Goal: Task Accomplishment & Management: Use online tool/utility

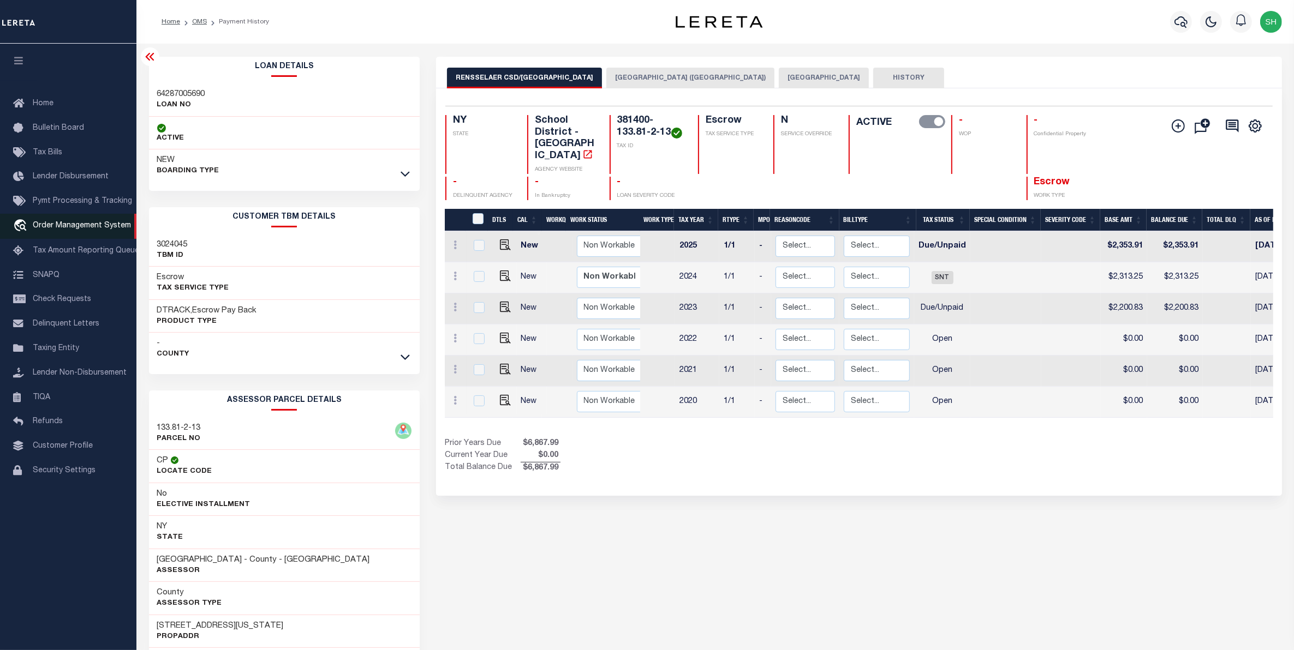
click at [67, 229] on span "Order Management System" at bounding box center [82, 226] width 98 height 8
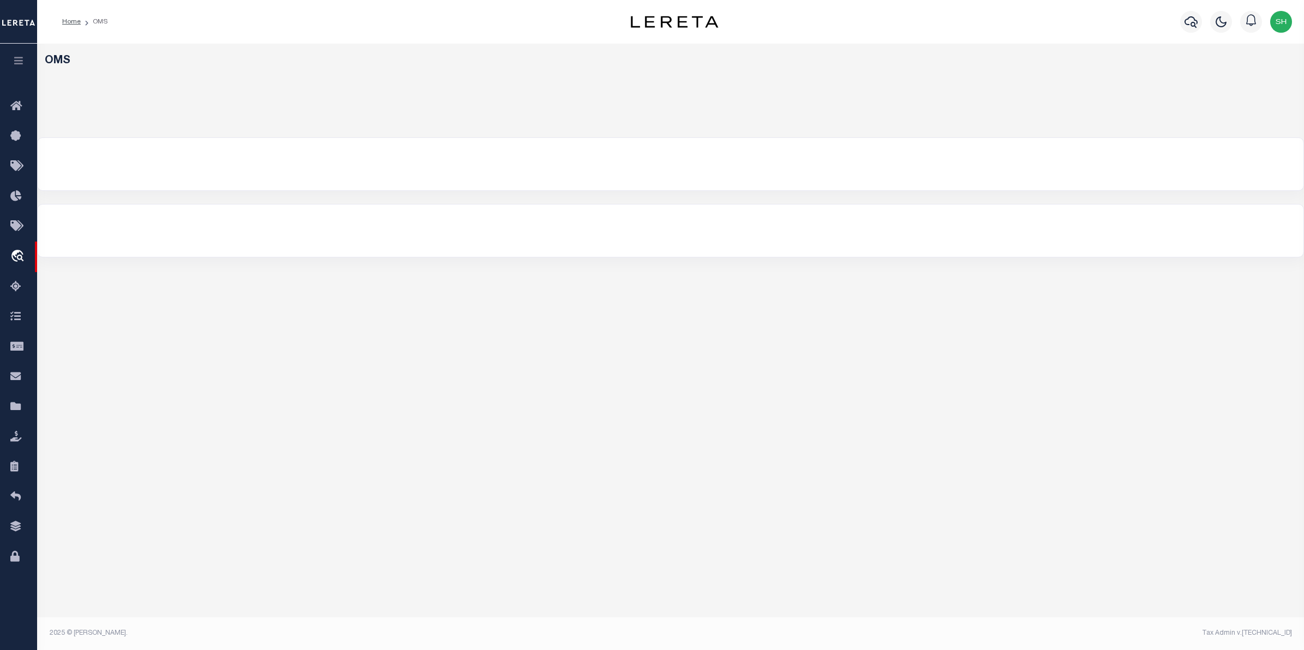
select select "200"
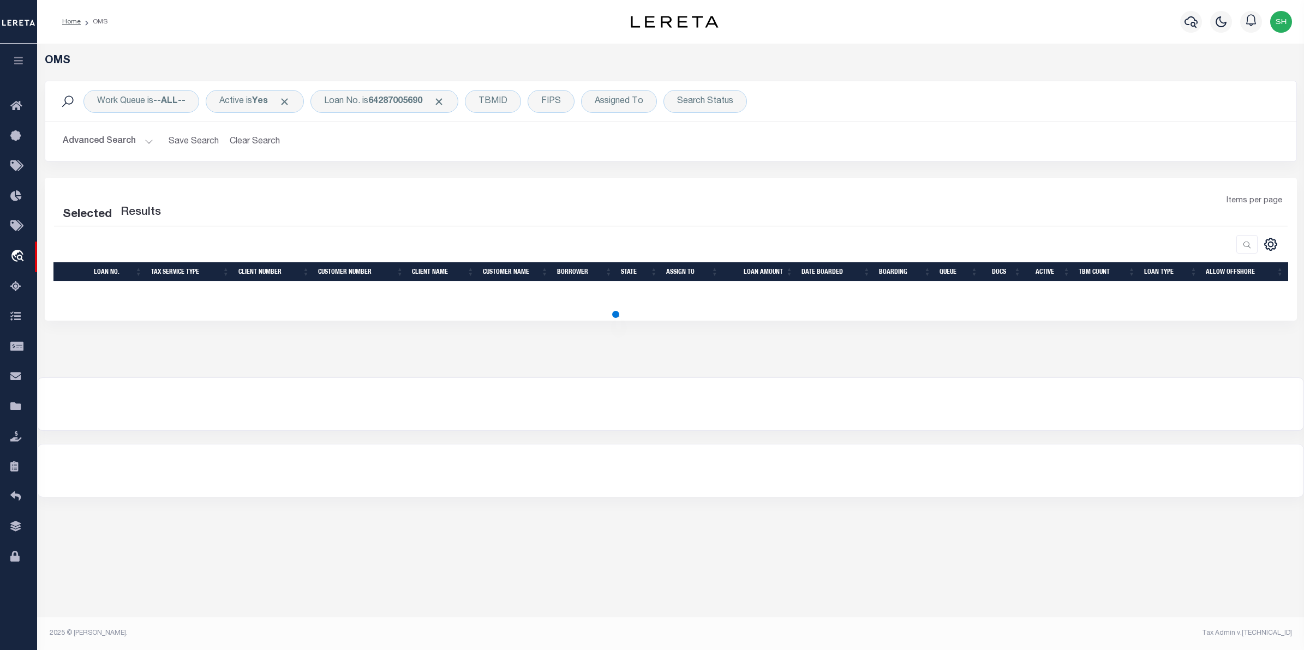
select select "200"
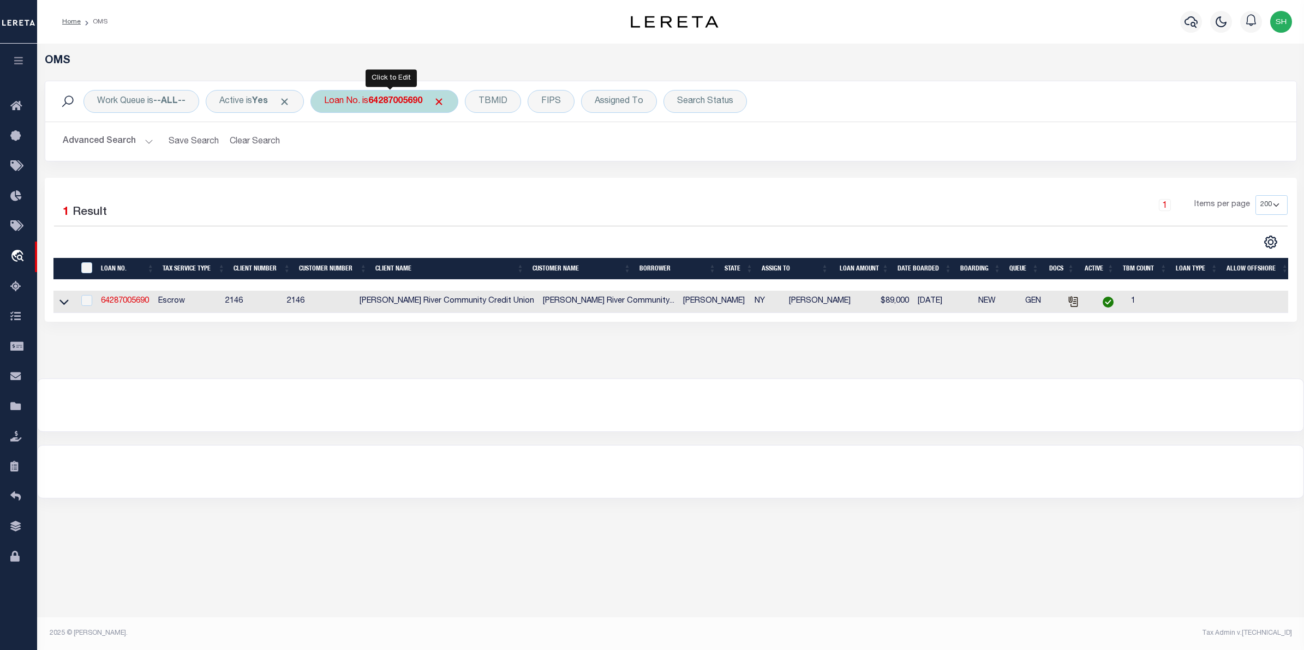
click at [338, 105] on div "Loan No. is 64287005690" at bounding box center [384, 101] width 148 height 23
type input "10375"
click at [473, 182] on input "Apply" at bounding box center [469, 179] width 32 height 18
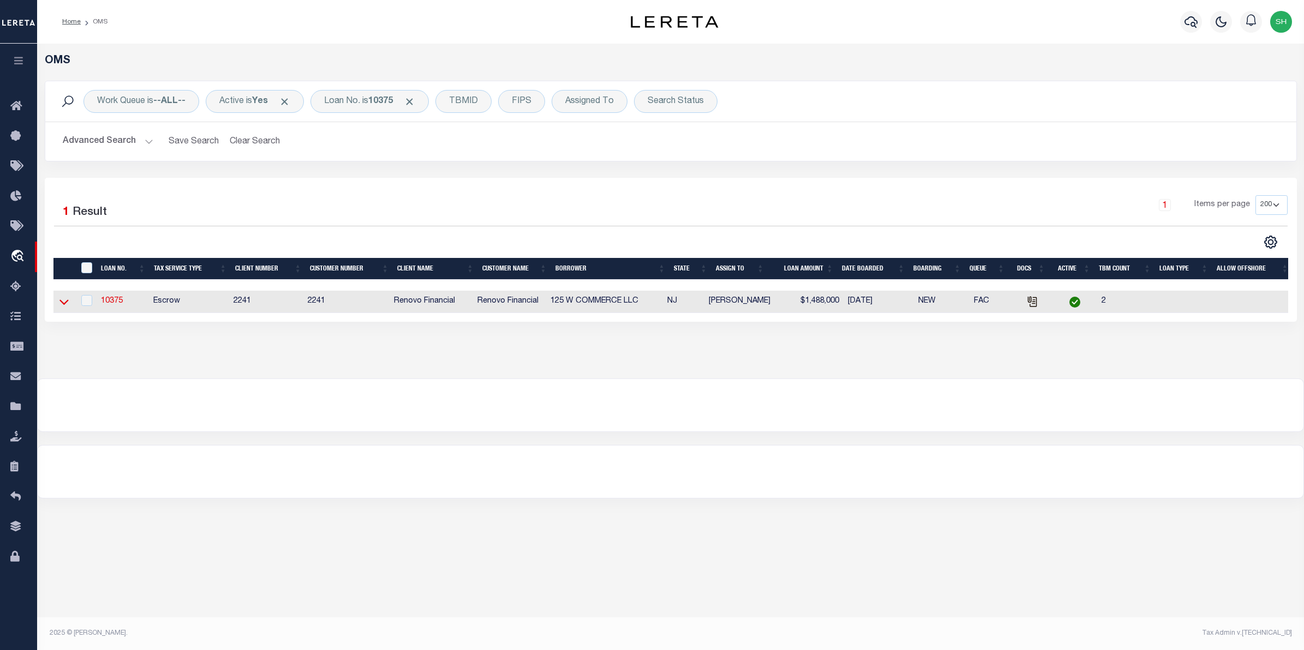
click at [61, 304] on icon at bounding box center [63, 302] width 9 height 5
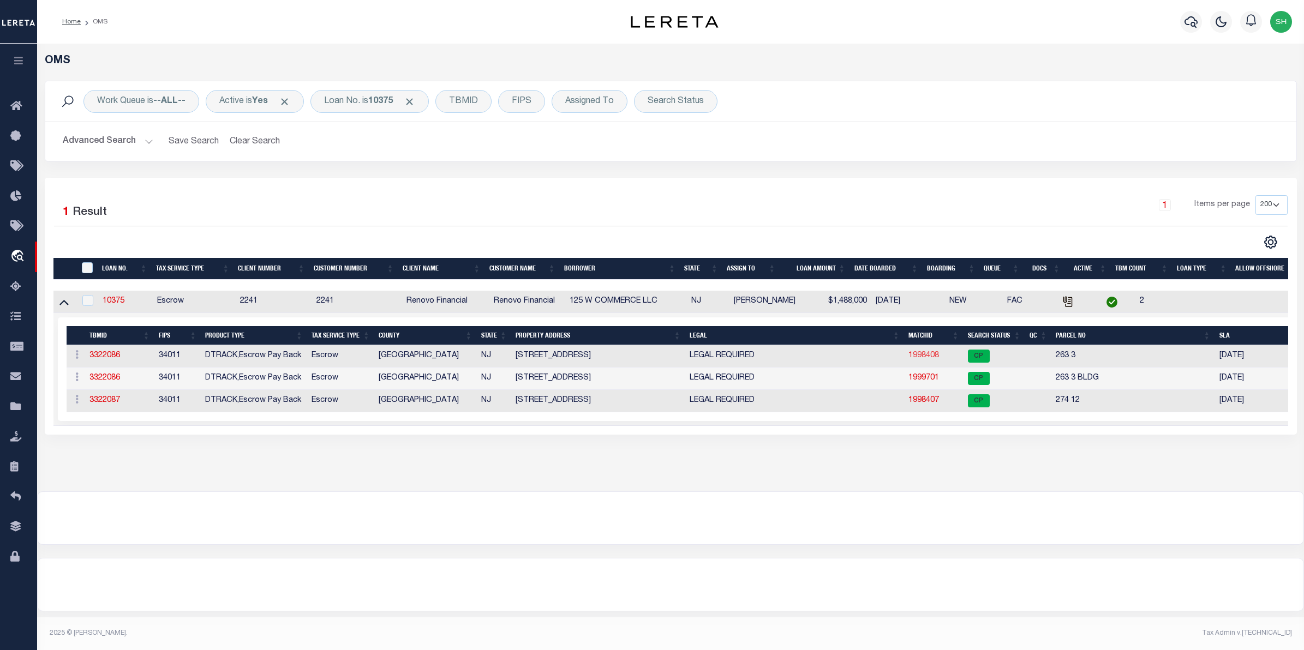
click at [931, 358] on link "1998408" at bounding box center [923, 356] width 31 height 8
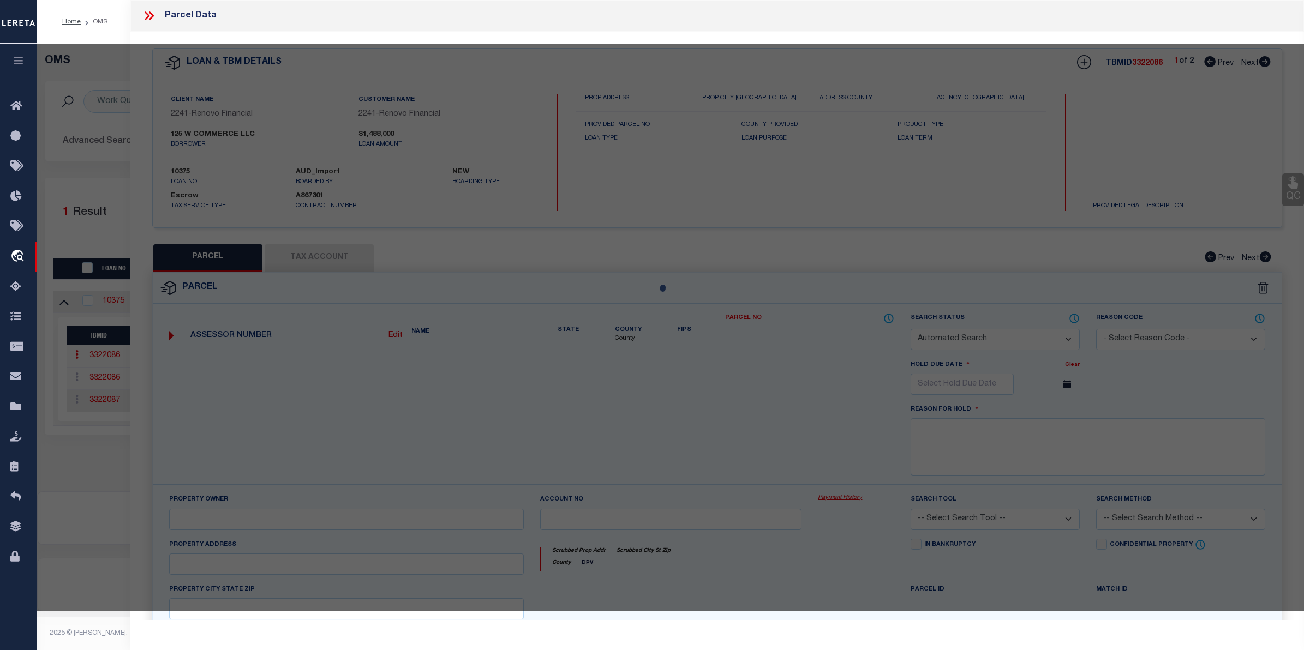
checkbox input "false"
select select "CP"
type input "ARYEH HOLDINGS LLC"
type input "263003A"
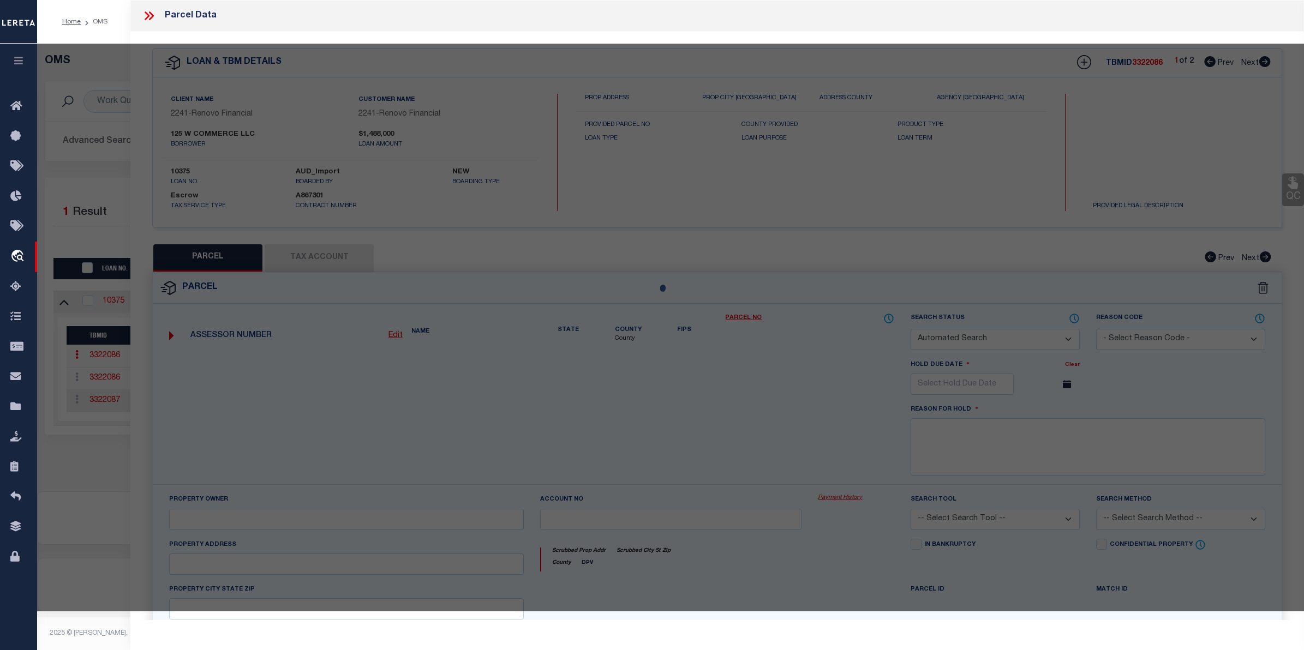
select select
type input "105 ATLANTIC ST"
checkbox input "false"
type input "[GEOGRAPHIC_DATA]"
type textarea "Acreage: 0.2512"
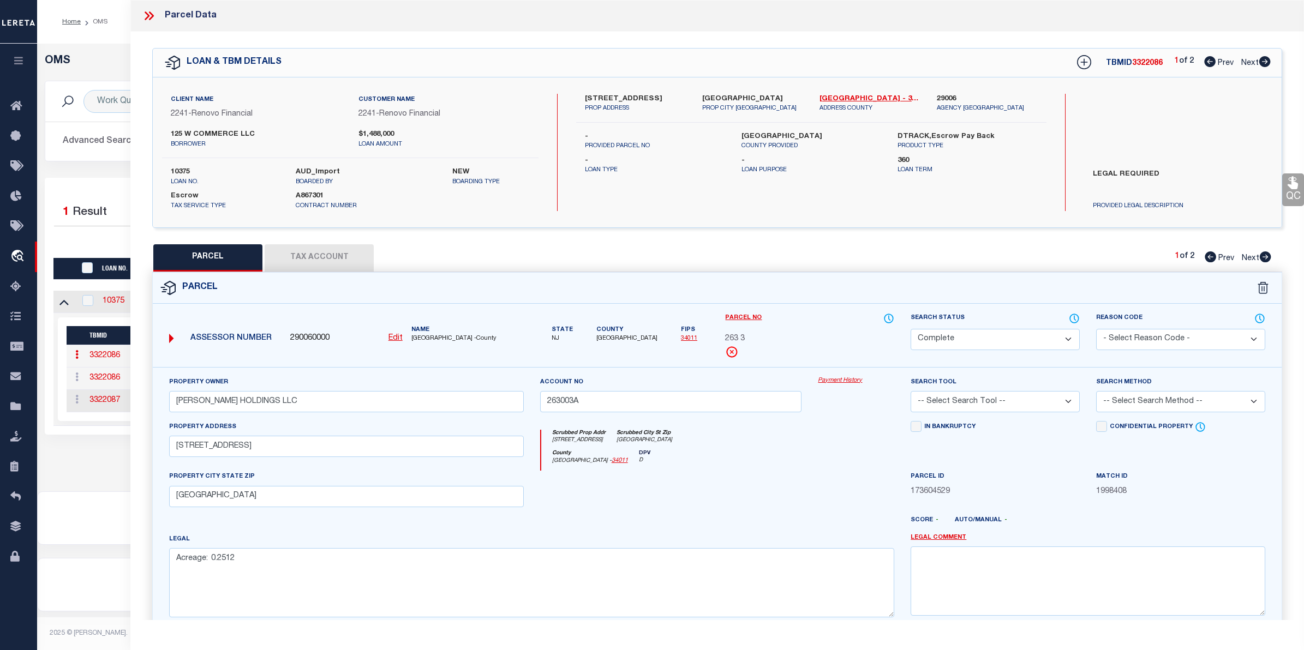
click at [835, 383] on link "Payment History" at bounding box center [856, 380] width 76 height 9
click at [91, 236] on div at bounding box center [362, 242] width 617 height 14
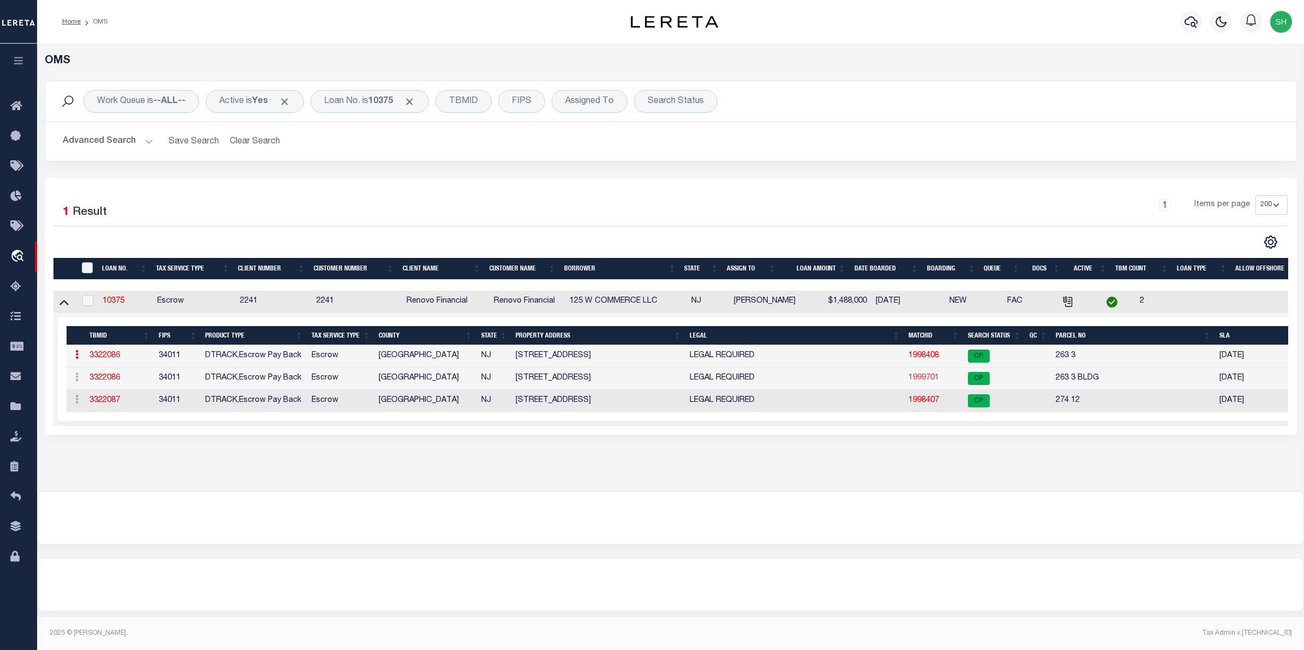
click at [933, 380] on link "1999701" at bounding box center [923, 378] width 31 height 8
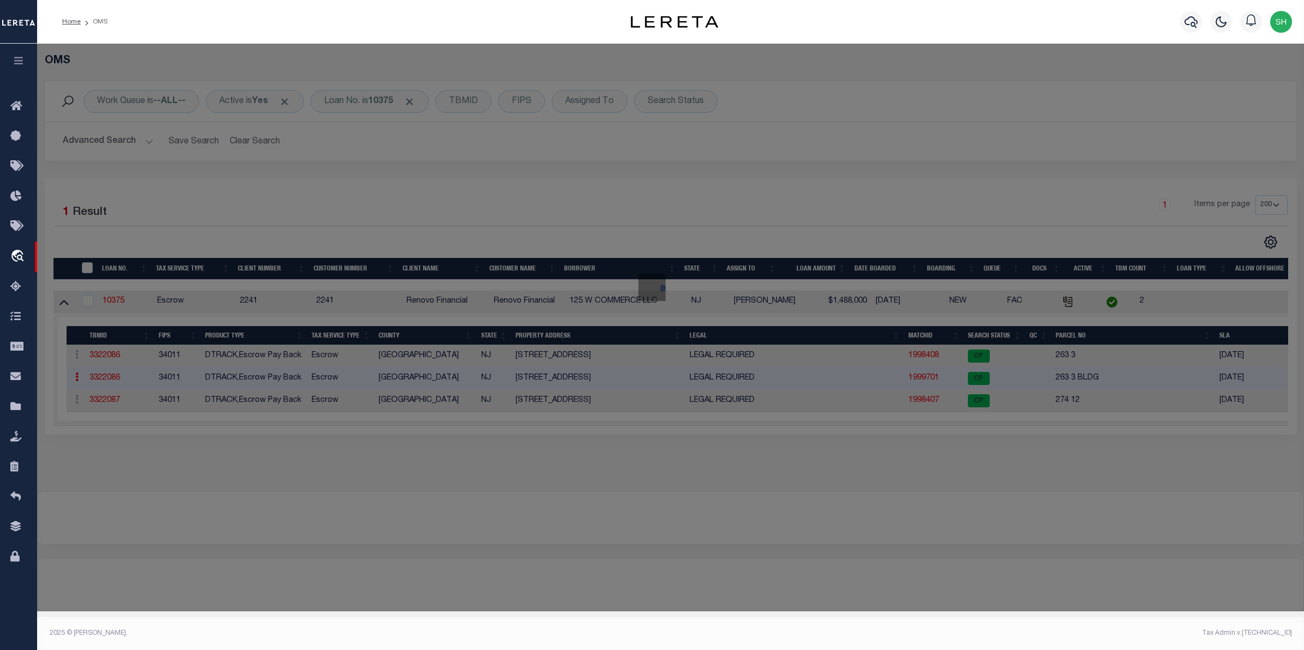
select select "AS"
checkbox input "false"
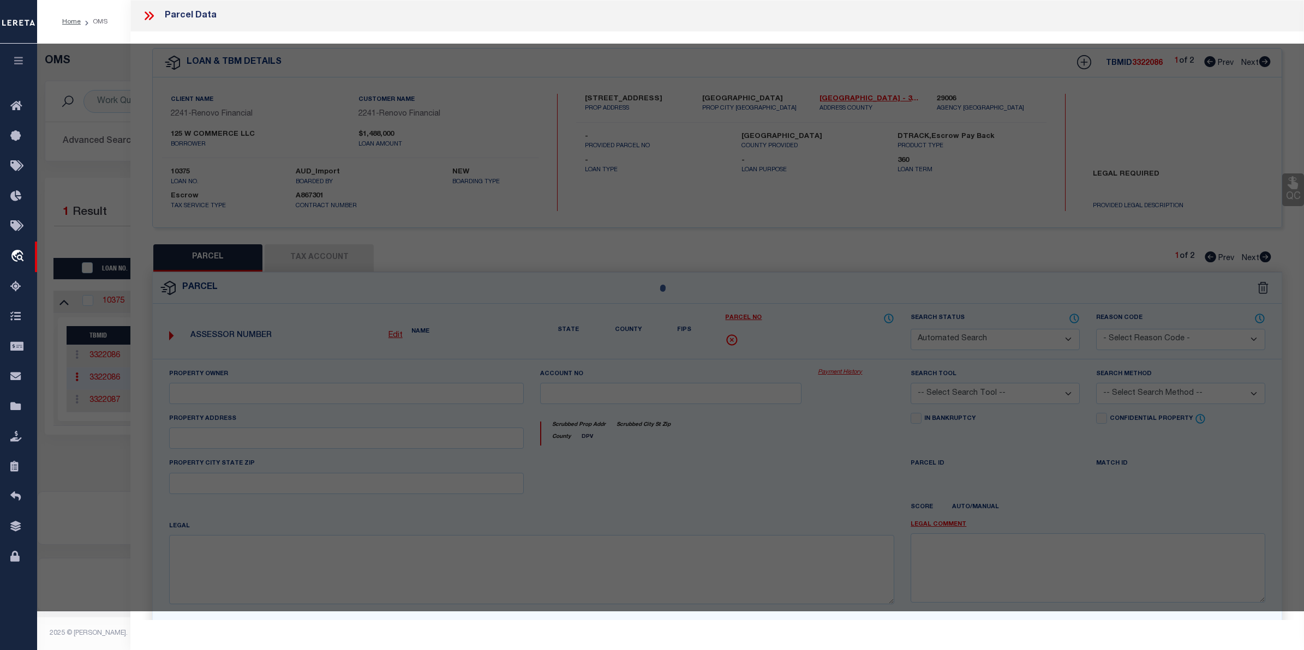
select select "CP"
type input "ARYEH HOLDINGS LLC"
select select
type input "105 ATLANTIC ST REAR"
checkbox input "false"
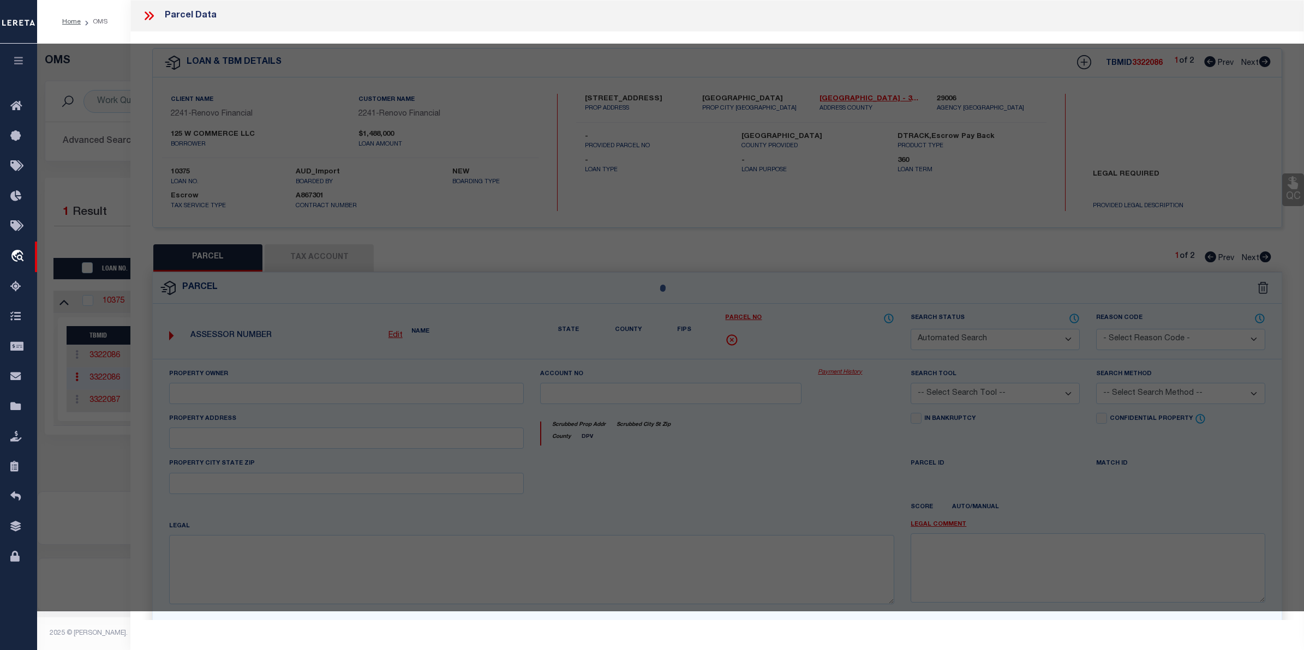
type input "[GEOGRAPHIC_DATA]"
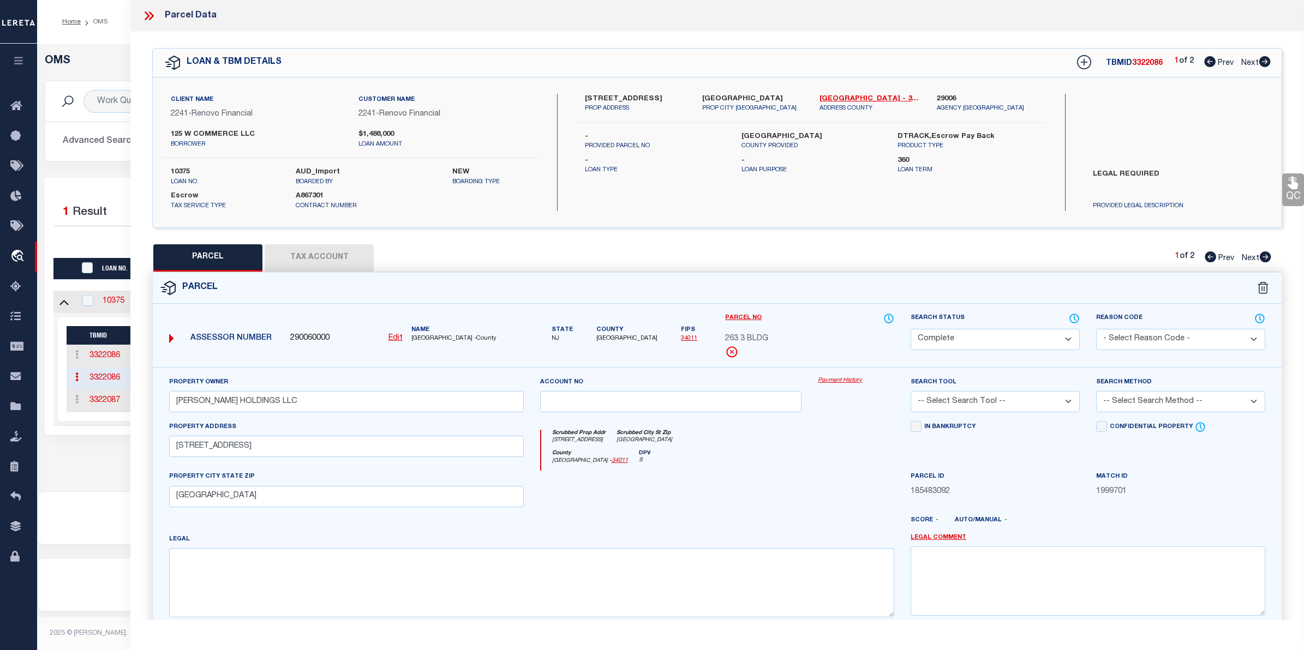
click at [858, 378] on link "Payment History" at bounding box center [856, 380] width 76 height 9
click at [112, 483] on div "OMS Work Queue is --ALL-- Active is Yes Loan No. is 10375 TBMID FIPS Assigned T…" at bounding box center [670, 268] width 1267 height 448
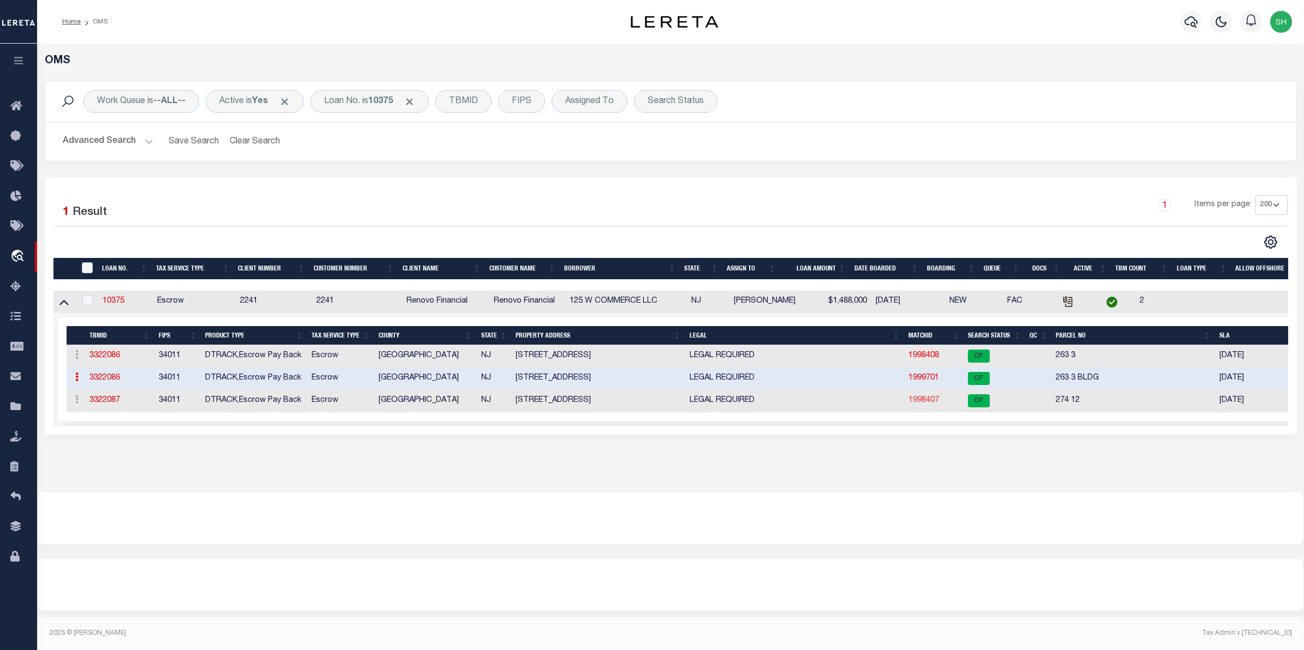
click at [931, 400] on link "1998407" at bounding box center [923, 401] width 31 height 8
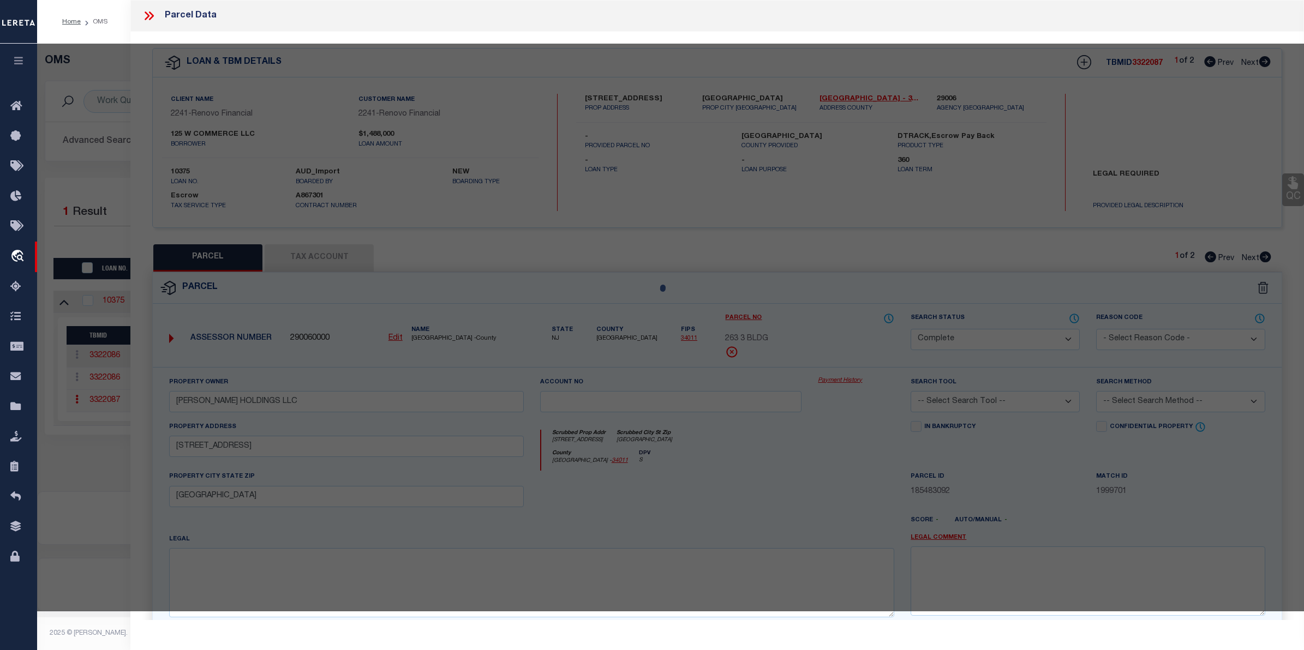
select select "AS"
checkbox input "false"
select select "CP"
type input "125 W COMMERCE LLC"
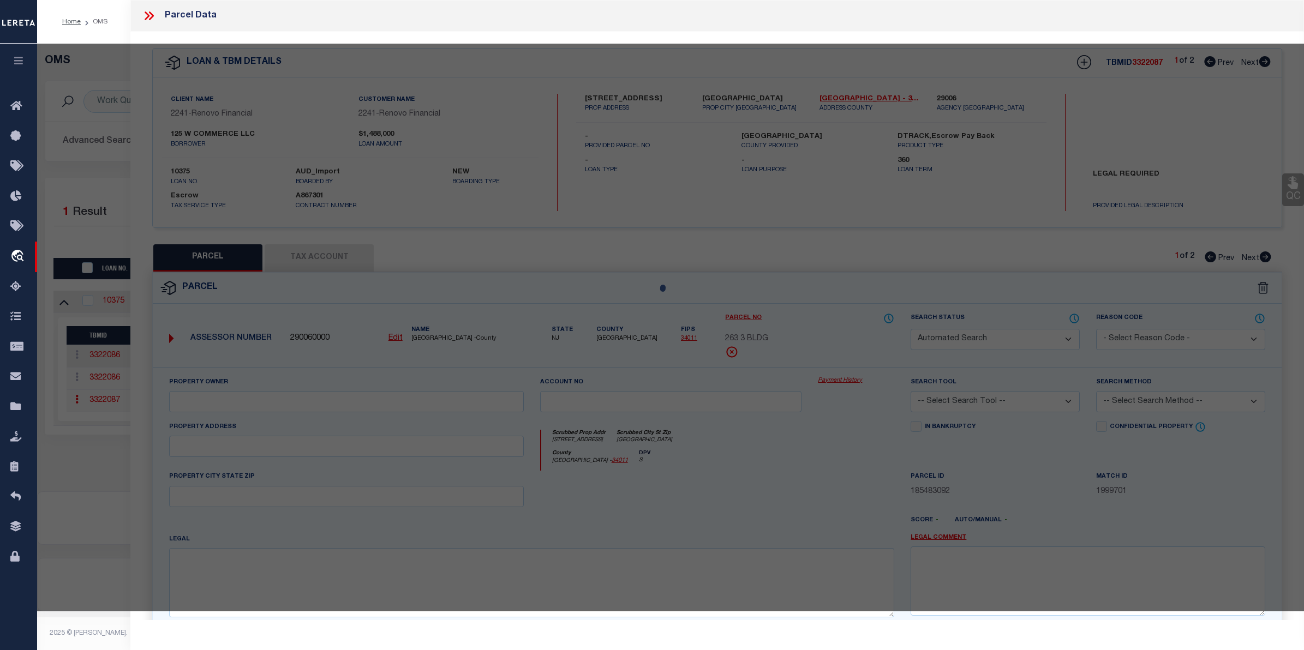
type input "274011"
select select
type input "125 W COMMERCE ST"
checkbox input "false"
type input "Bridgeton, NJ 08302"
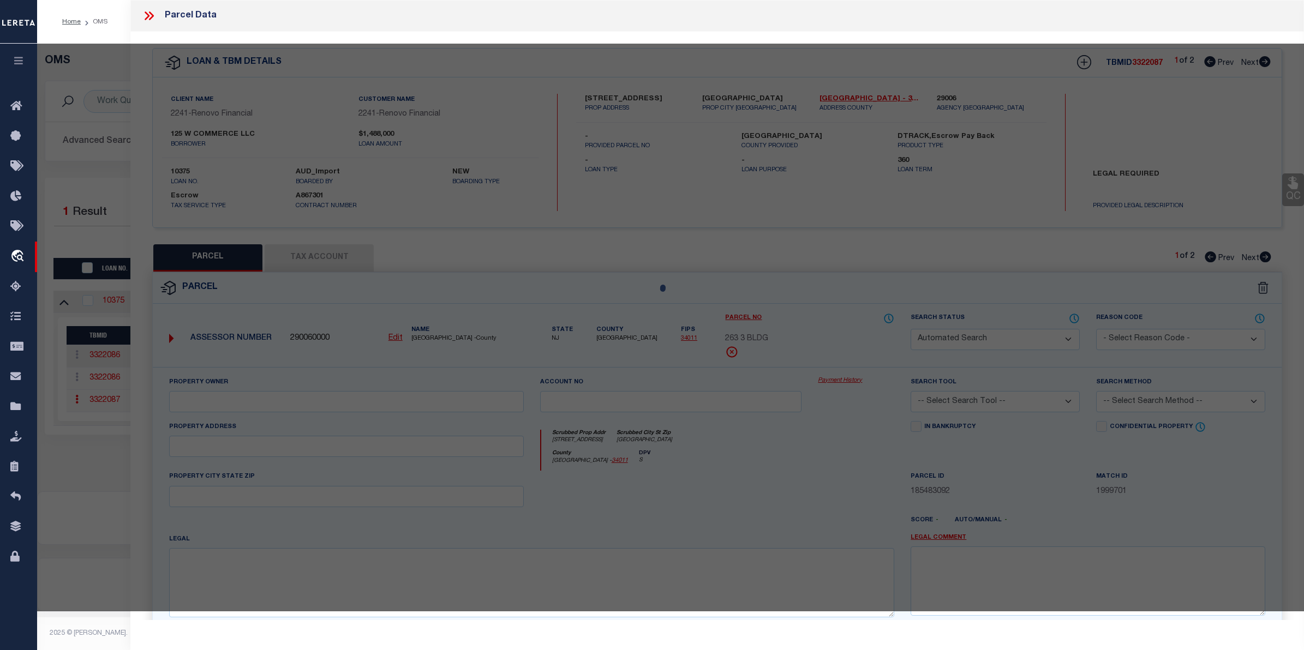
type textarea "Acreage: 0.4591"
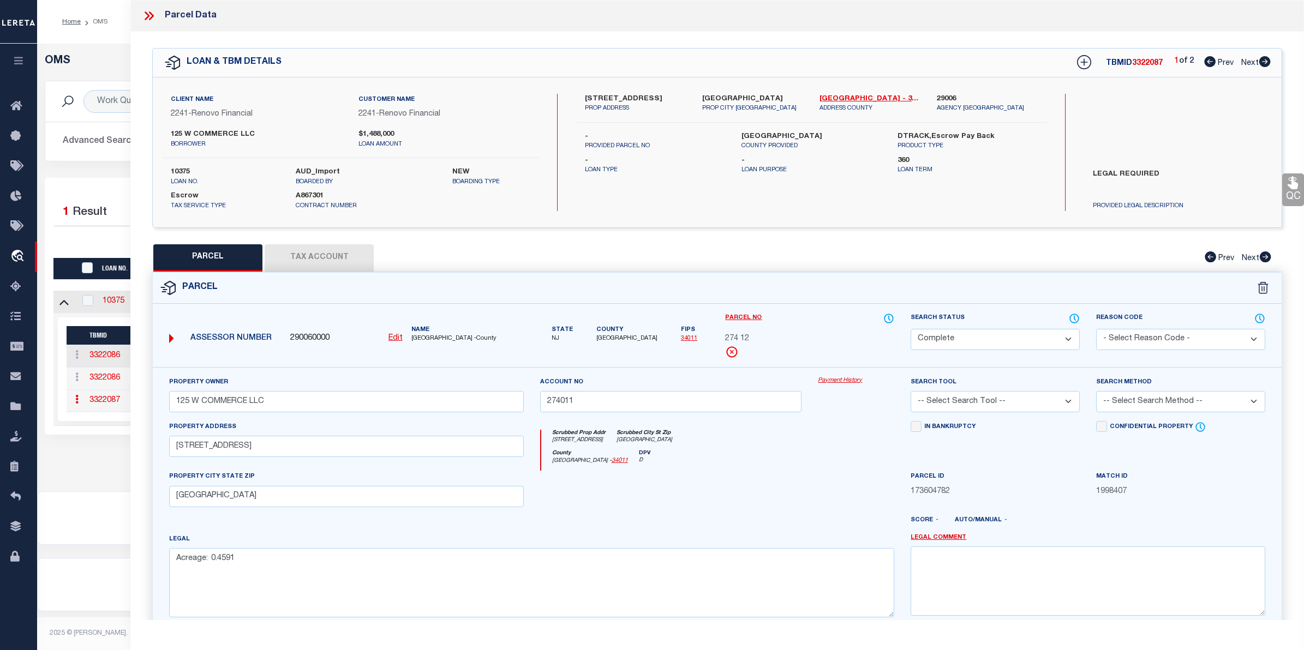
click at [847, 381] on link "Payment History" at bounding box center [856, 380] width 76 height 9
click at [75, 187] on div "Selected 1 Result 1 Items per page 10 25 50 100 200" at bounding box center [671, 306] width 1252 height 257
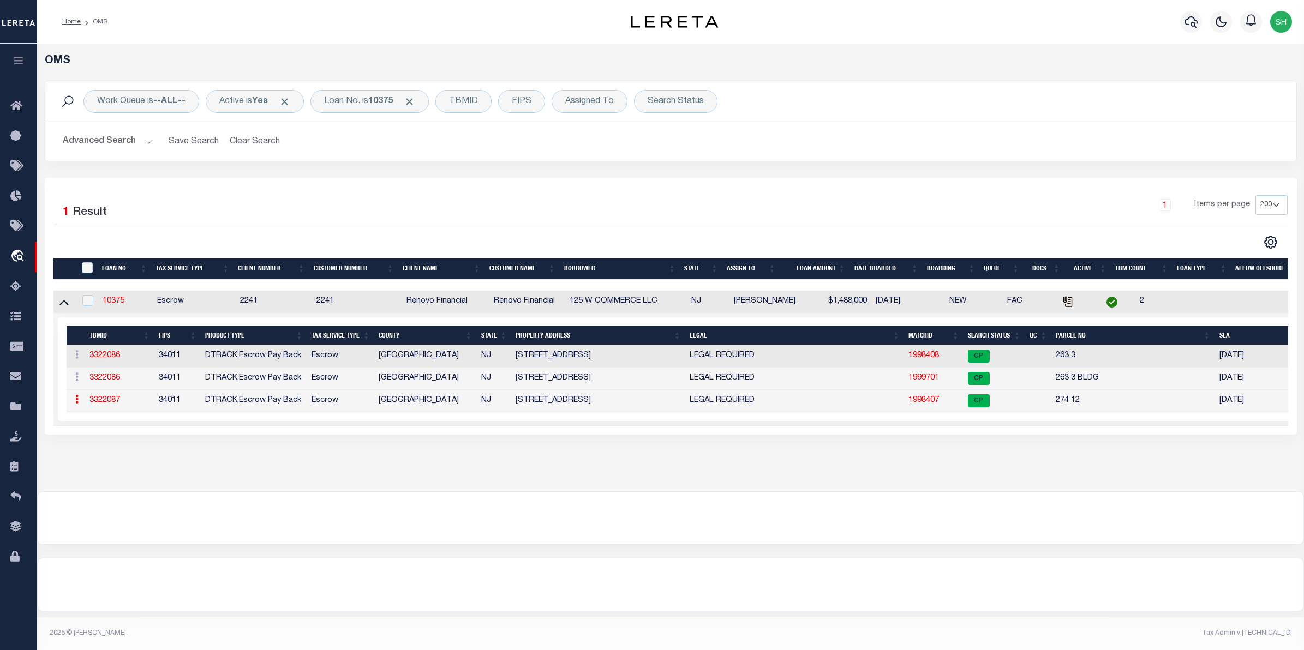
click at [926, 404] on link "1998407" at bounding box center [923, 401] width 31 height 8
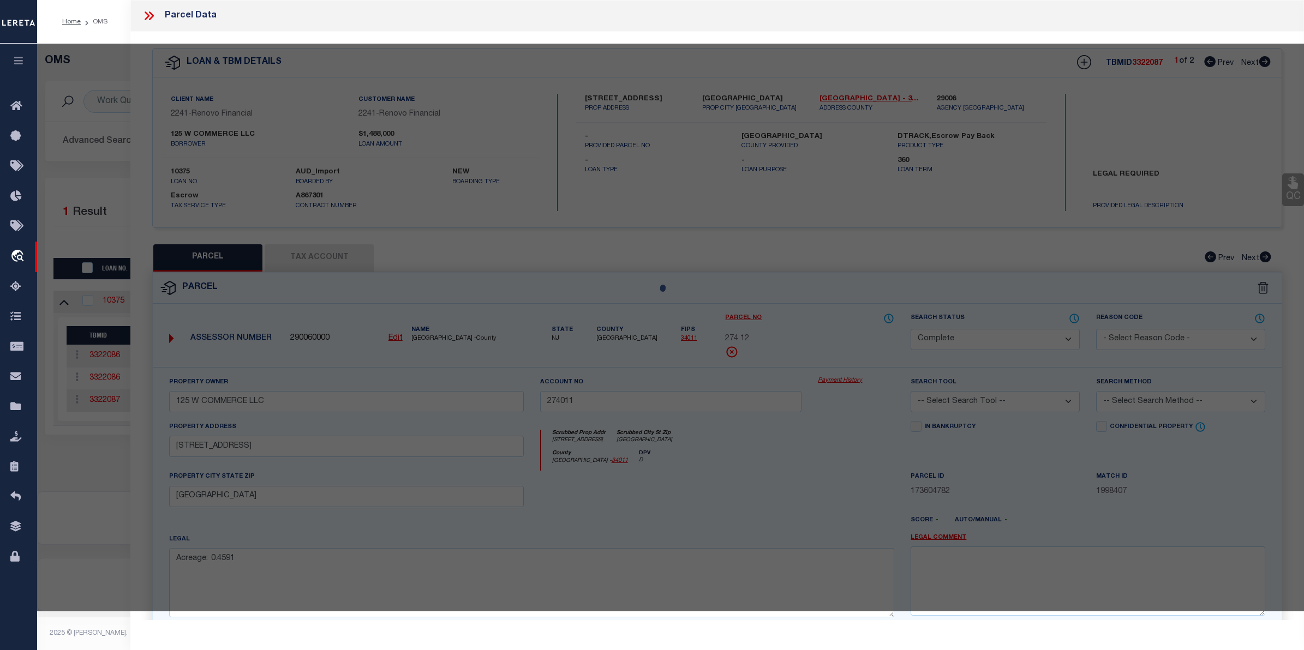
select select "AS"
checkbox input "false"
select select "CP"
type input "125 W COMMERCE LLC"
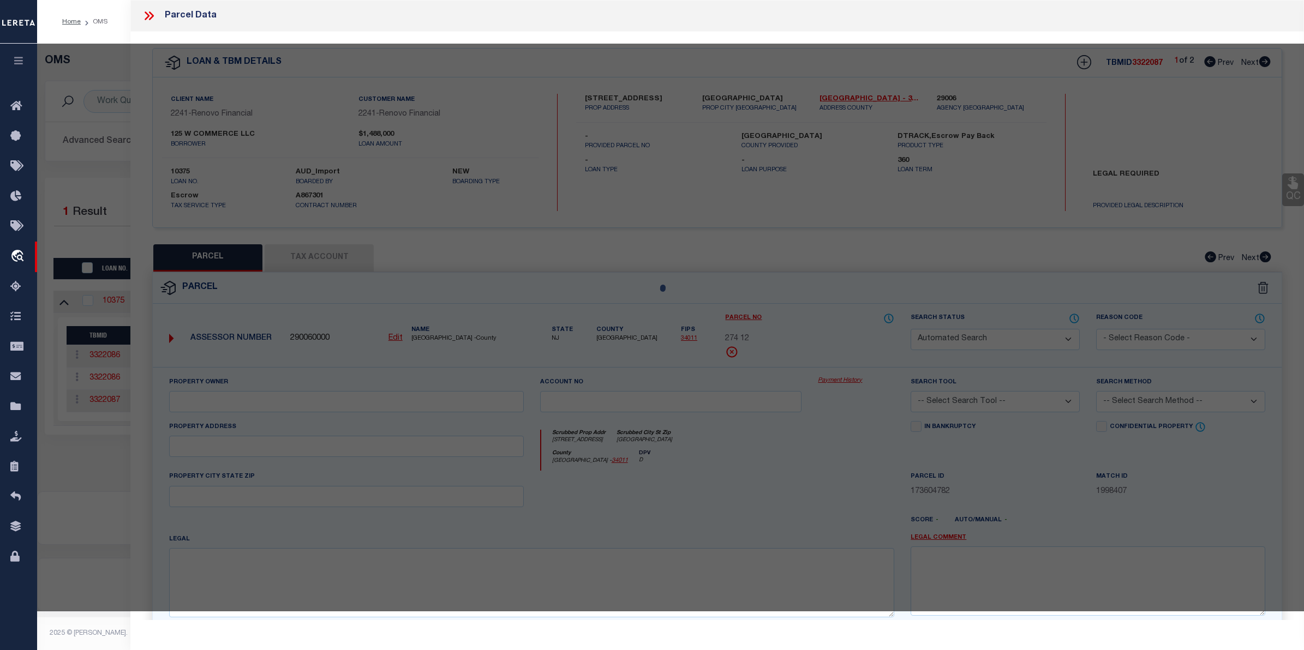
type input "274011"
select select
type input "125 W COMMERCE ST"
checkbox input "false"
type input "Bridgeton, NJ 08302"
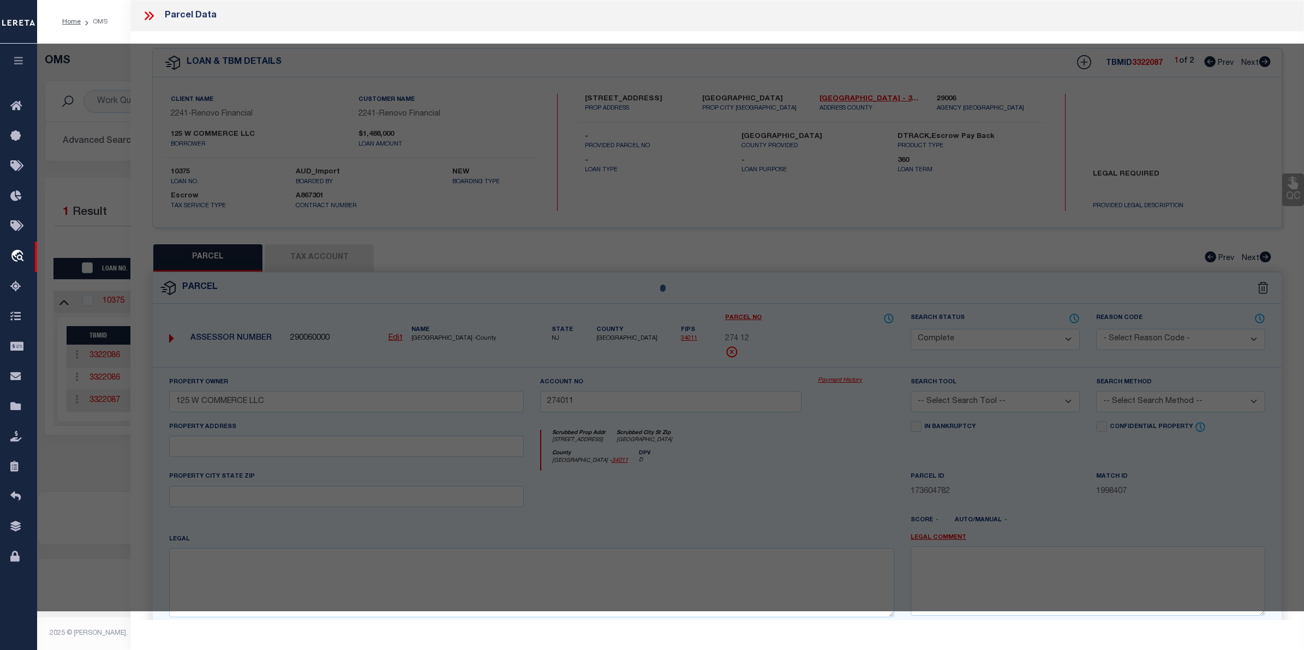
type textarea "Acreage: 0.4591"
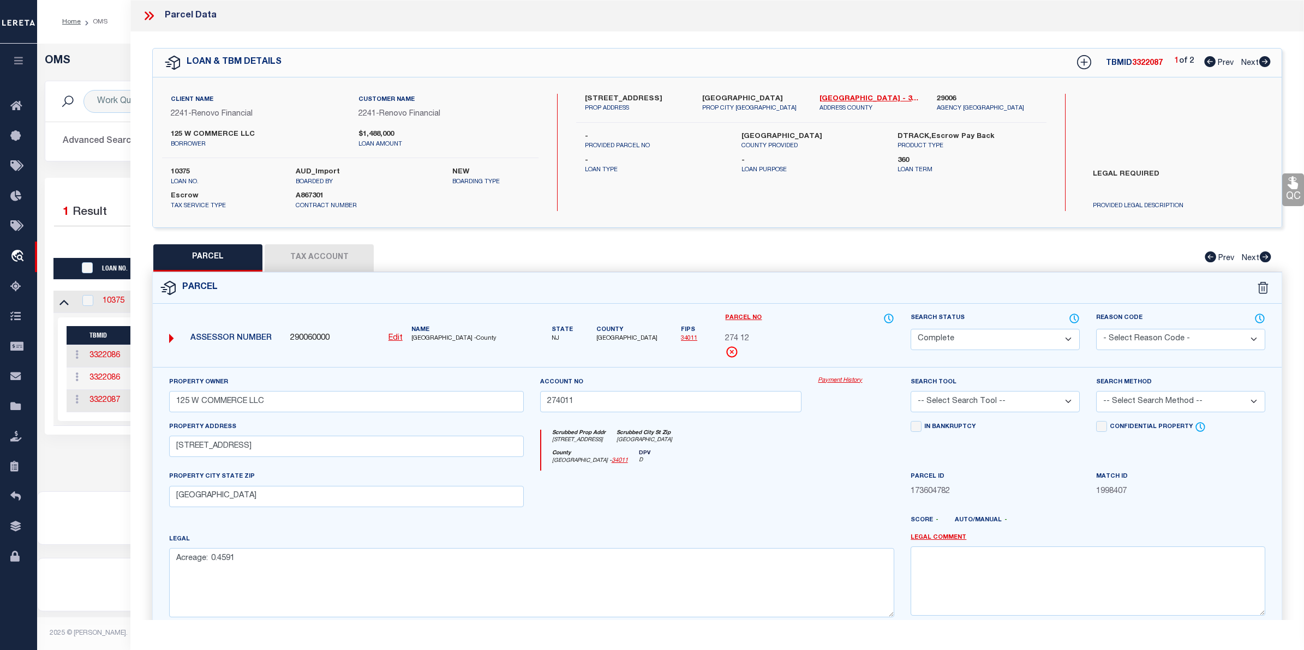
click at [832, 384] on link "Payment History" at bounding box center [856, 380] width 76 height 9
click at [110, 487] on div "OMS Work Queue is --ALL-- Active is Yes Loan No. is 10375 TBMID FIPS Assigned T…" at bounding box center [670, 268] width 1267 height 448
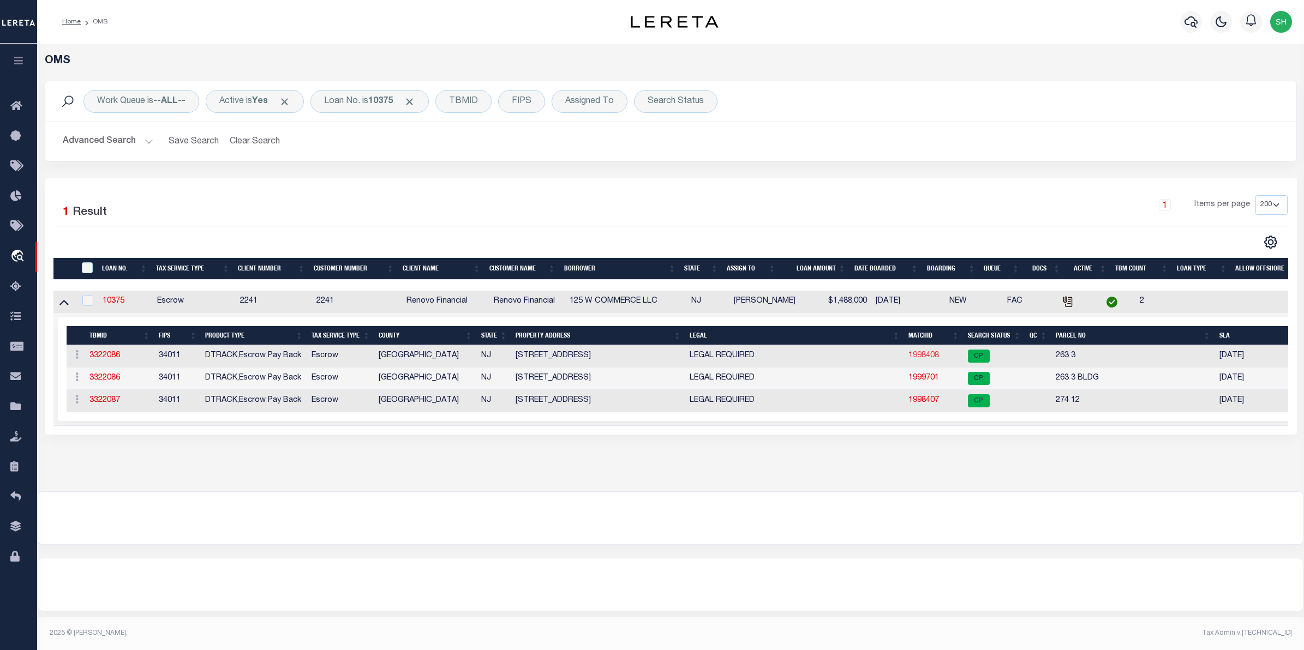
click at [917, 360] on link "1998408" at bounding box center [923, 356] width 31 height 8
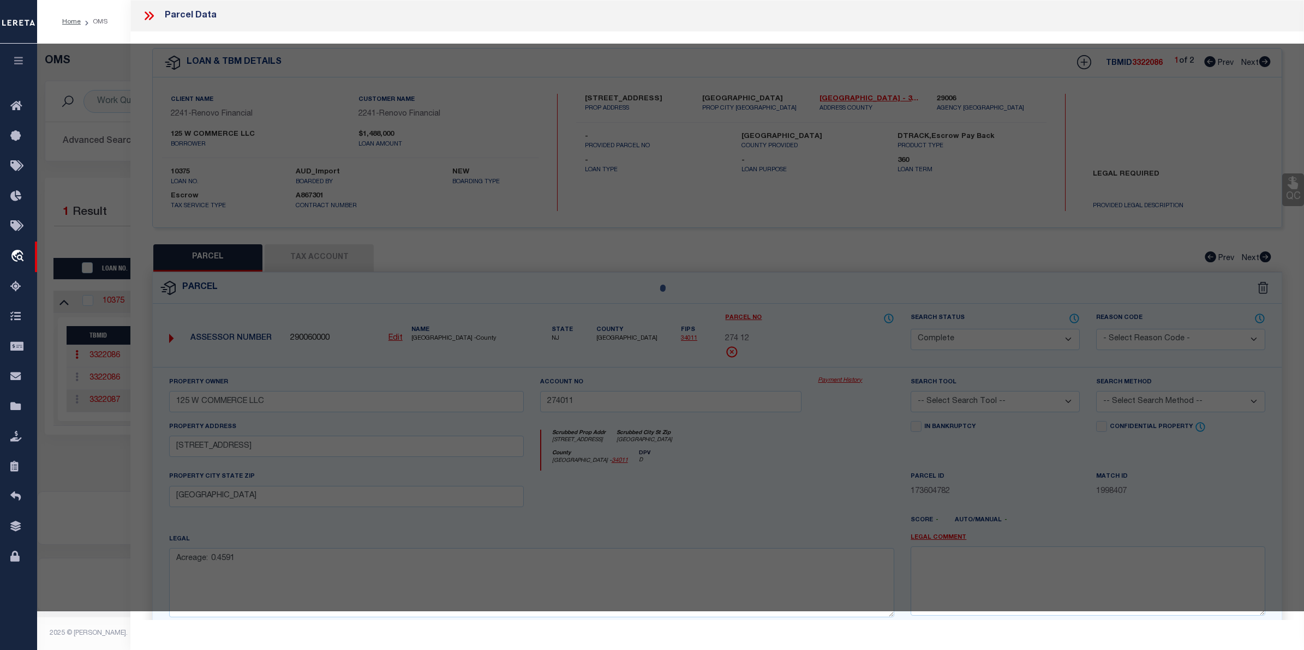
select select "AS"
checkbox input "false"
select select "CP"
type input "ARYEH HOLDINGS LLC"
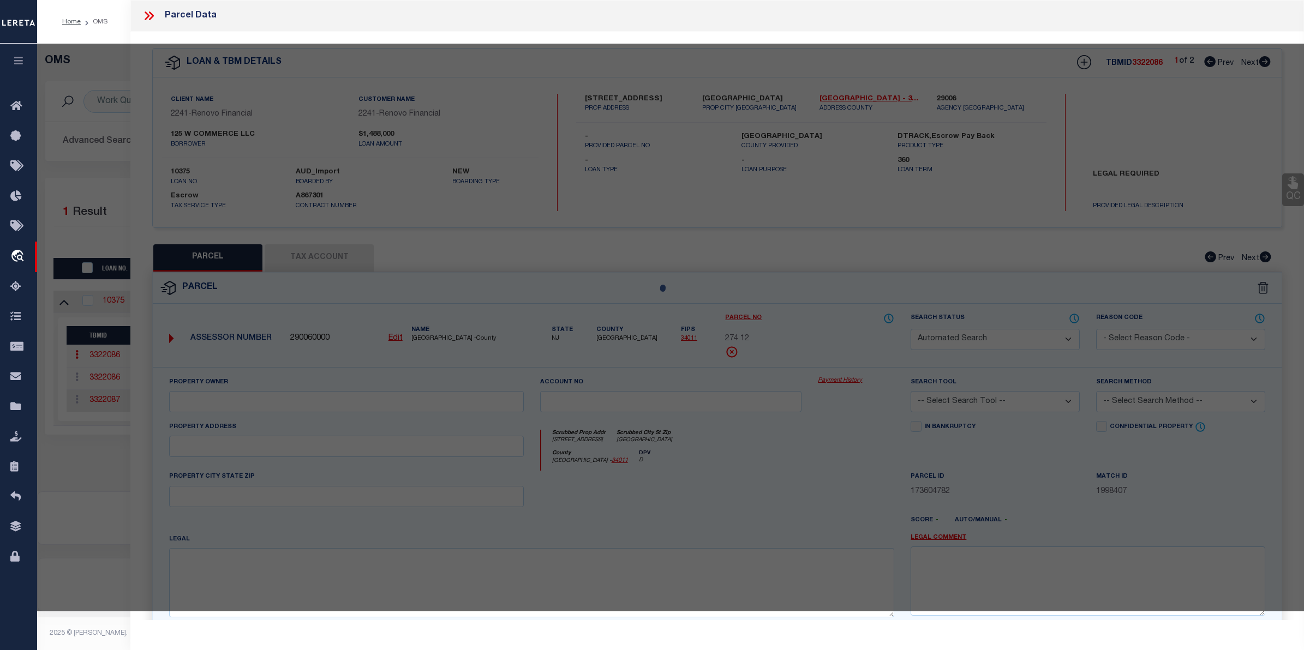
type input "263003A"
select select
type input "105 ATLANTIC ST"
checkbox input "false"
type input "Bridgeton, NJ 08302"
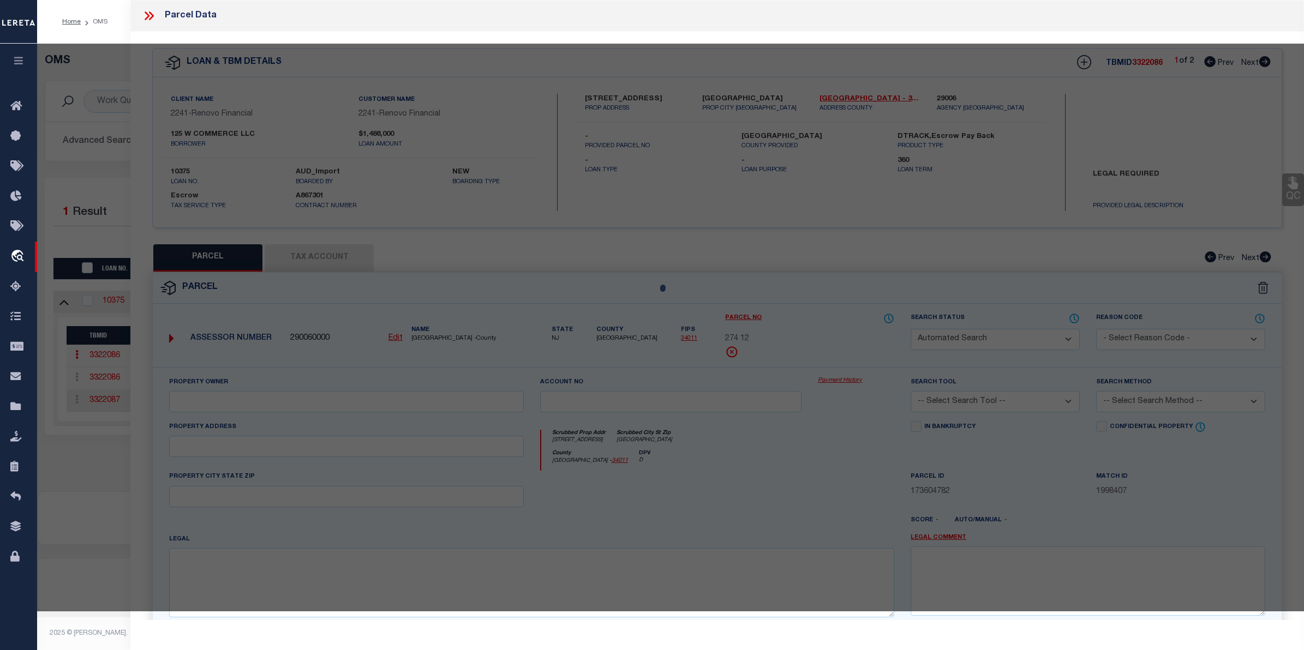
type textarea "Acreage: 0.2512"
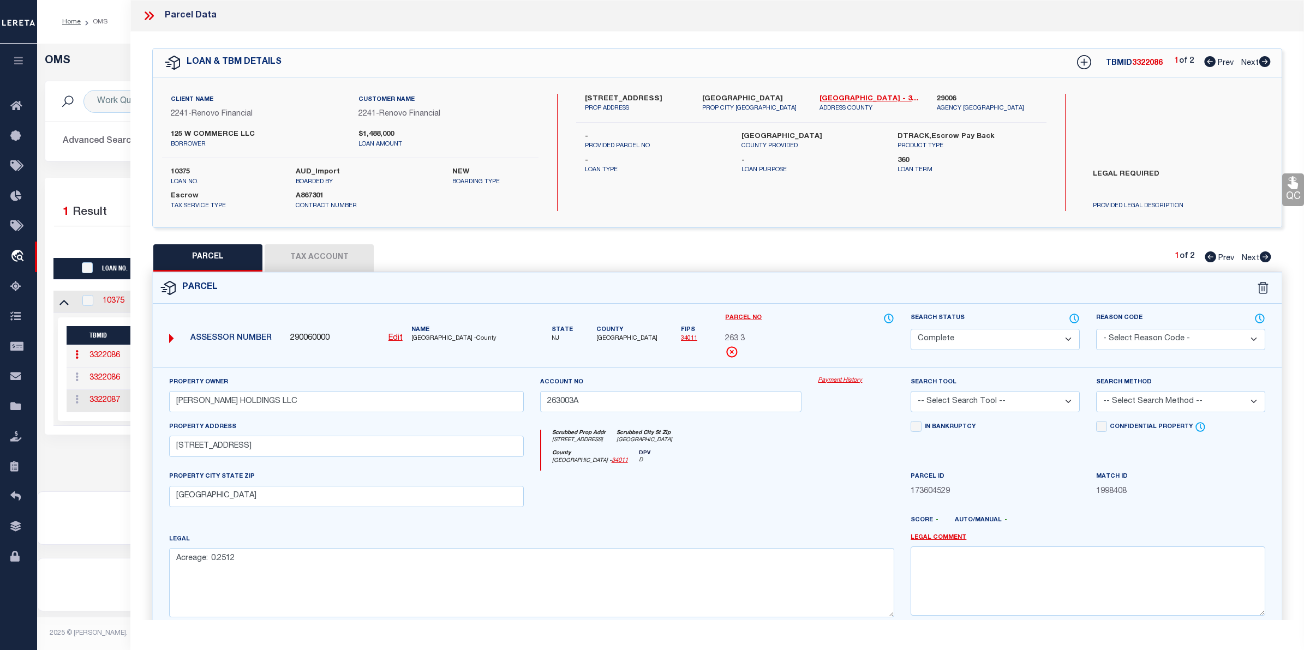
click at [854, 378] on link "Payment History" at bounding box center [856, 380] width 76 height 9
click at [110, 57] on h5 "OMS" at bounding box center [671, 61] width 1252 height 13
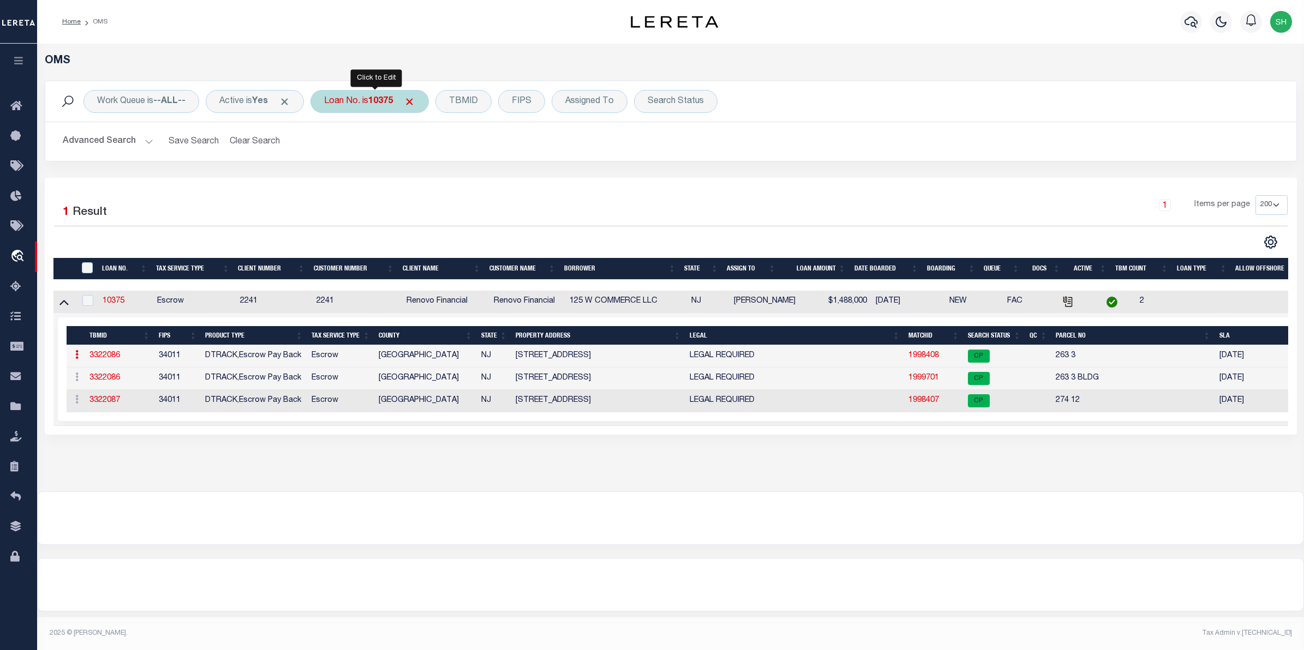
click at [393, 104] on b "10375" at bounding box center [380, 101] width 25 height 9
type input "3702220223-00001"
click at [472, 177] on input "Apply" at bounding box center [469, 179] width 32 height 18
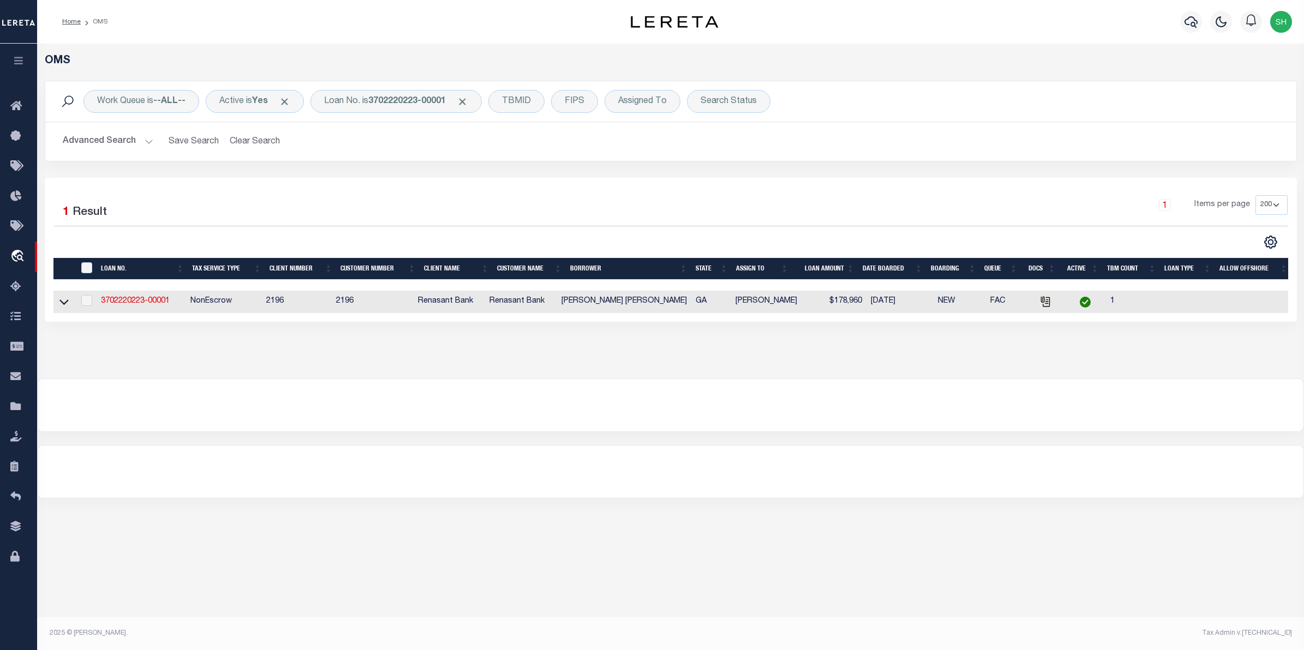
click at [70, 299] on td at bounding box center [63, 302] width 21 height 22
checkbox input "true"
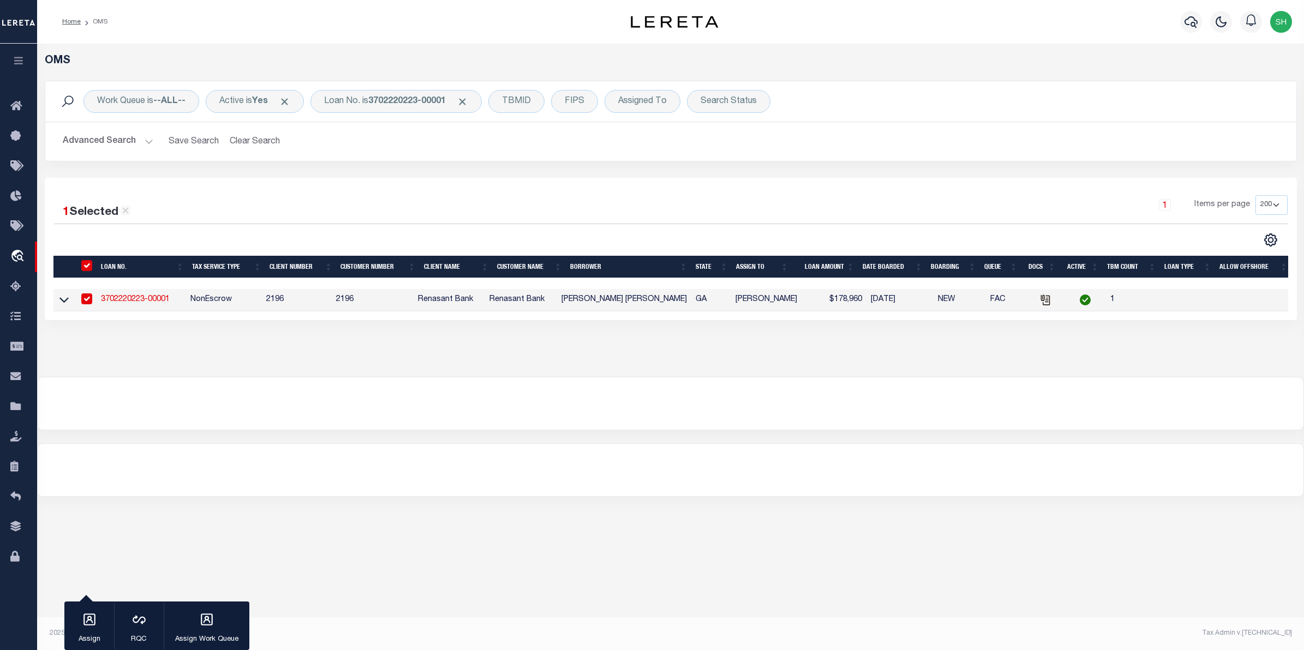
drag, startPoint x: 63, startPoint y: 301, endPoint x: 790, endPoint y: 462, distance: 744.8
click at [63, 301] on icon at bounding box center [63, 299] width 9 height 11
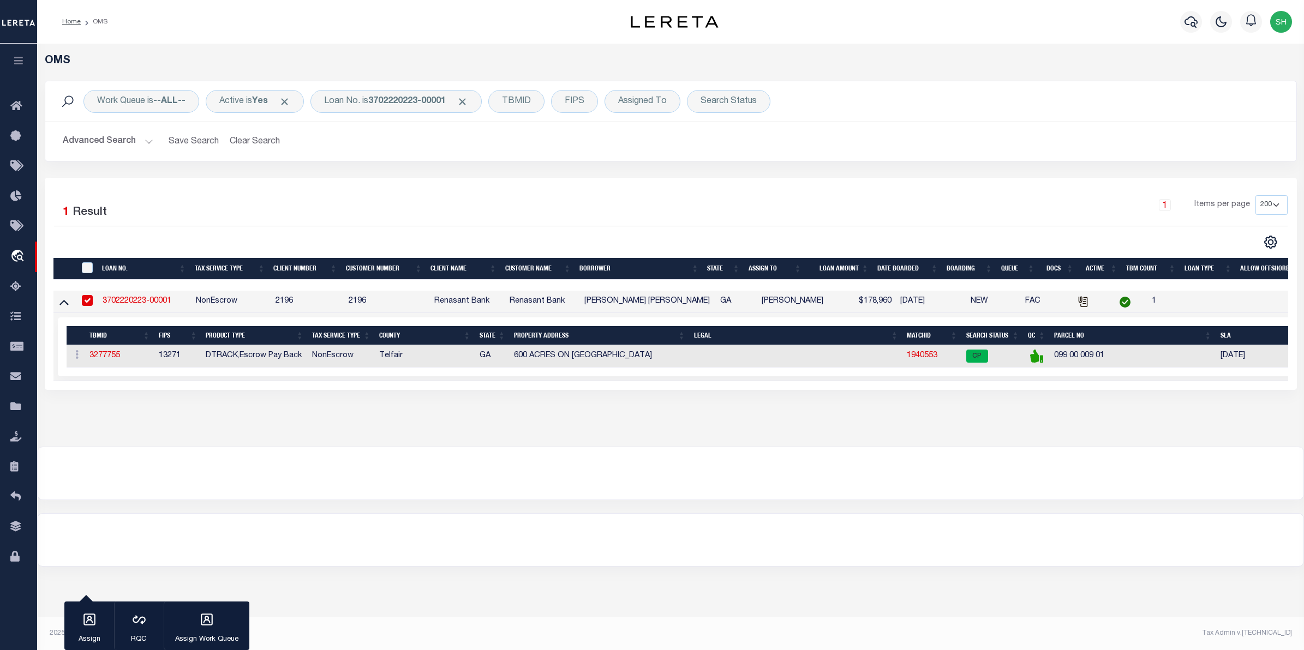
click at [130, 303] on link "3702220223-00001" at bounding box center [137, 301] width 69 height 8
type input "3702220223-00001"
type input "POWELL KEVIN MALCOLM"
select select
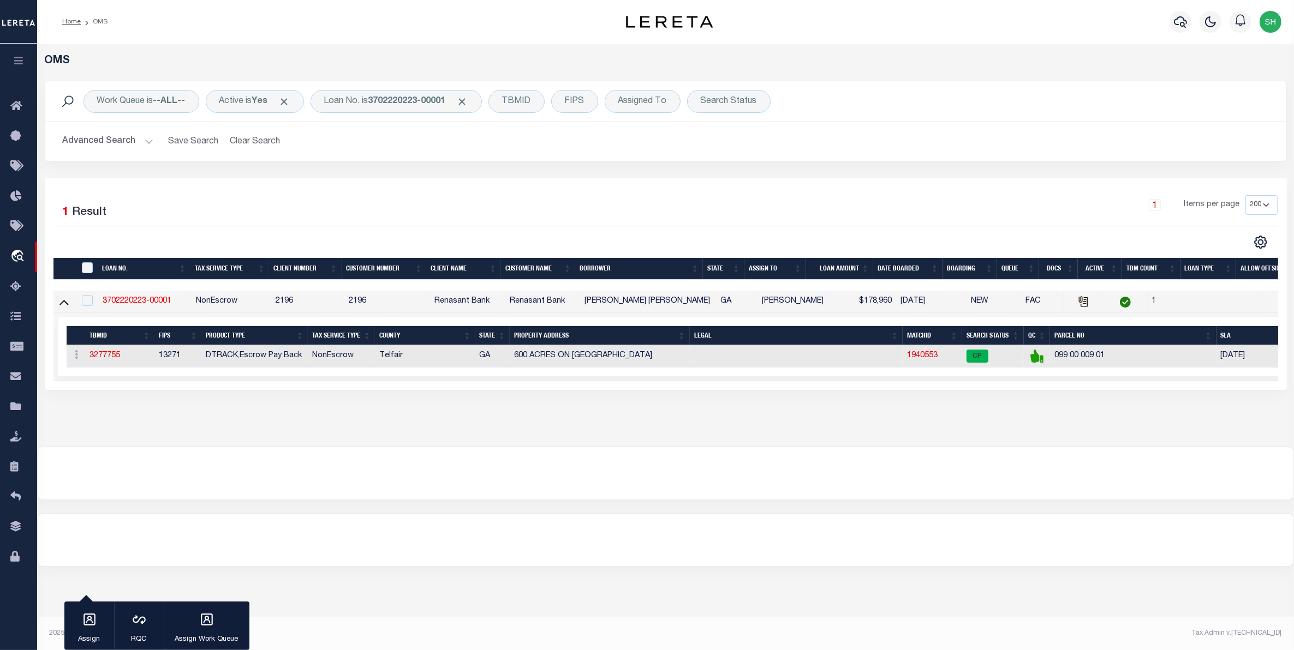
select select
select select "NonEscrow"
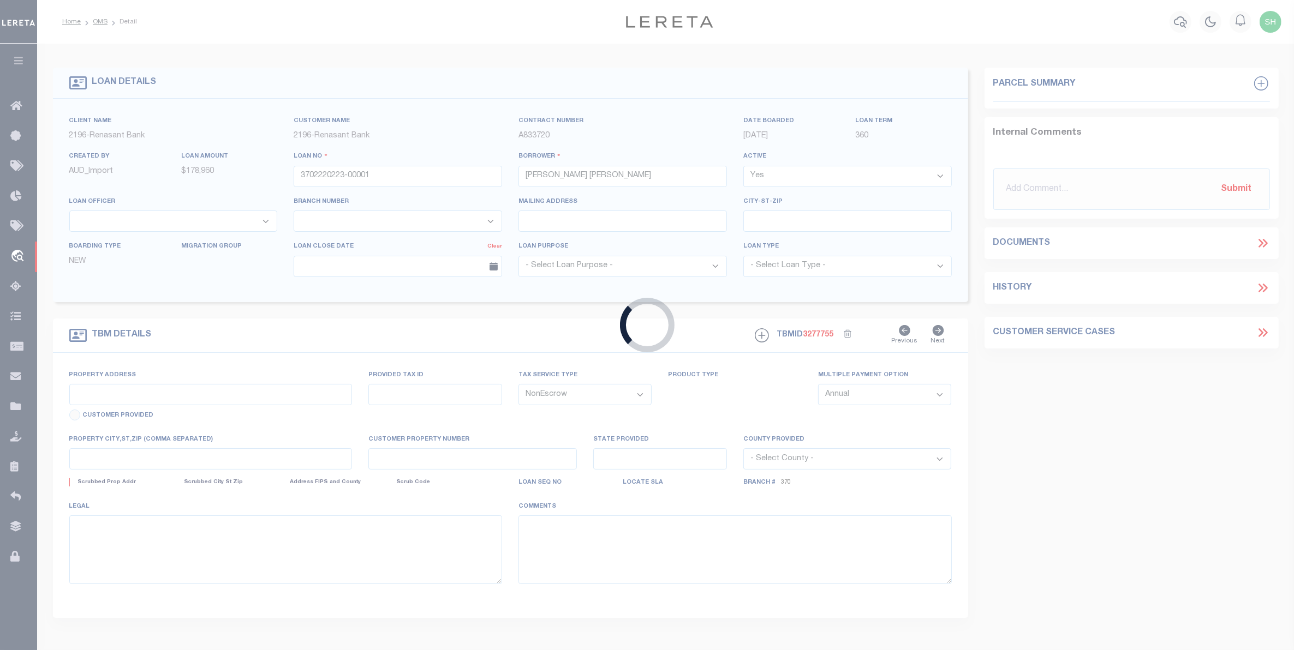
type input "600 ACRES ON EAST RIVER ROAD"
select select
type input "LUMBER CITY GA 31549"
type input "GA"
select select
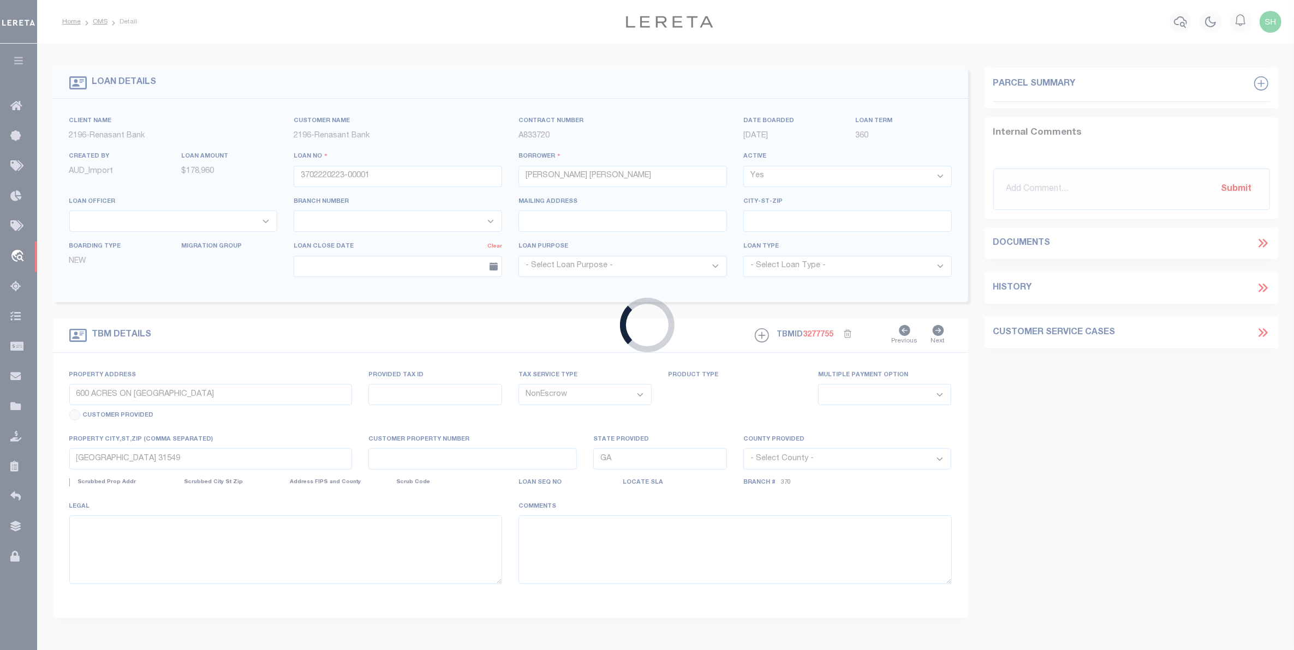
select select "13023"
select select "5135"
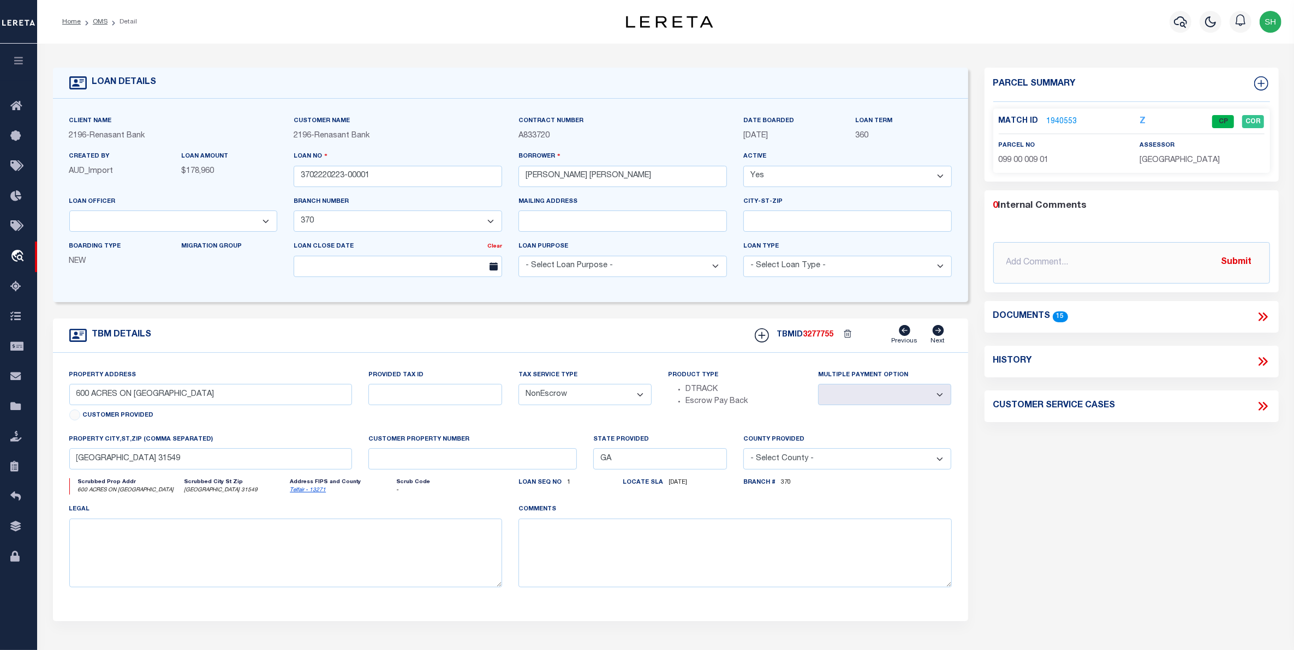
click at [1260, 312] on icon at bounding box center [1262, 317] width 14 height 14
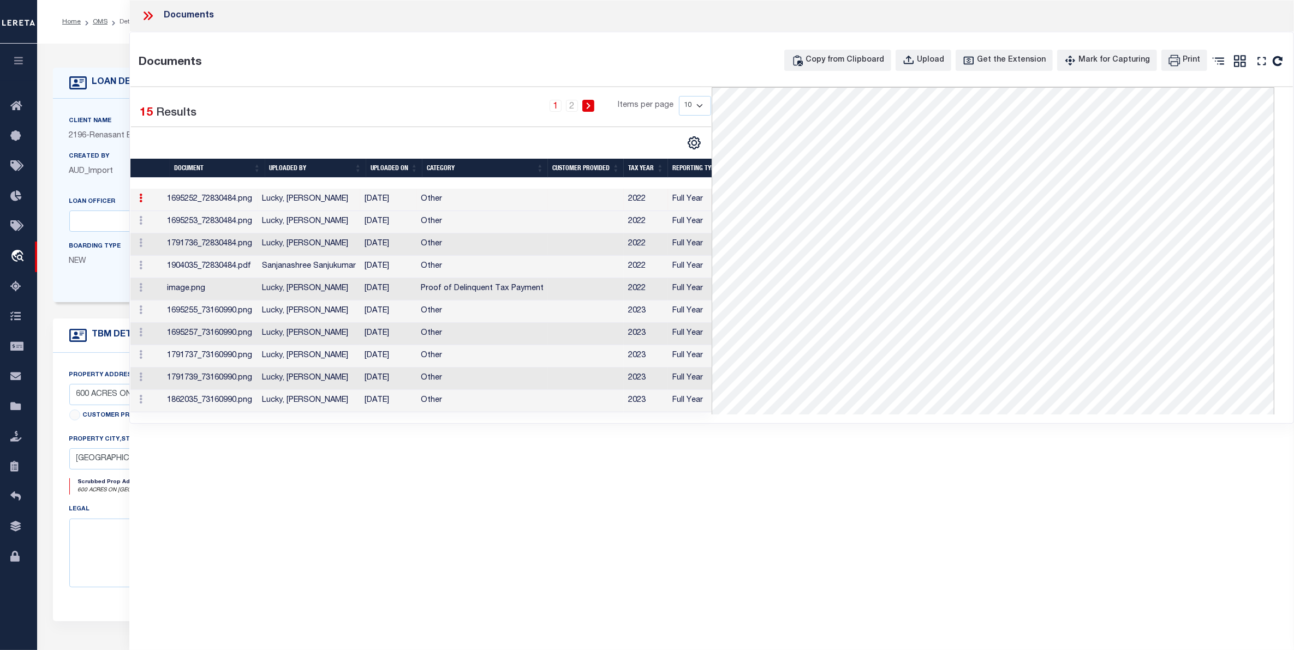
click at [569, 112] on div "1 2 Items per page 10 25 50 100" at bounding box center [495, 110] width 431 height 28
click at [571, 110] on link "2" at bounding box center [572, 106] width 12 height 12
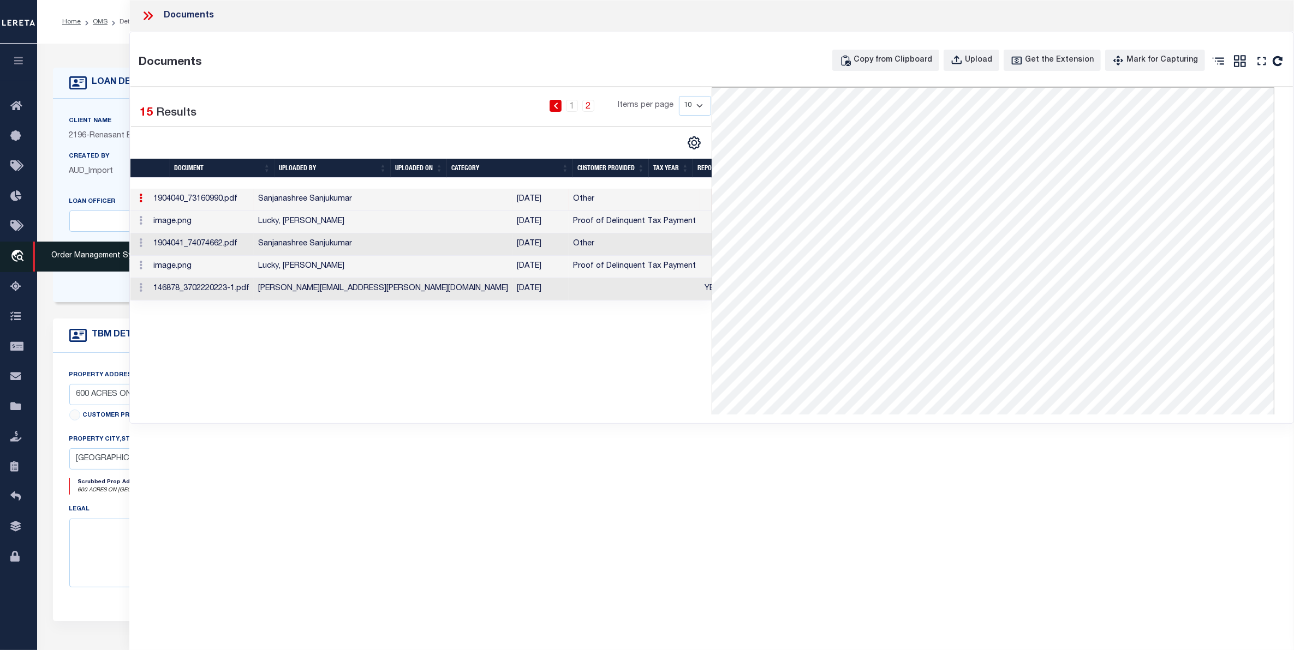
click at [17, 256] on icon "travel_explore" at bounding box center [18, 257] width 17 height 14
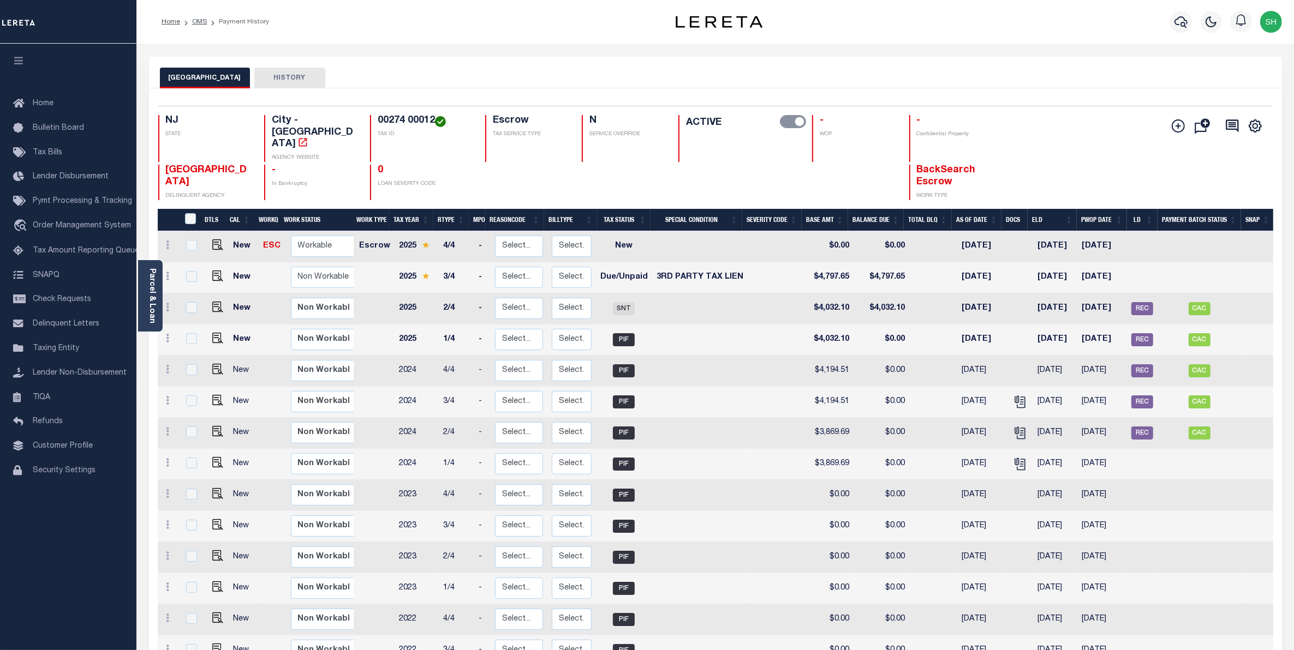
click at [1228, 262] on td at bounding box center [1198, 277] width 83 height 31
checkbox input "true"
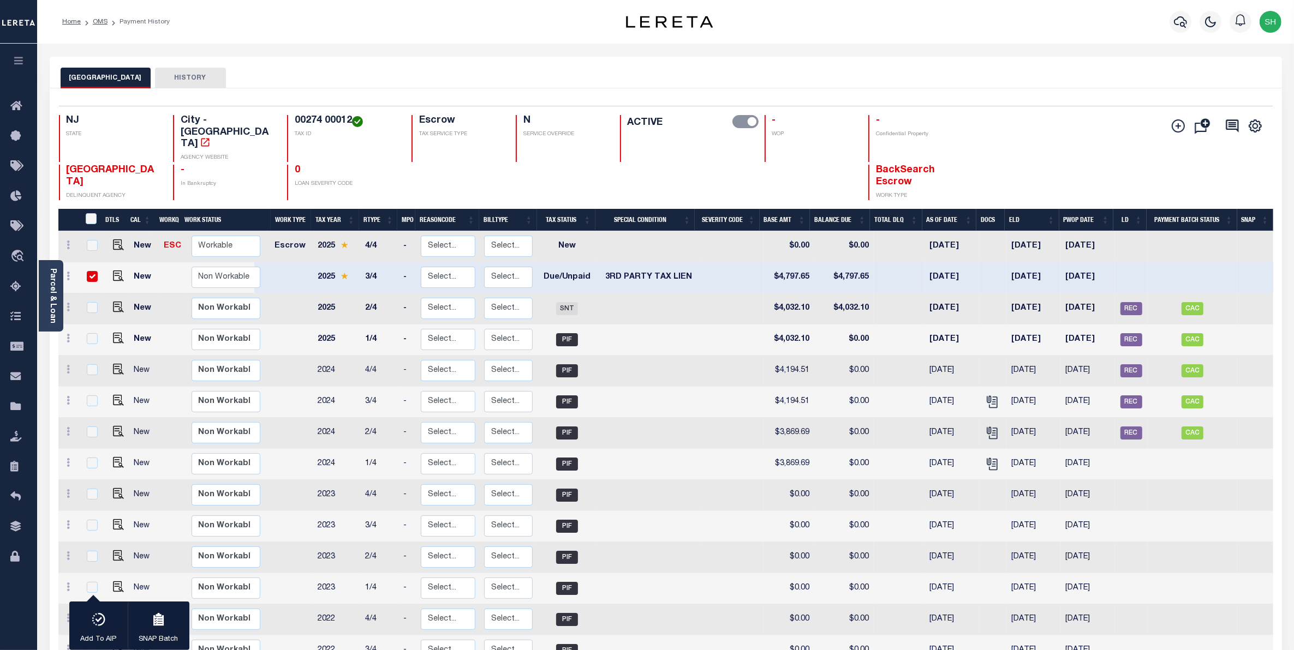
click at [955, 65] on div "BRIDGETON CITY HISTORY" at bounding box center [666, 73] width 1232 height 32
drag, startPoint x: 330, startPoint y: 121, endPoint x: 276, endPoint y: 117, distance: 54.7
click at [295, 117] on h4 "00274 00012" at bounding box center [347, 121] width 104 height 12
copy h4 "00274 00012"
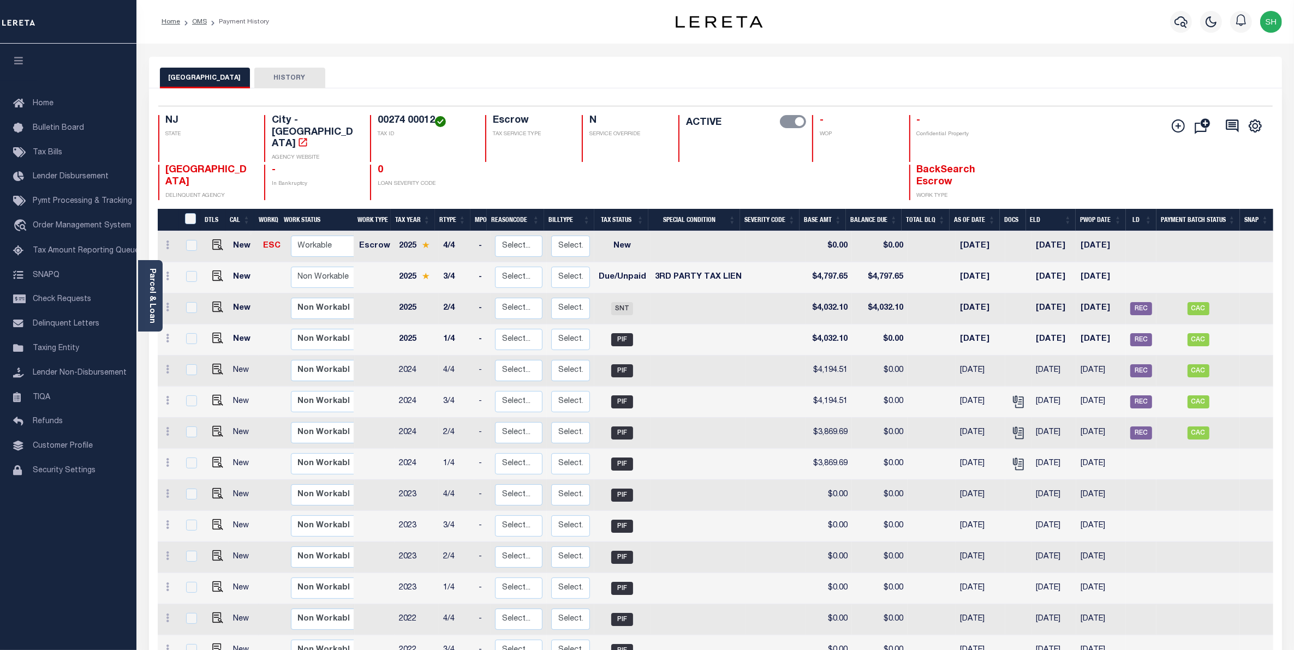
click at [645, 80] on div "BRIDGETON CITY HISTORY" at bounding box center [715, 78] width 1111 height 20
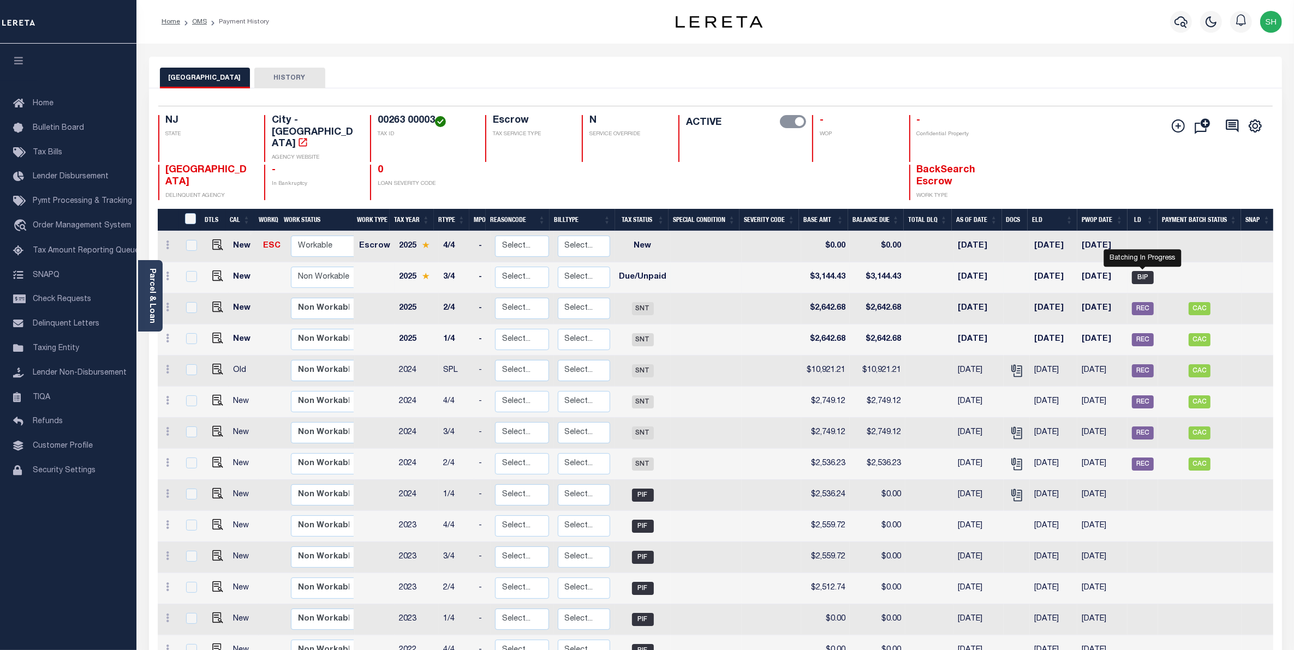
click at [1134, 271] on span "BIP" at bounding box center [1142, 277] width 22 height 13
checkbox input "true"
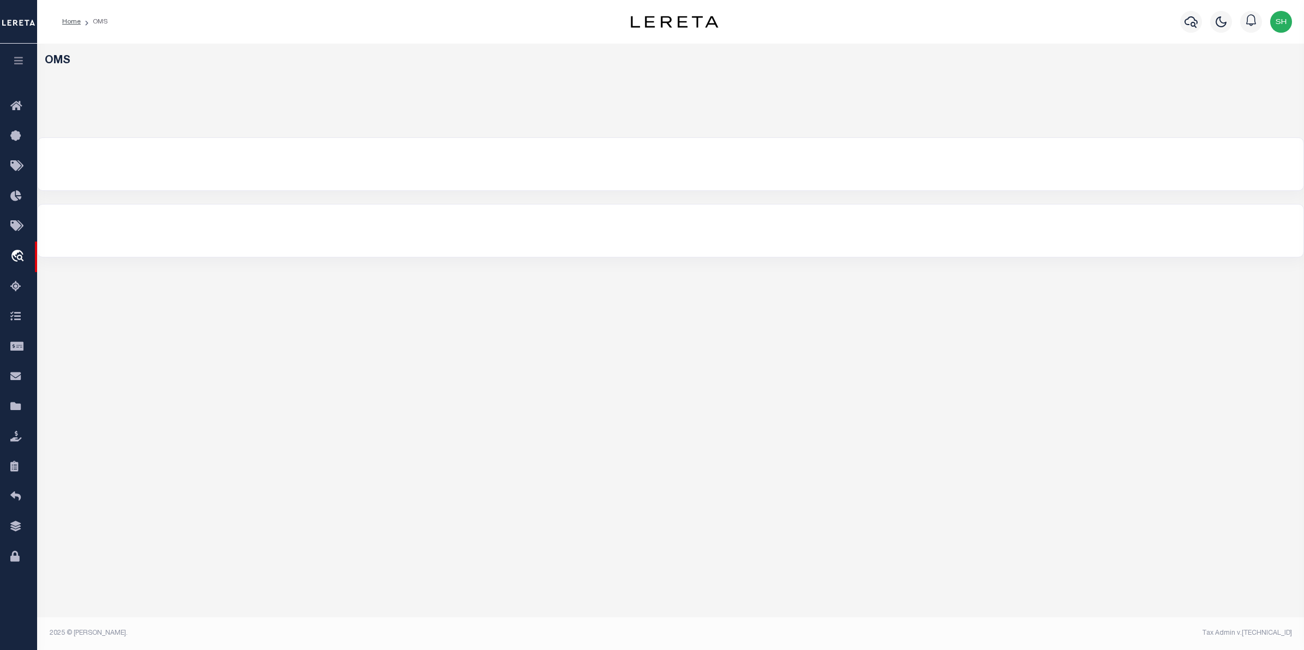
select select "200"
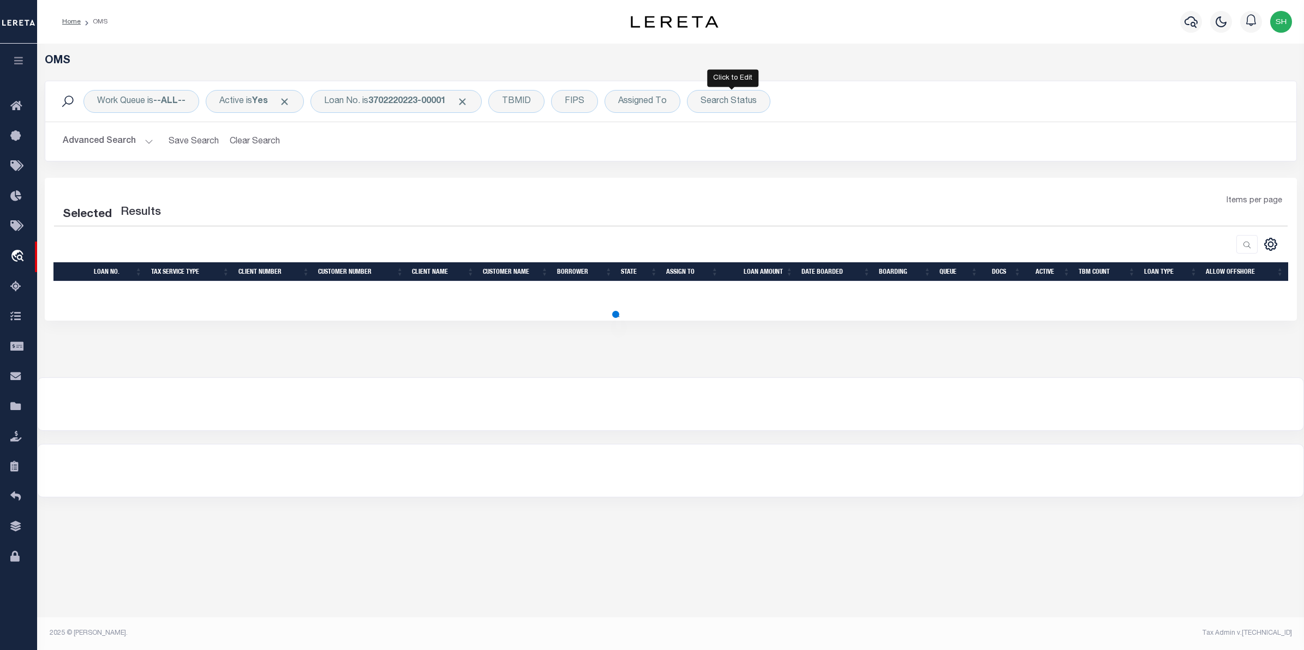
select select "200"
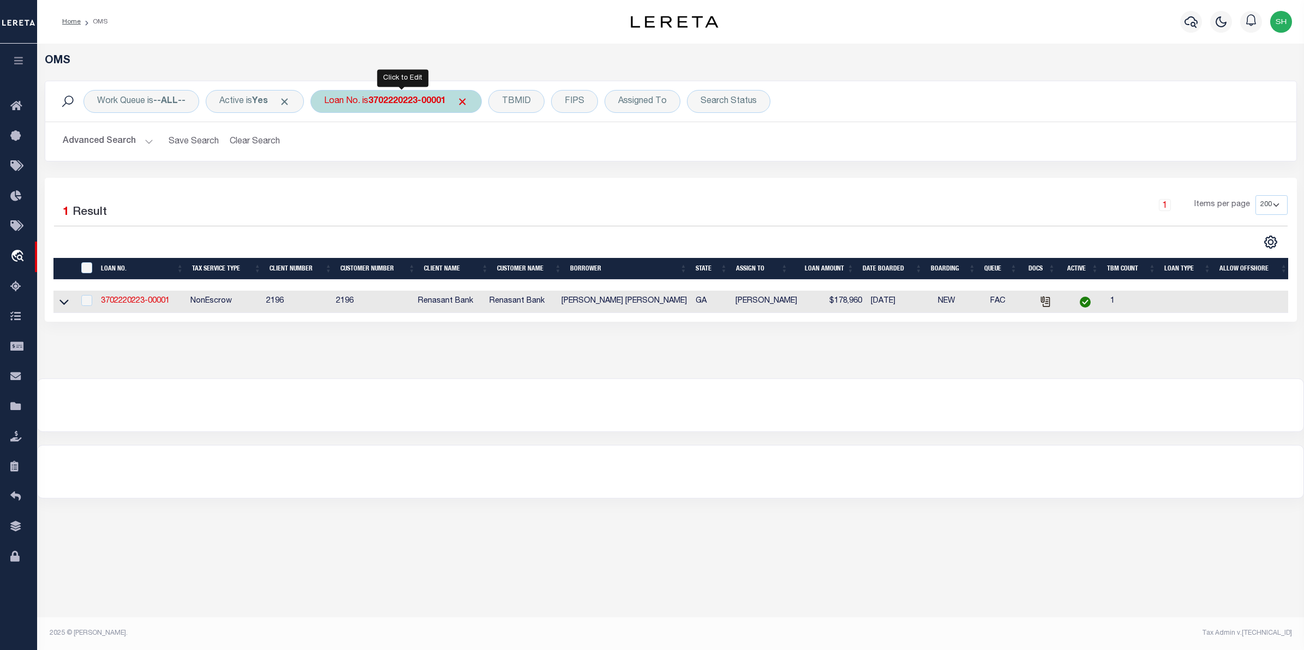
click at [428, 99] on b "3702220223-00001" at bounding box center [406, 101] width 77 height 9
type input "10375"
click at [476, 184] on input "Apply" at bounding box center [469, 179] width 32 height 18
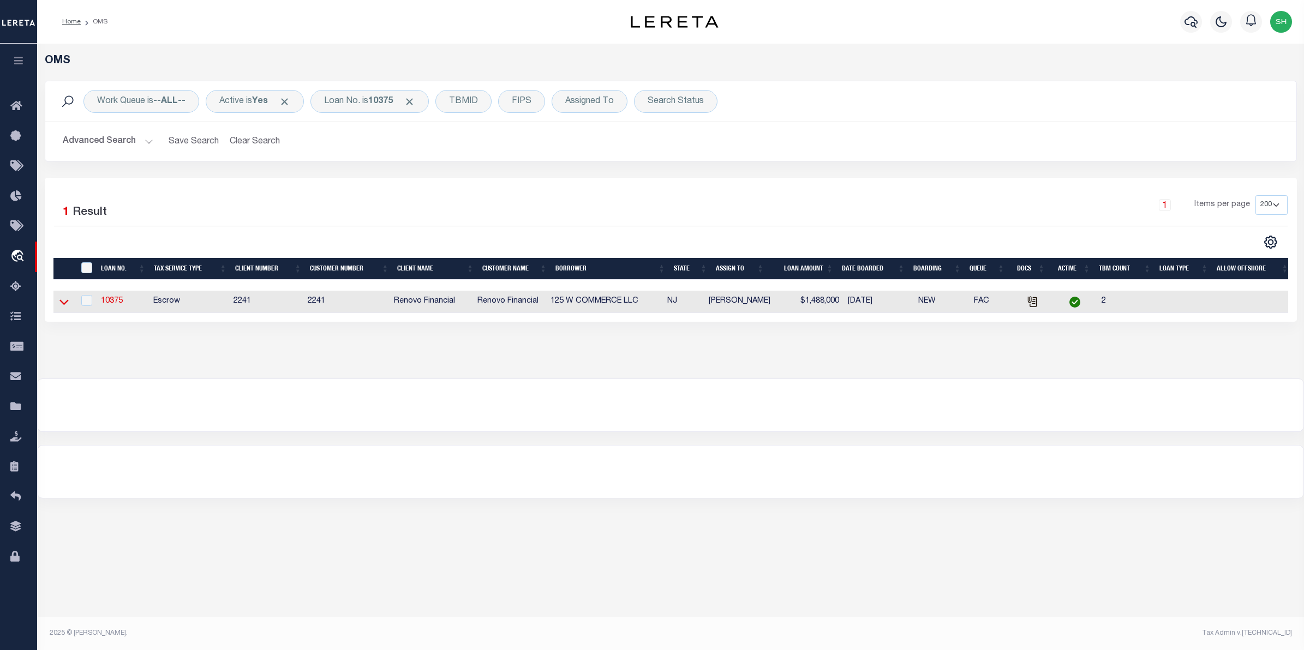
click at [64, 303] on icon at bounding box center [63, 301] width 9 height 11
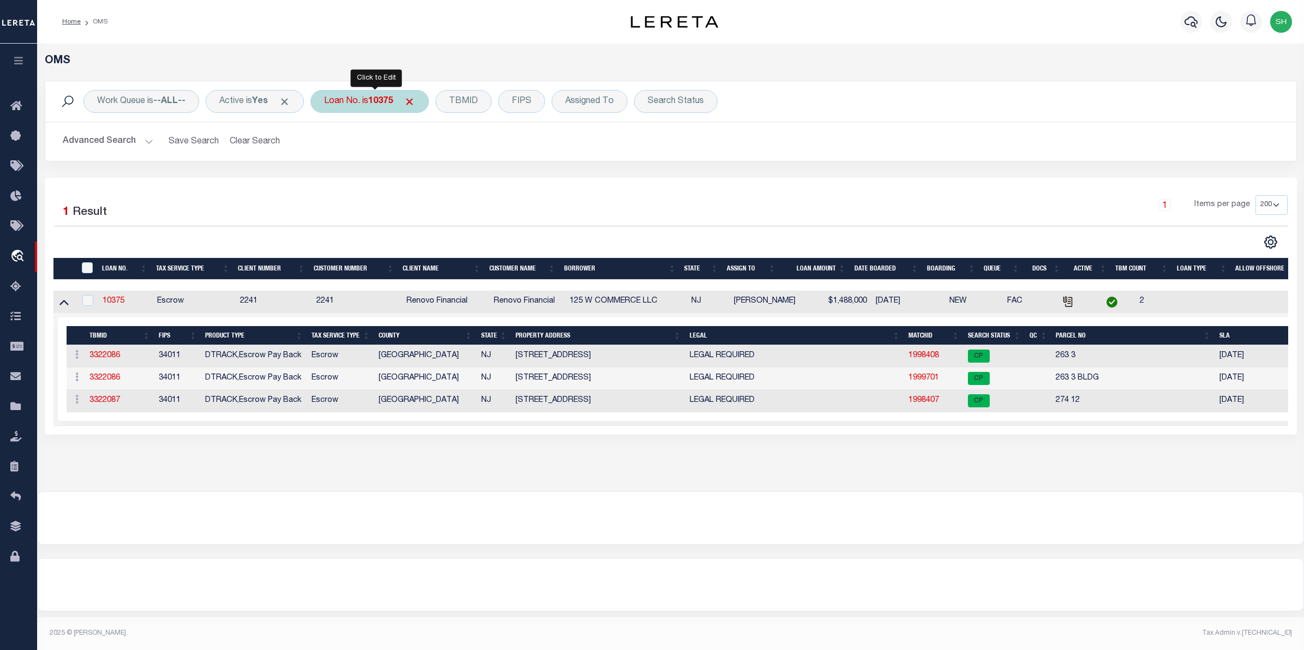
click at [384, 110] on div "Loan No. is 10375" at bounding box center [369, 101] width 118 height 23
type input "10011391"
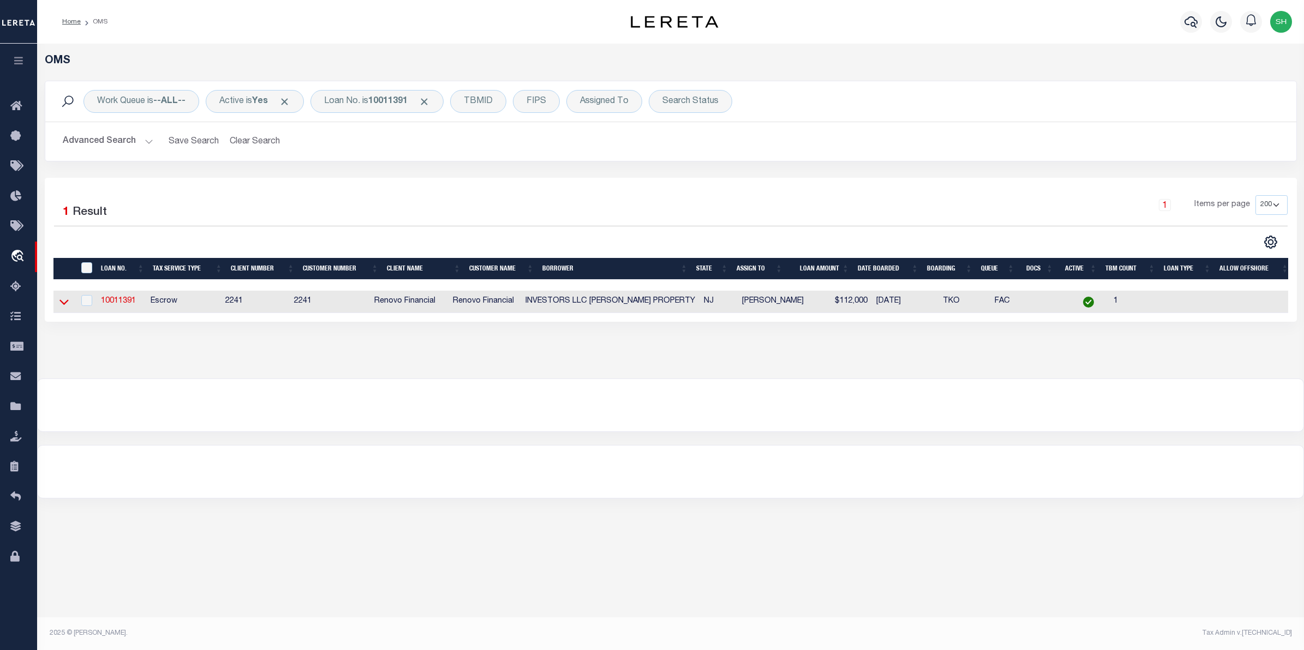
click at [65, 301] on icon at bounding box center [63, 301] width 9 height 11
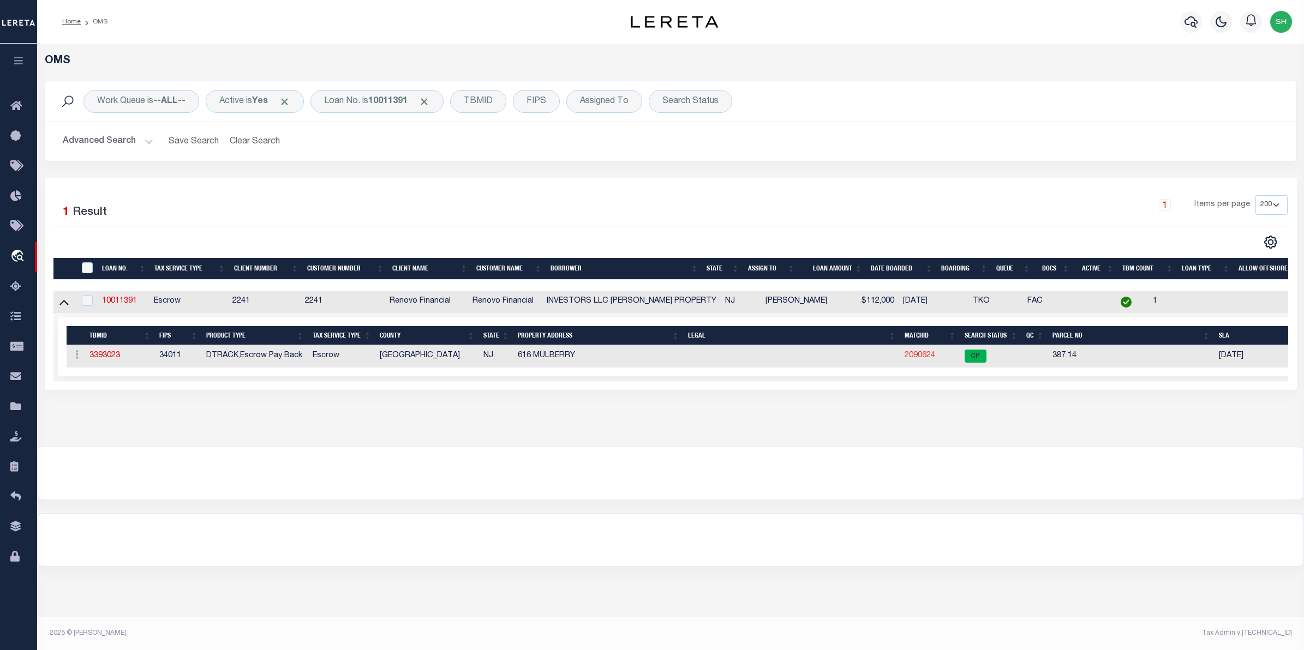
click at [918, 358] on link "2090624" at bounding box center [920, 356] width 31 height 8
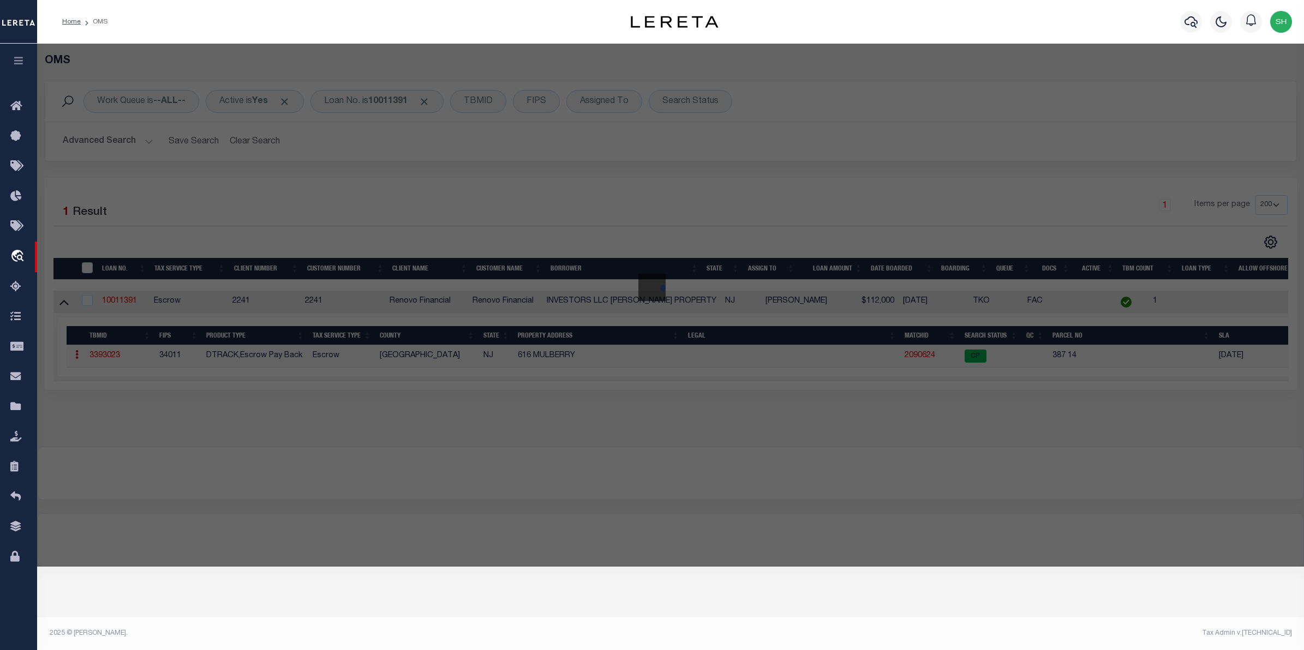
checkbox input "false"
select select "CP"
type input "FAY PROPERTY INVESTORS LLC"
select select "AGW"
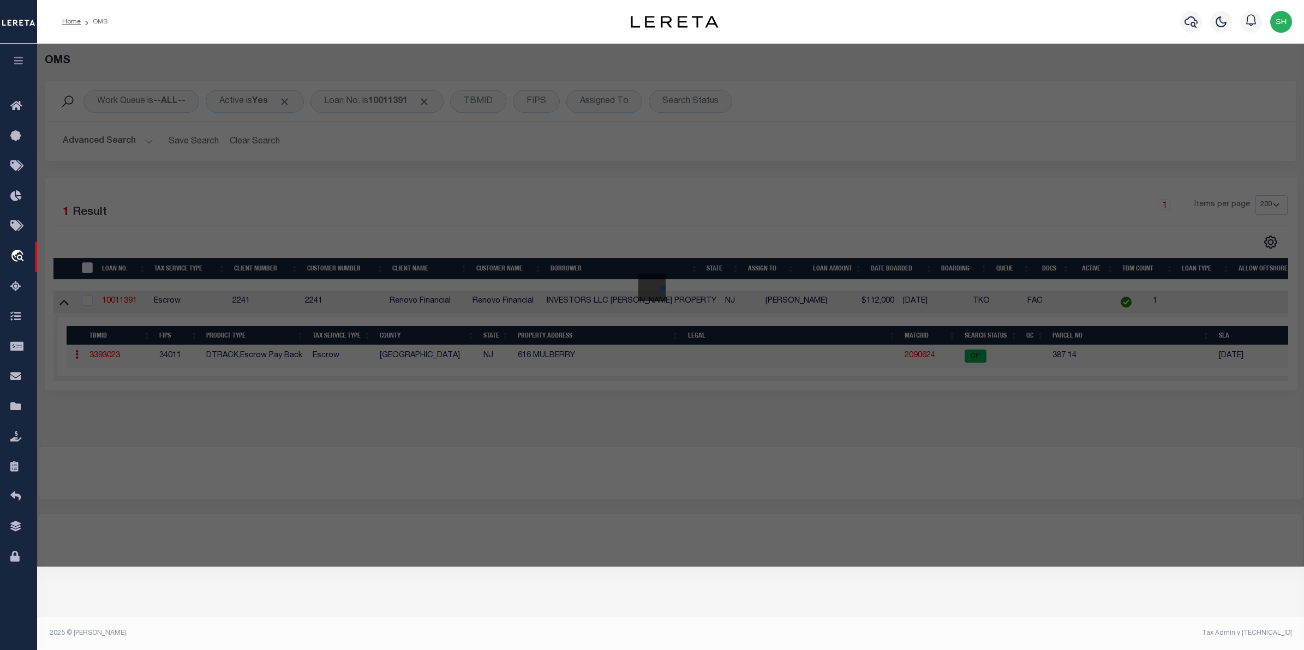
select select
type input "616 MULBERRY ST"
type input "MILLVILLE NJ 08332"
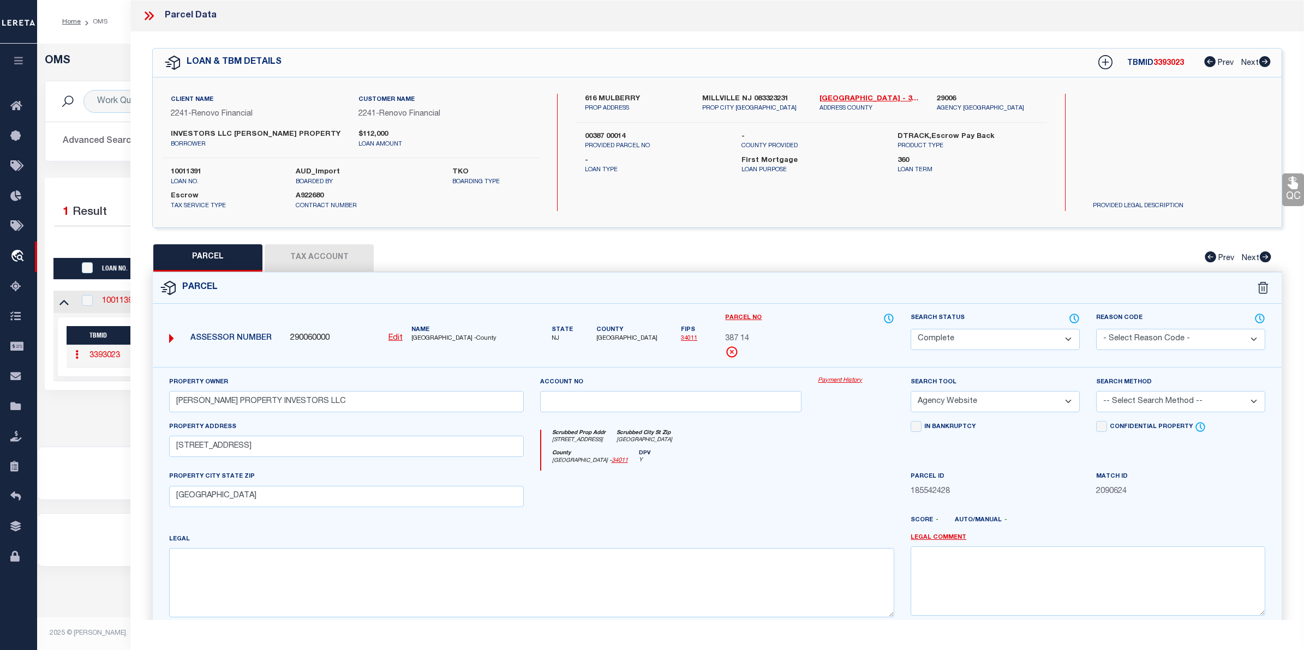
click at [859, 382] on link "Payment History" at bounding box center [856, 380] width 76 height 9
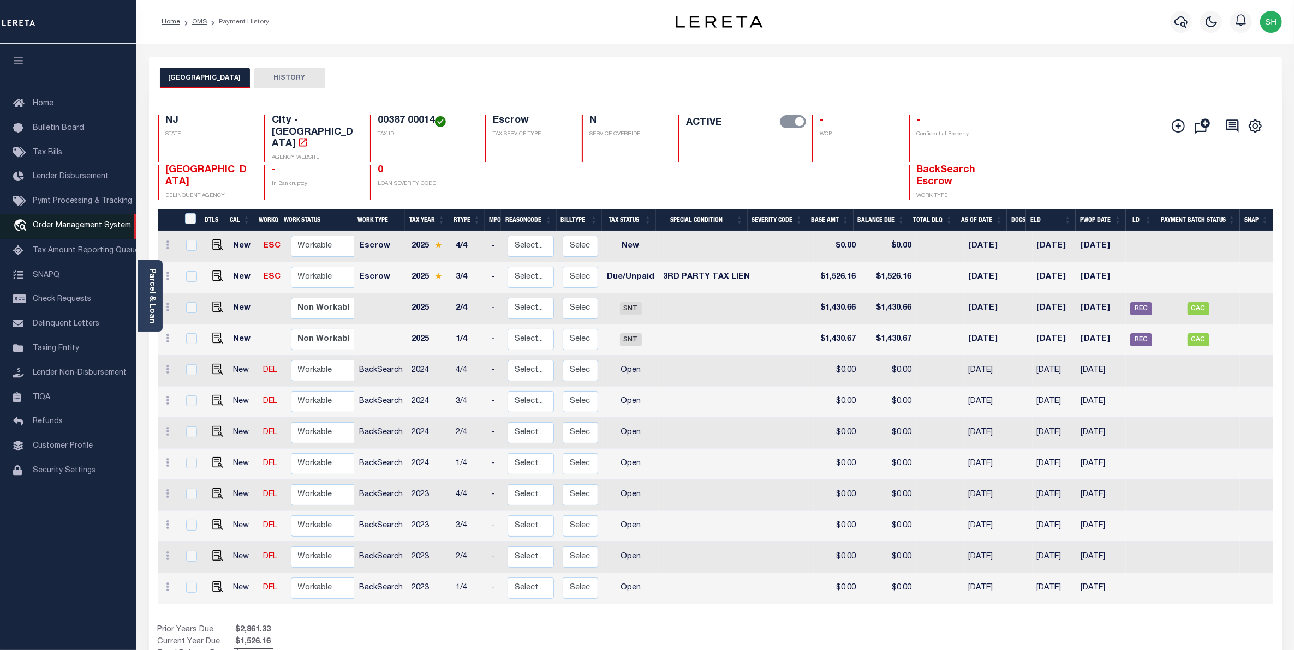
click at [82, 224] on span "Order Management System" at bounding box center [82, 226] width 98 height 8
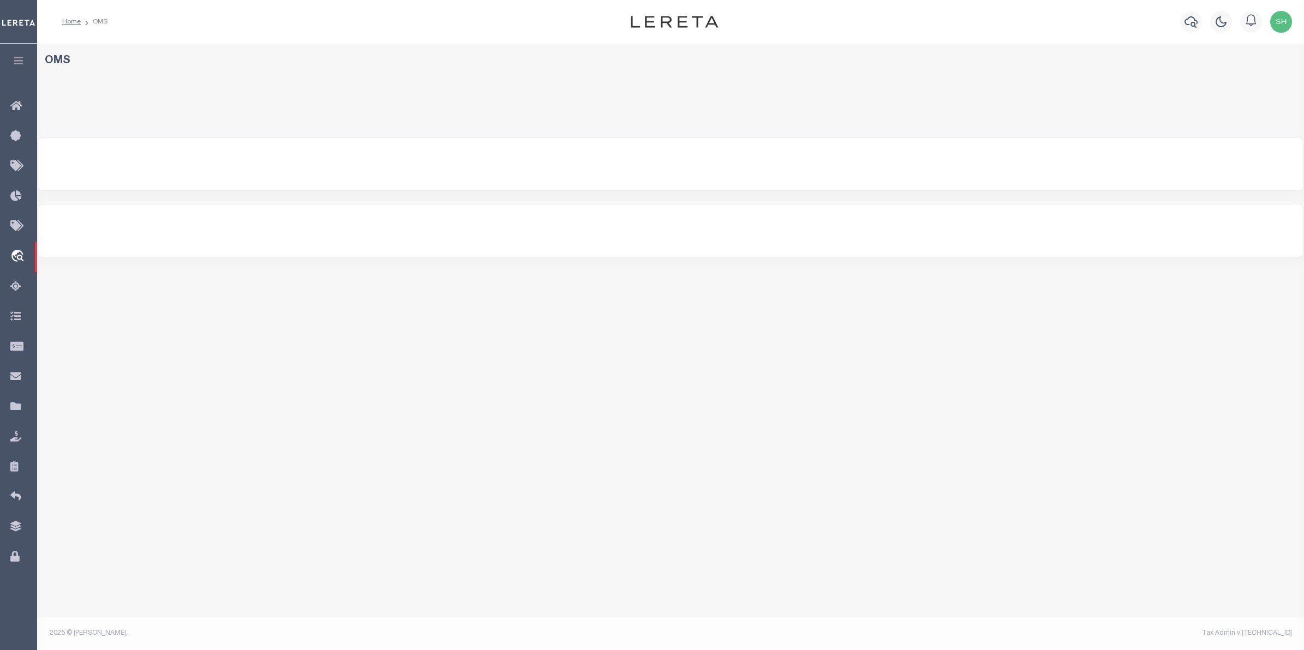
select select "200"
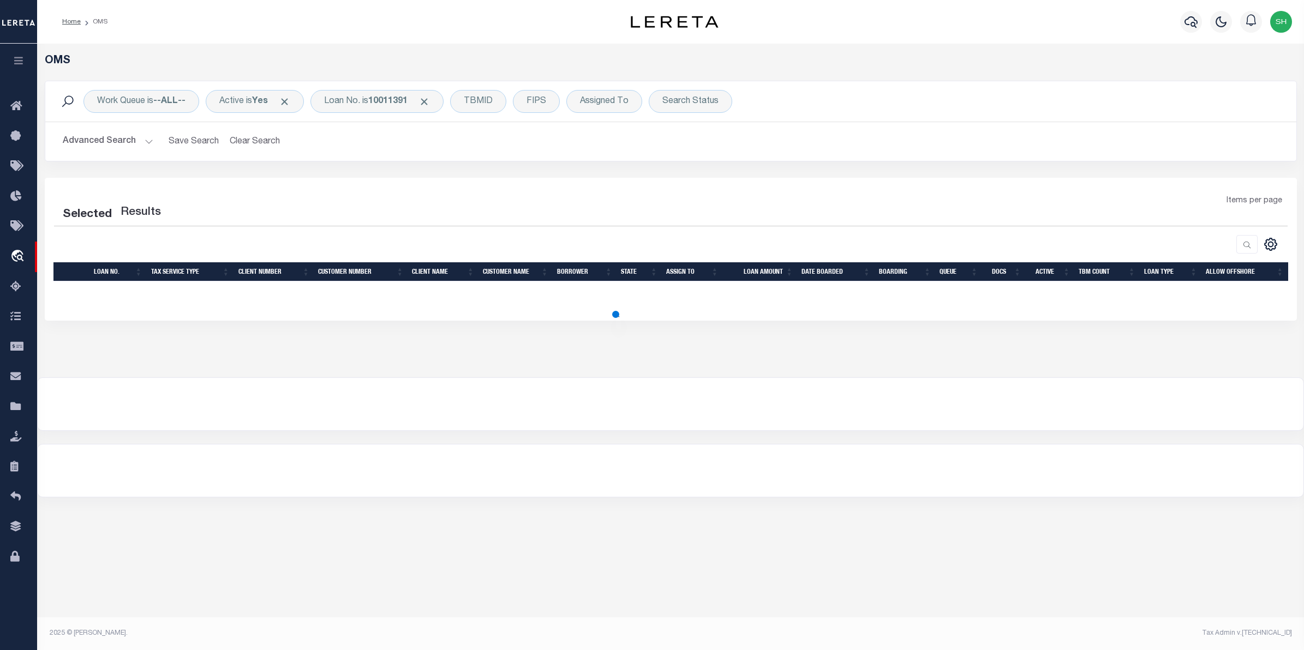
select select "200"
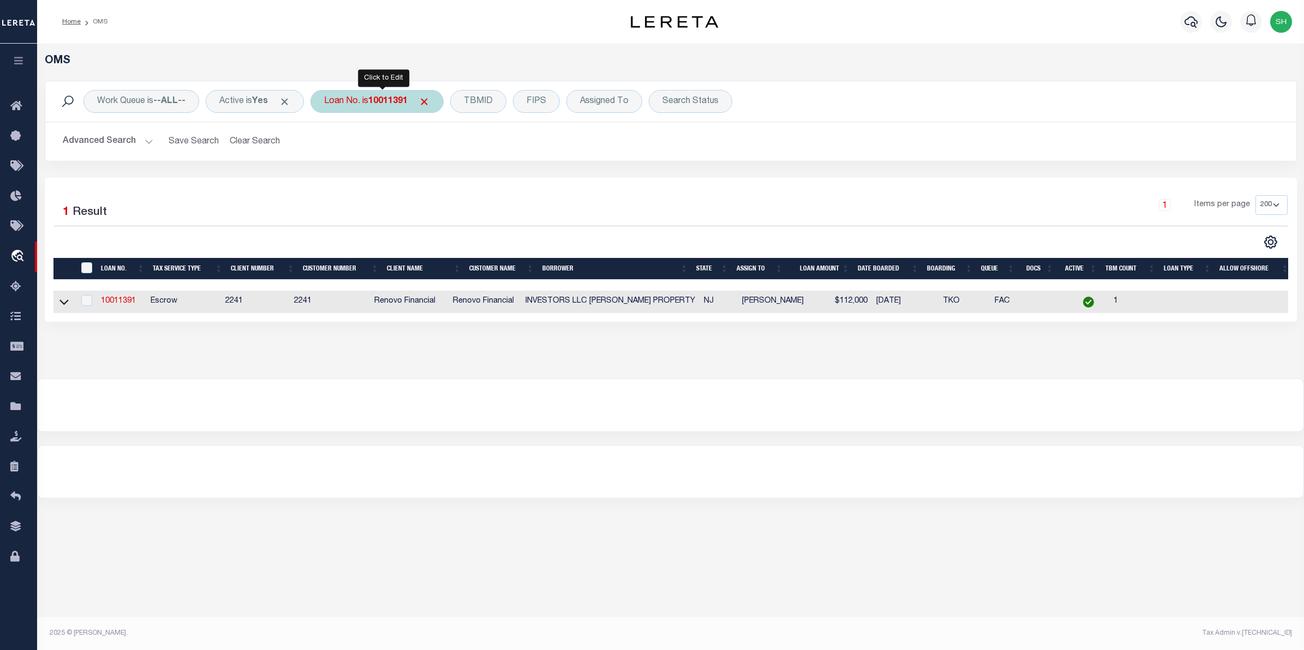
click at [401, 104] on b "10011391" at bounding box center [387, 101] width 39 height 9
type input "07179019635-00001"
click at [475, 172] on input "Apply" at bounding box center [469, 179] width 32 height 18
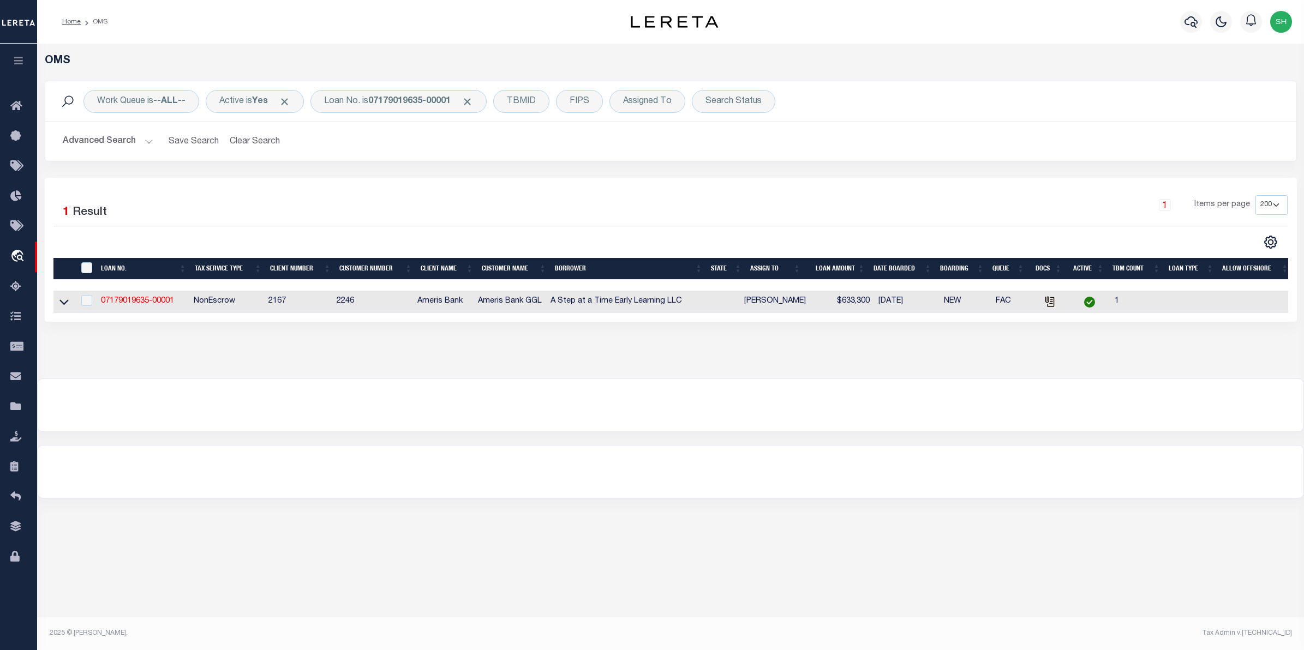
click at [69, 301] on link at bounding box center [64, 301] width 13 height 8
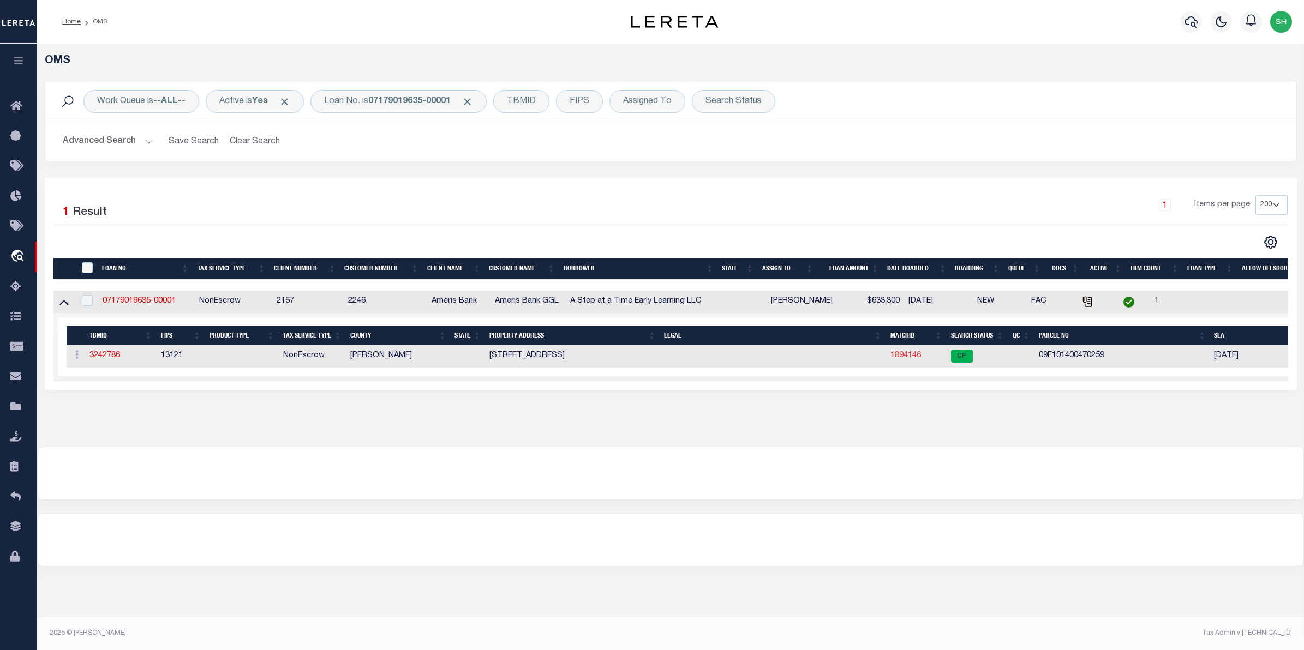
click at [908, 360] on link "1894146" at bounding box center [905, 356] width 31 height 8
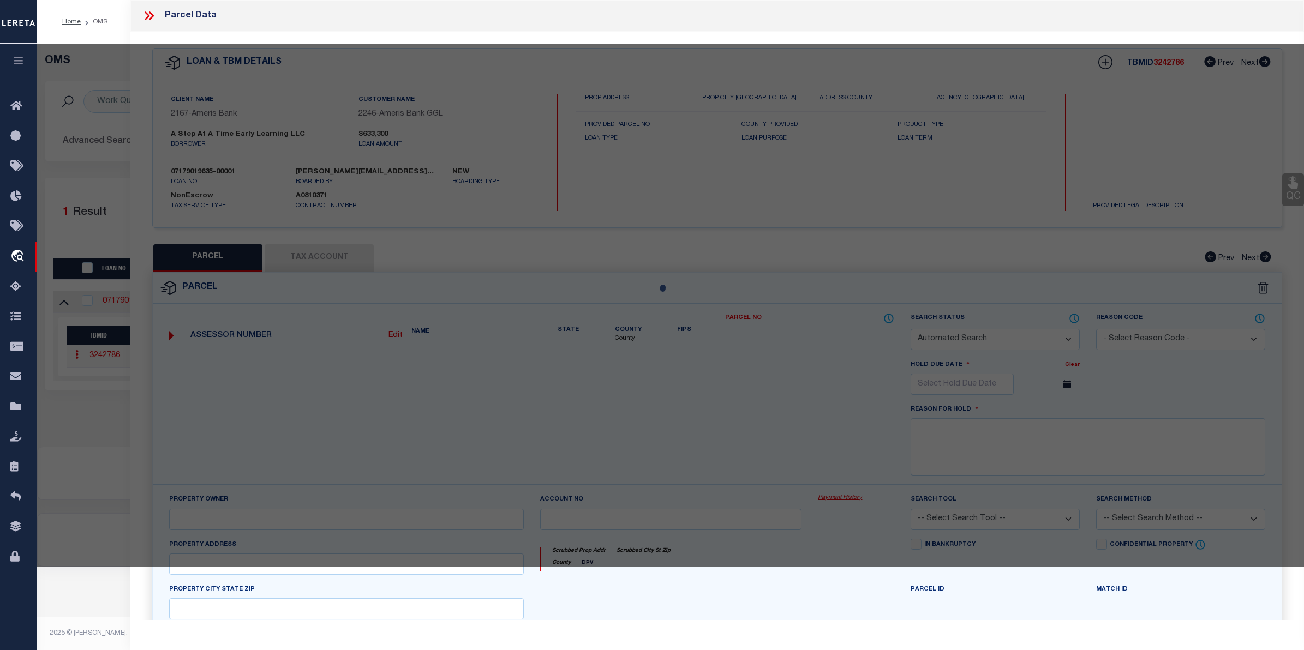
checkbox input "false"
select select "CP"
type input "A STEP AT A TIME EARLY LEARNING LLC"
type input "09F101400470259"
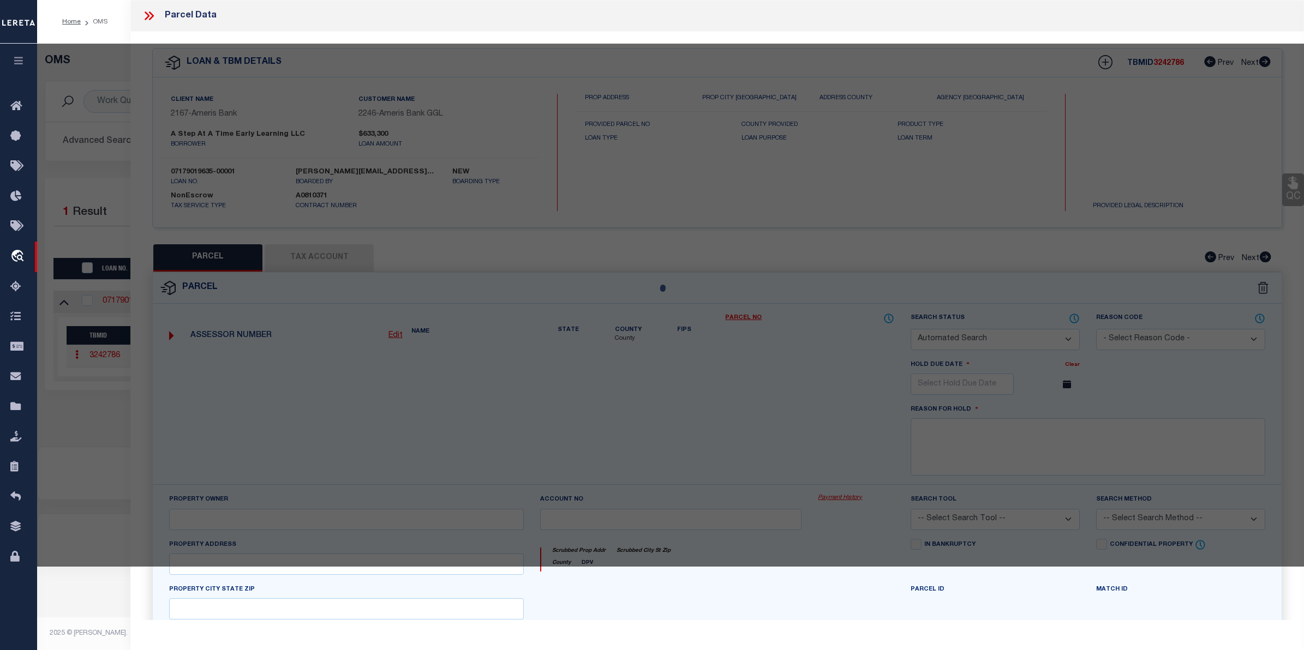
select select
type input "204 SENOIA RD"
checkbox input "false"
type input "FAIRBURN GA"
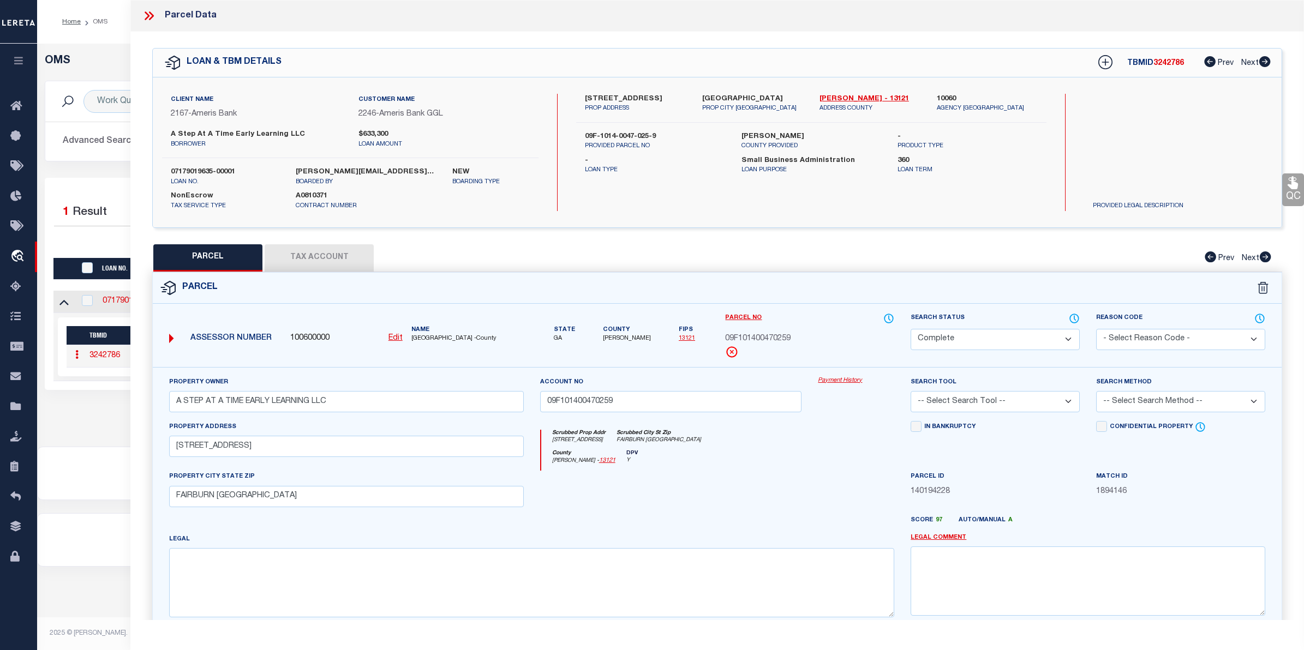
click at [852, 377] on link "Payment History" at bounding box center [856, 380] width 76 height 9
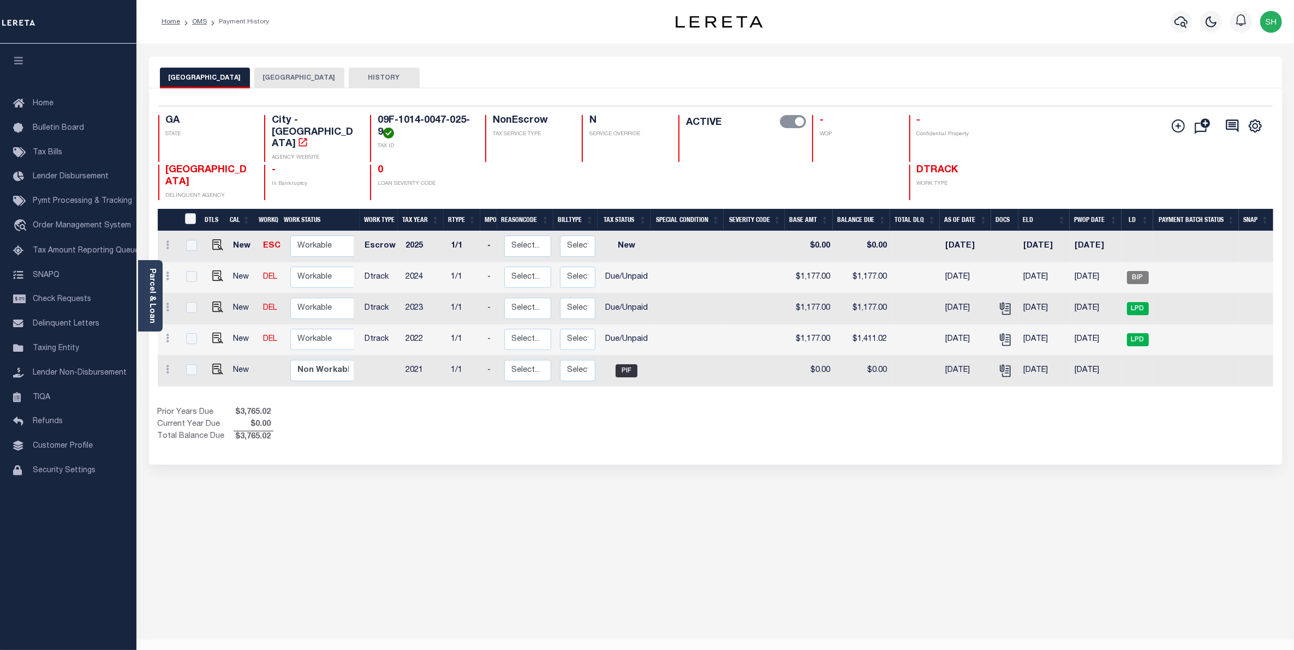
click at [296, 82] on button "[GEOGRAPHIC_DATA]" at bounding box center [299, 78] width 90 height 21
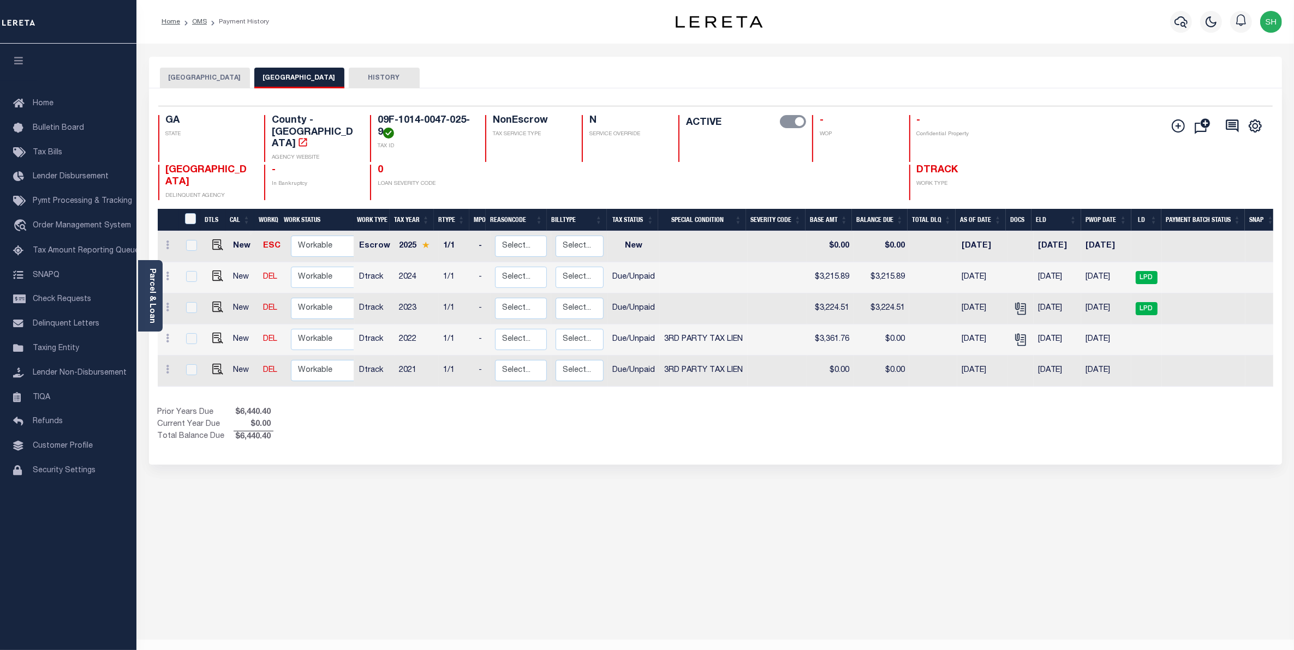
click at [220, 78] on button "[GEOGRAPHIC_DATA]" at bounding box center [205, 78] width 90 height 21
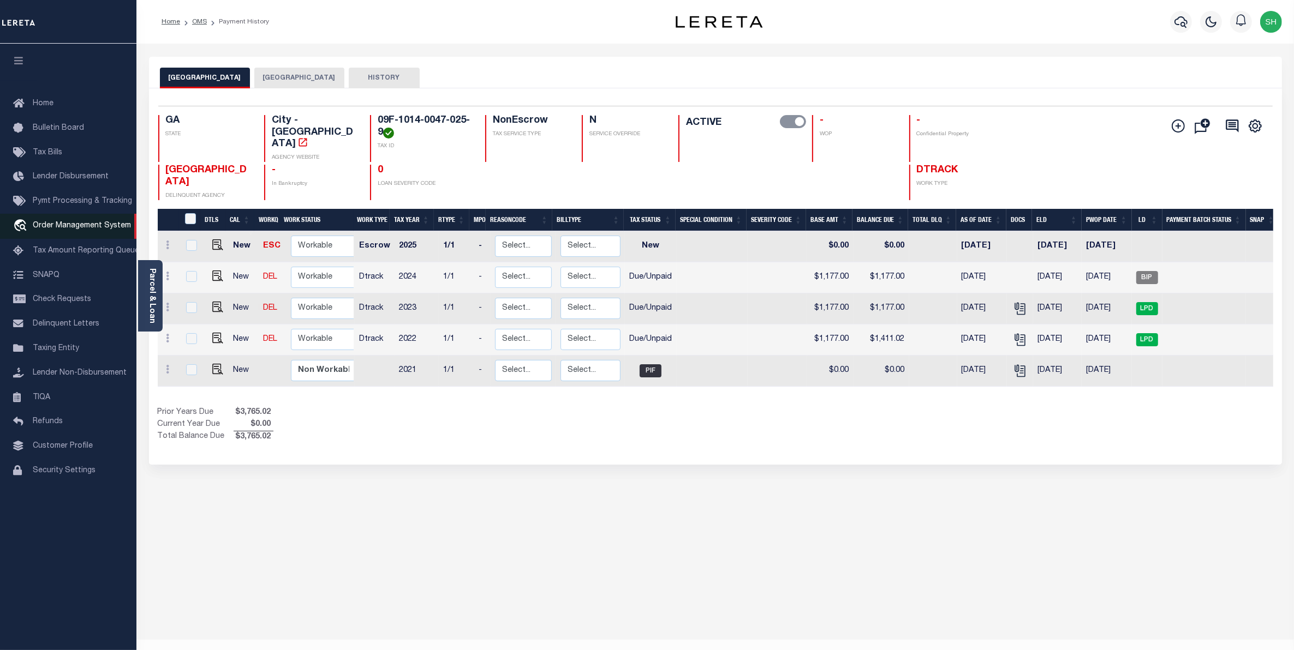
click at [72, 225] on span "Order Management System" at bounding box center [82, 226] width 98 height 8
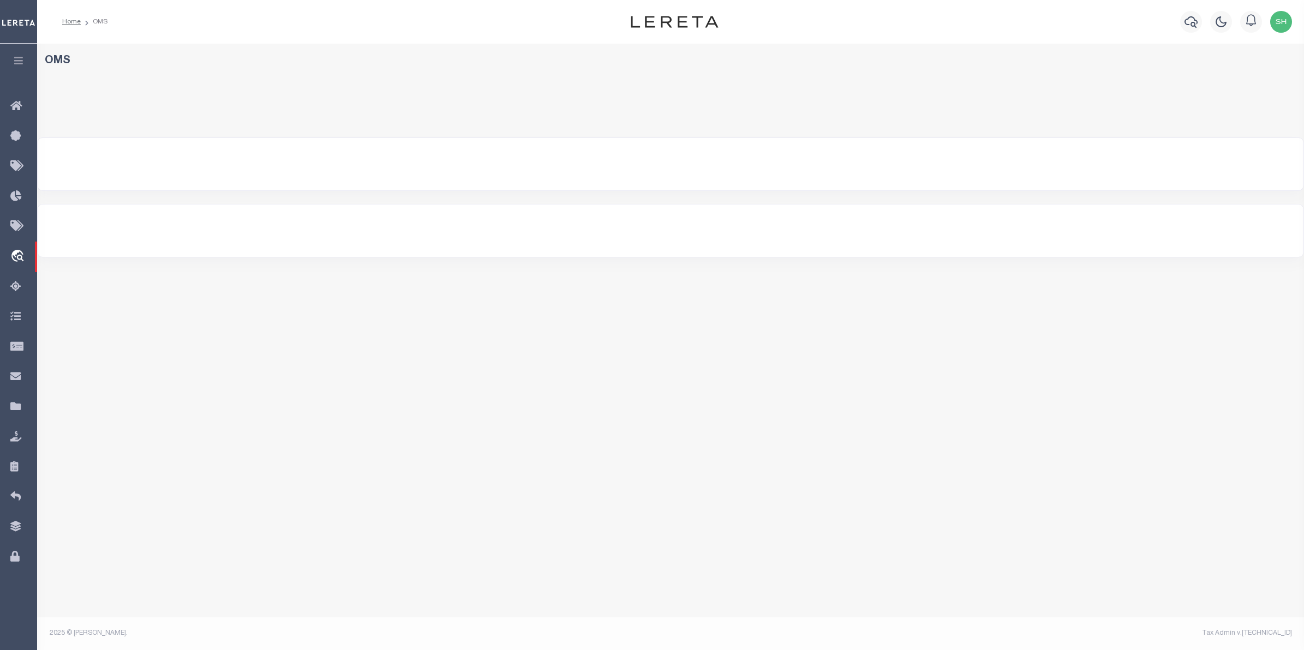
select select "200"
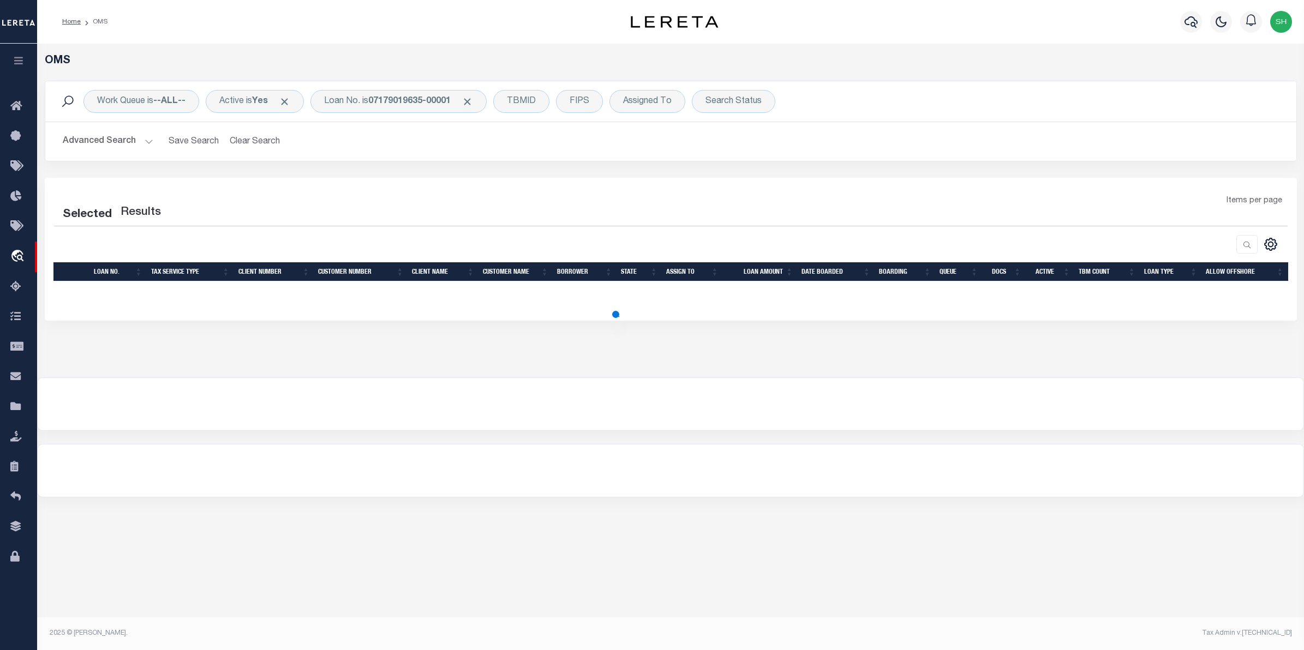
select select "200"
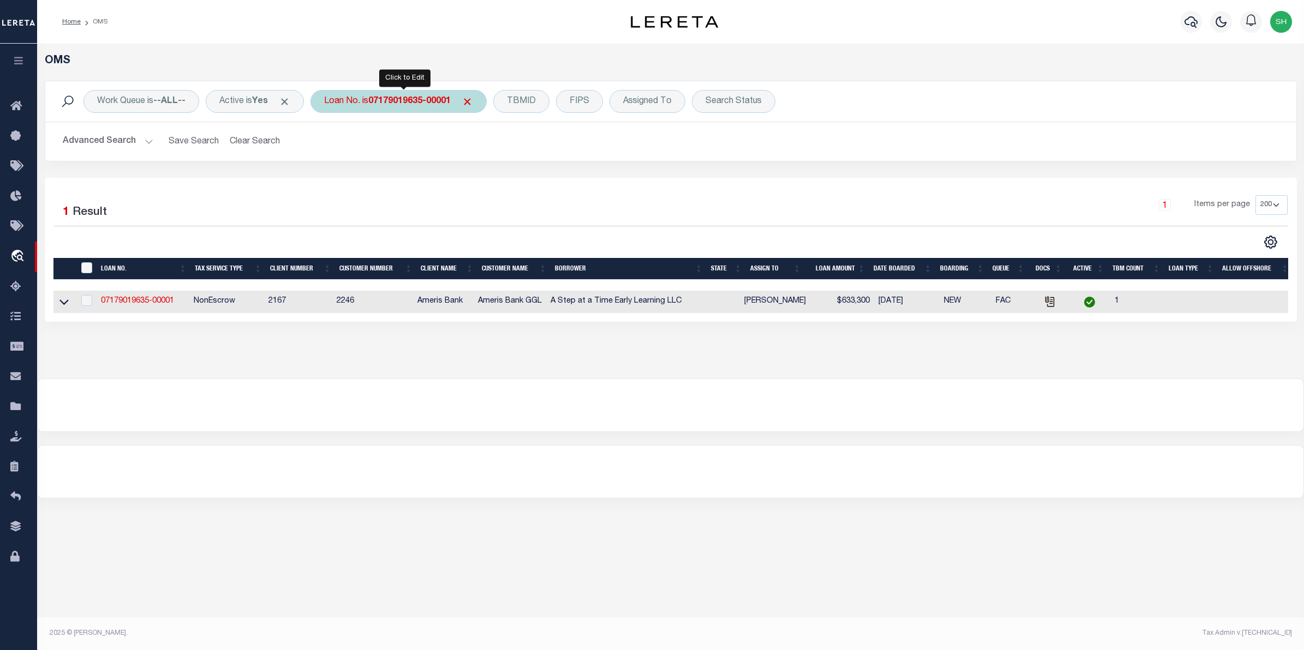
click at [427, 102] on b "07179019635-00001" at bounding box center [409, 101] width 82 height 9
type input "10011391"
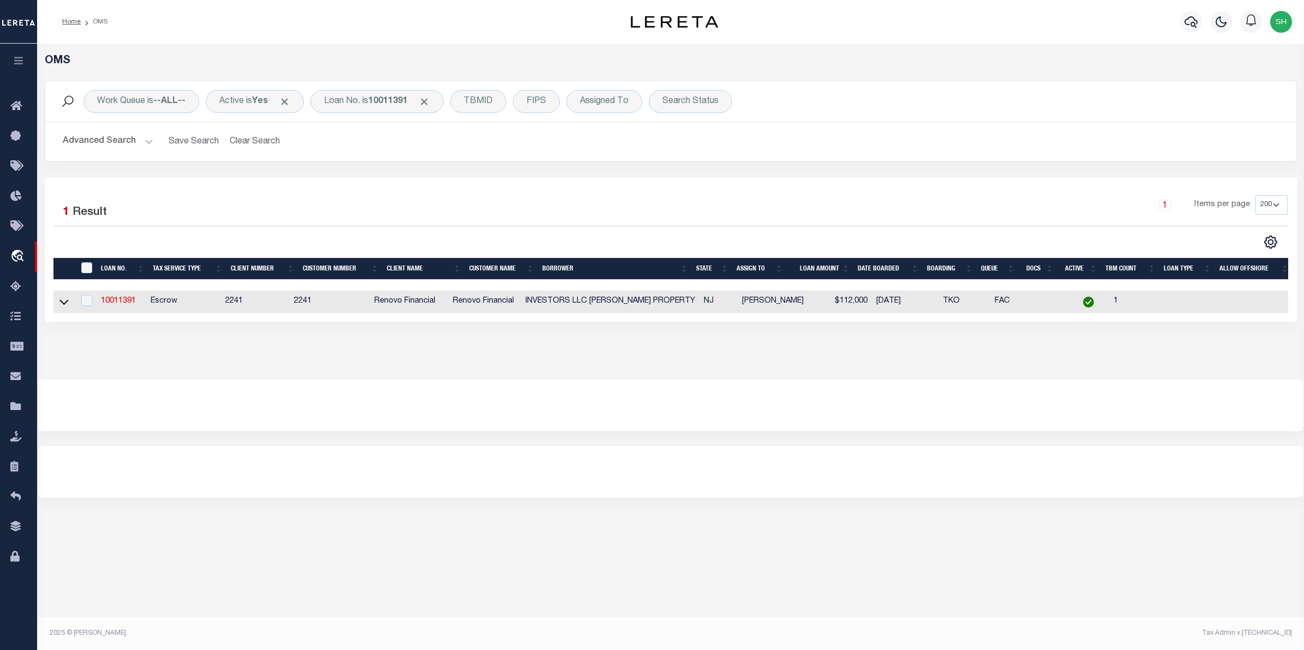
click at [69, 304] on link at bounding box center [64, 301] width 13 height 8
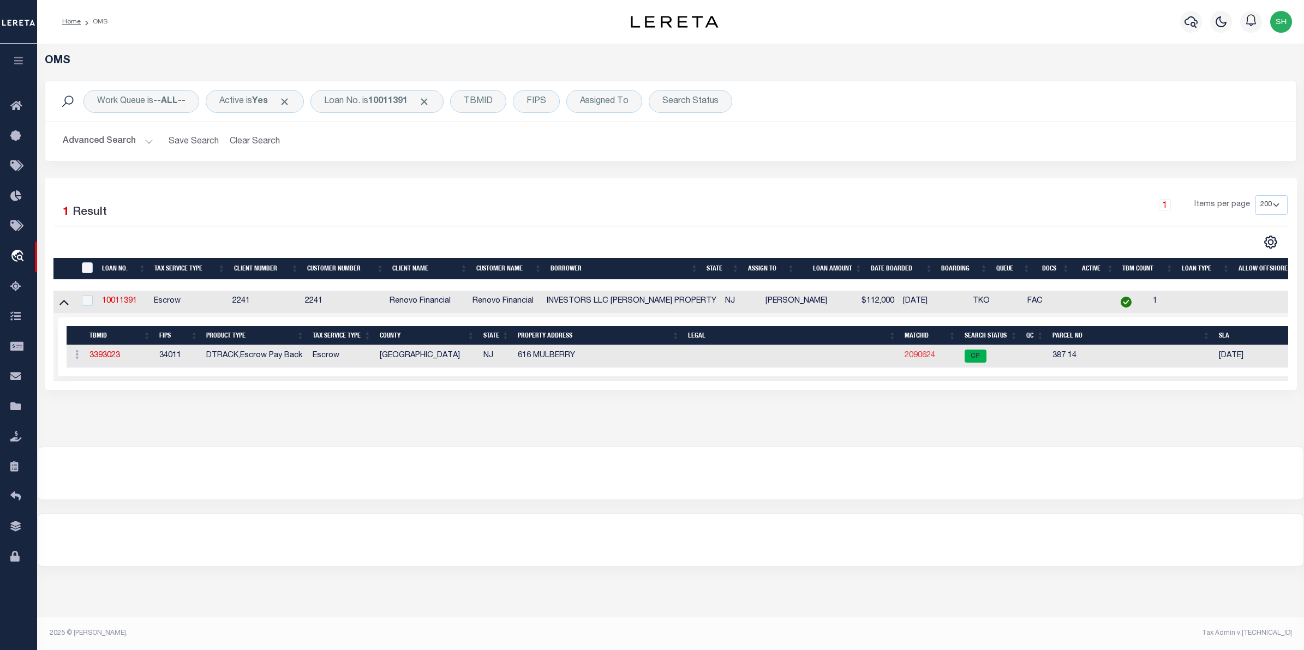
click at [931, 359] on link "2090624" at bounding box center [920, 356] width 31 height 8
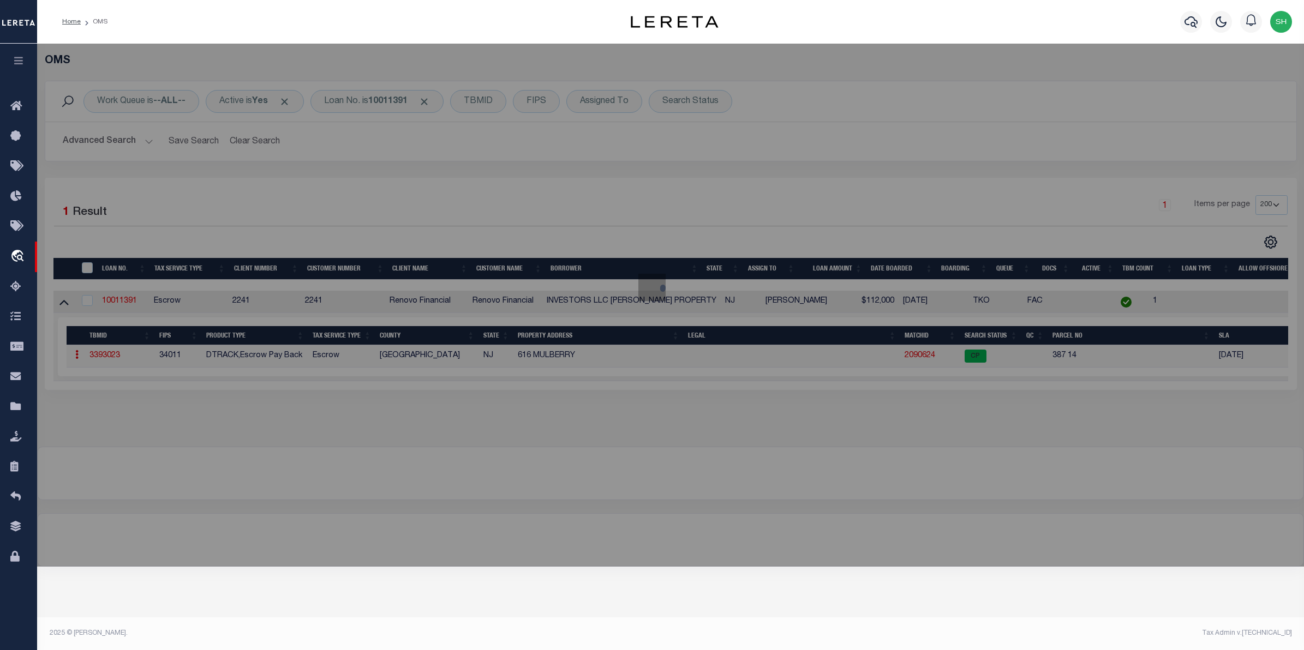
checkbox input "false"
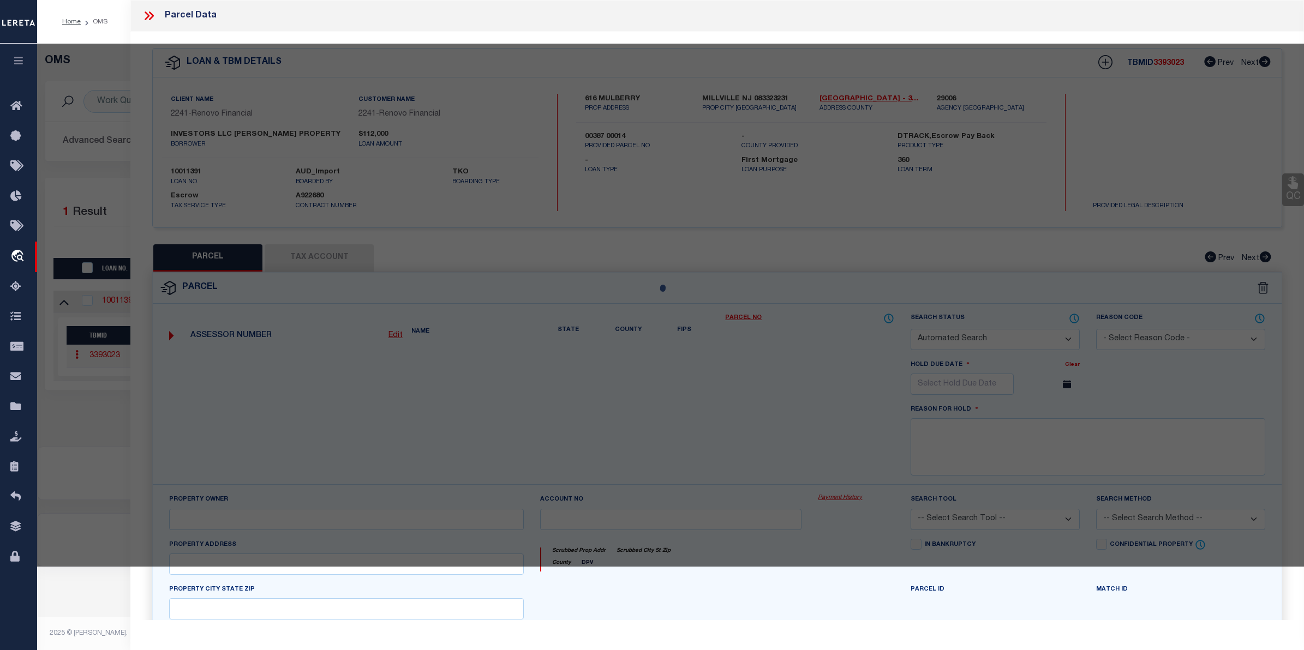
select select "CP"
type input "FAY PROPERTY INVESTORS LLC"
select select "AGW"
select select
type input "616 MULBERRY ST"
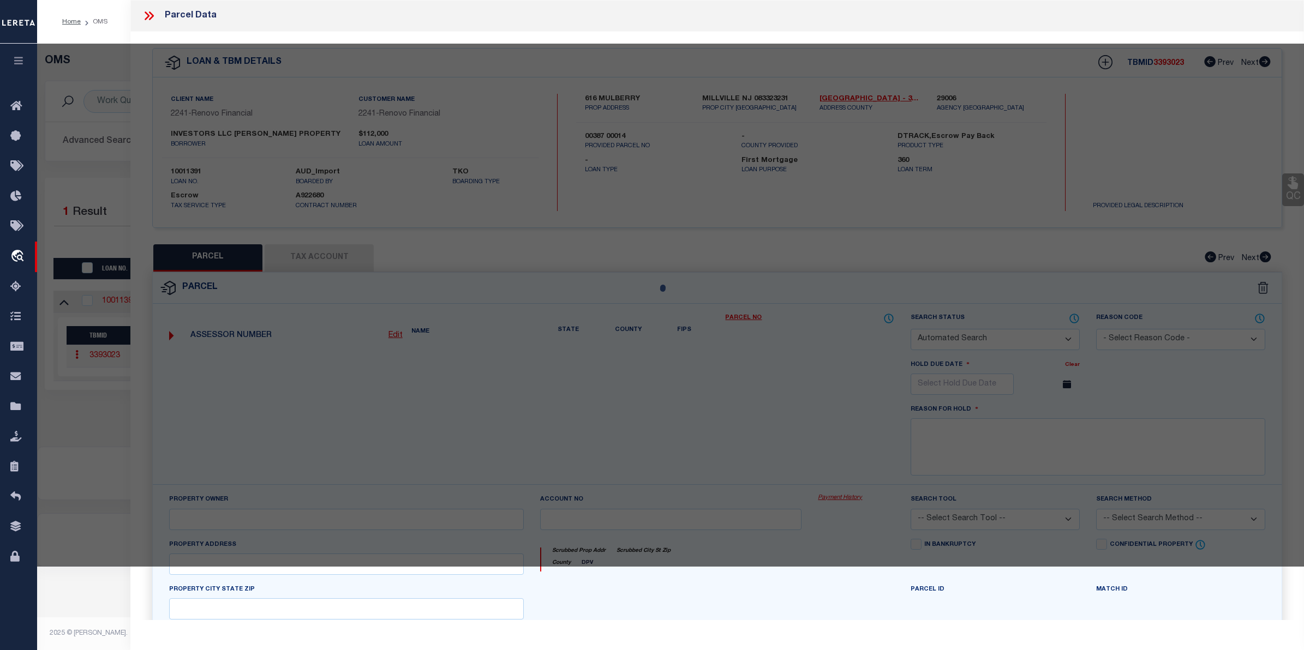
type input "MILLVILLE NJ 08332"
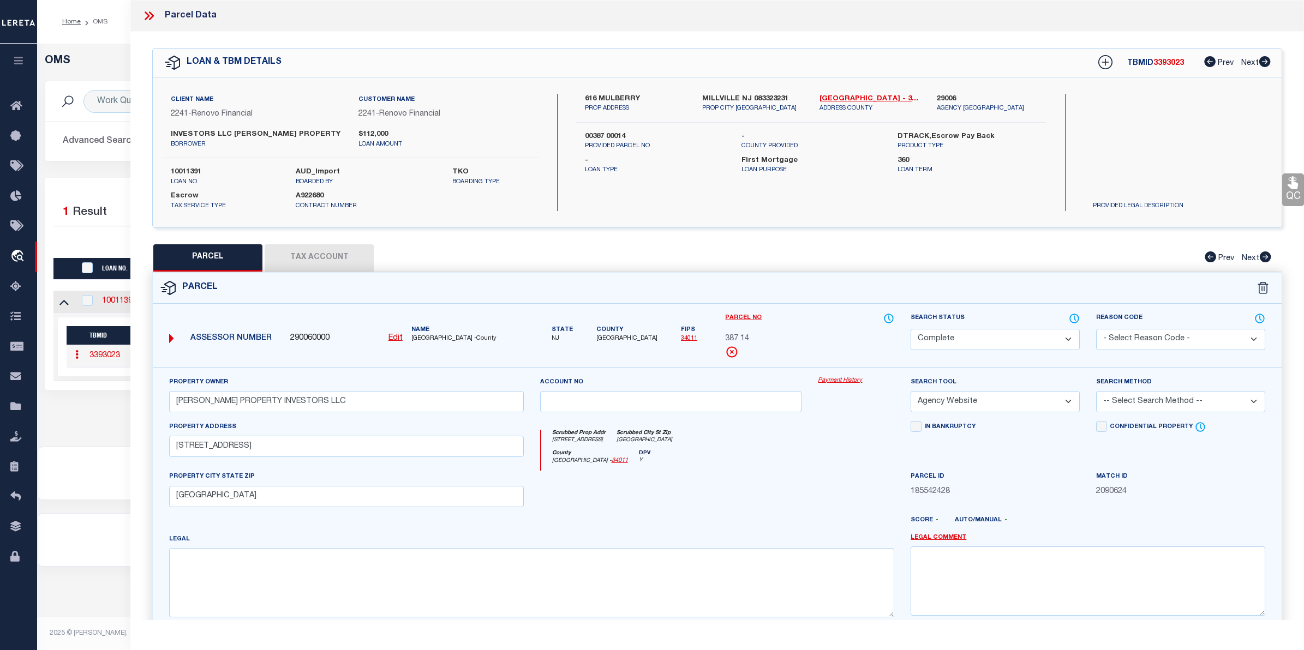
click at [860, 378] on link "Payment History" at bounding box center [856, 380] width 76 height 9
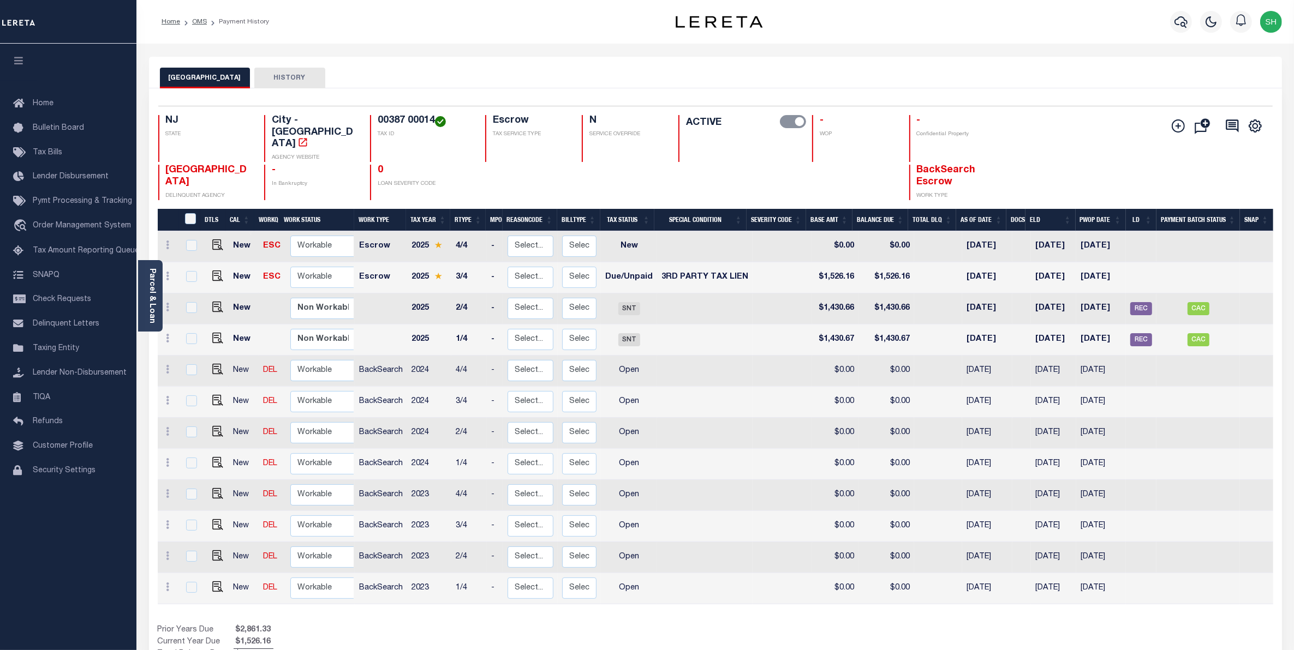
click at [168, 294] on td at bounding box center [169, 309] width 22 height 31
checkbox input "true"
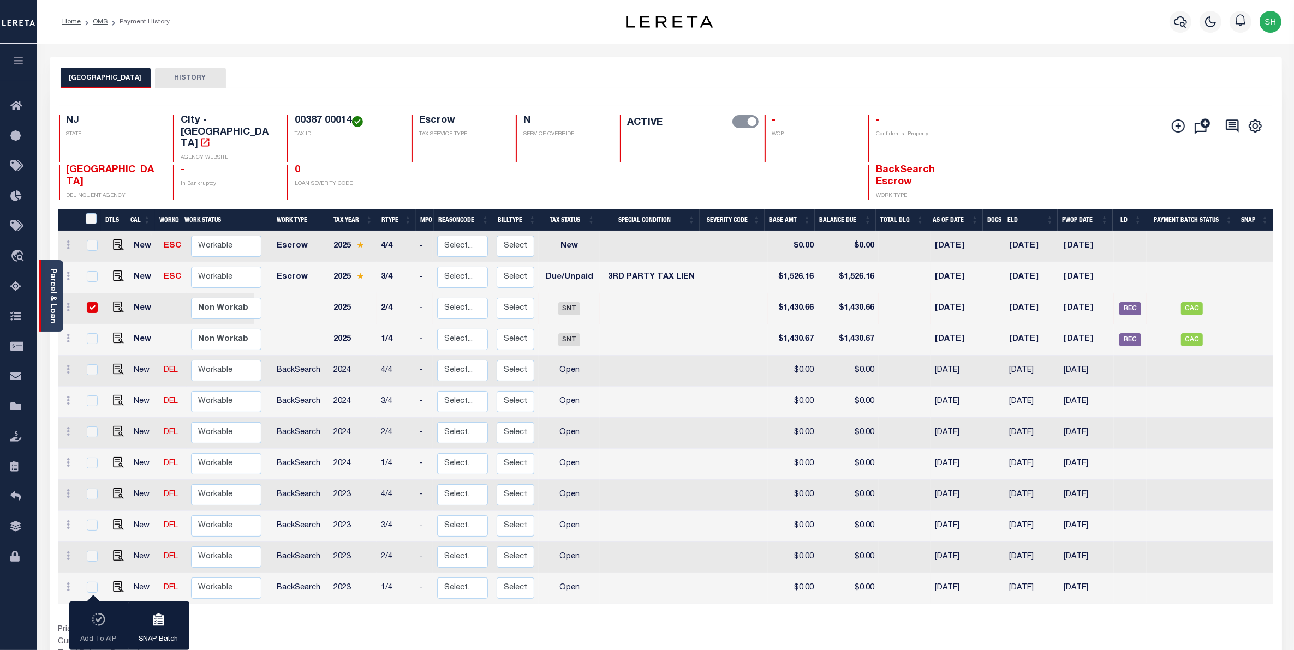
click at [59, 292] on div "Parcel & Loan" at bounding box center [51, 295] width 25 height 71
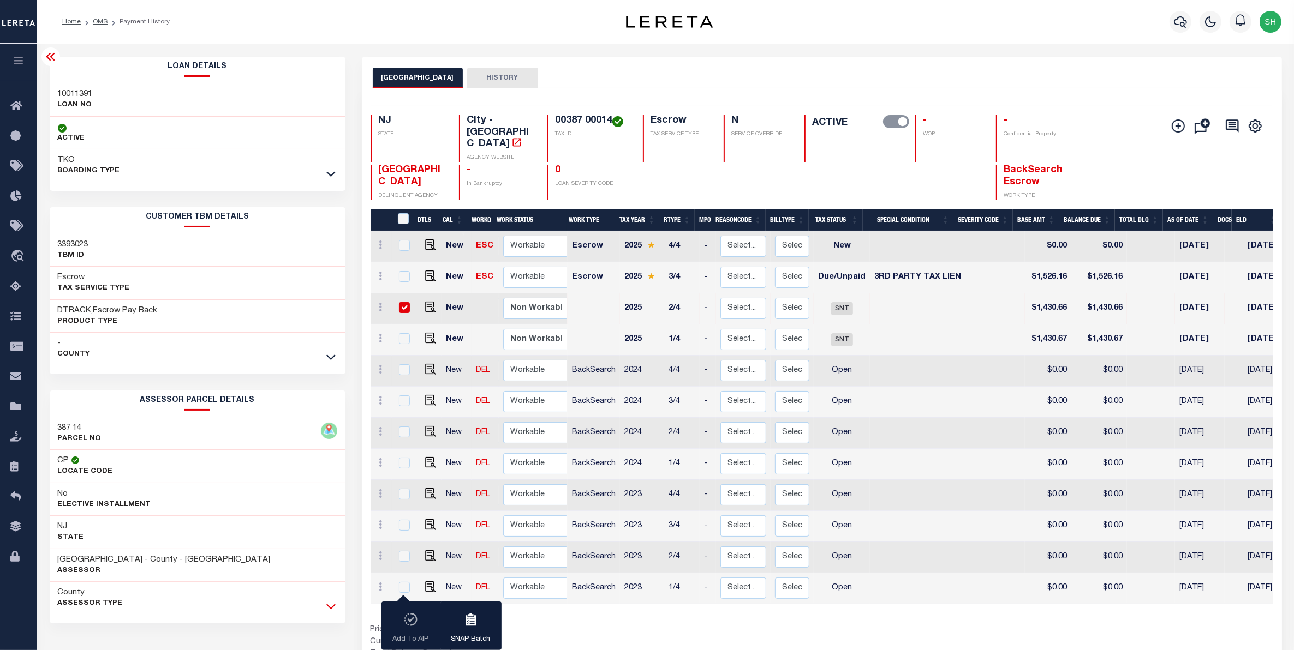
click at [328, 603] on icon at bounding box center [330, 606] width 9 height 11
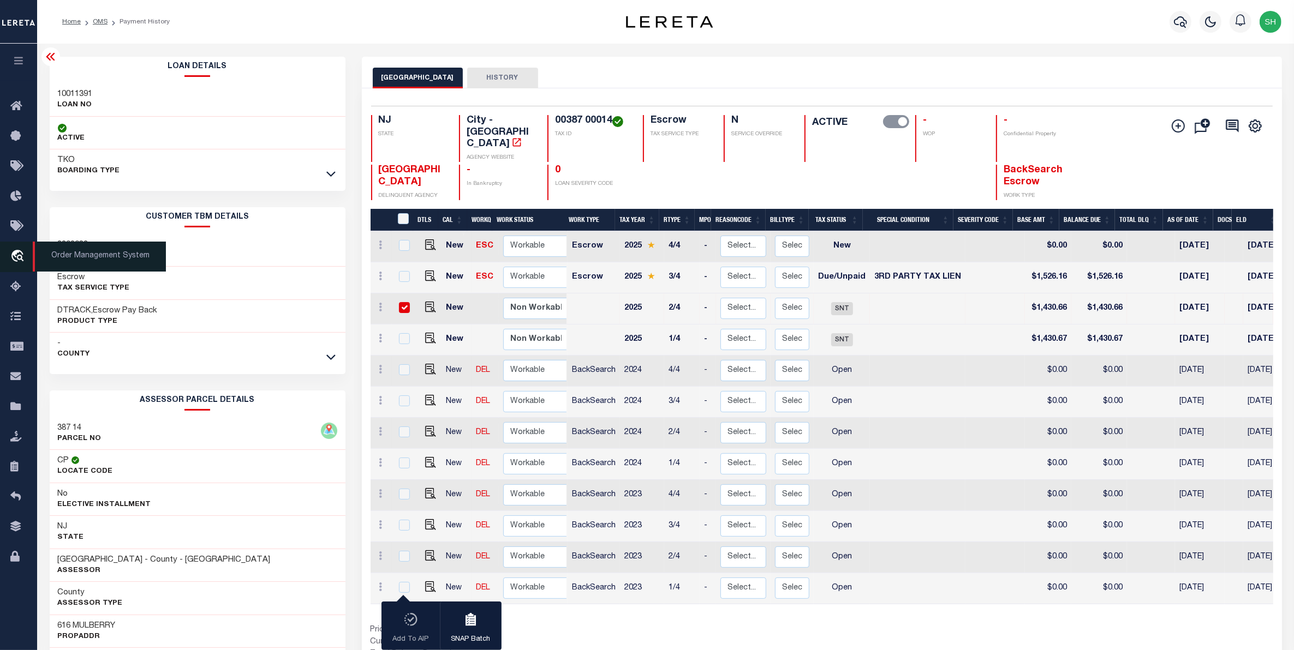
click at [12, 252] on icon "travel_explore" at bounding box center [18, 257] width 17 height 14
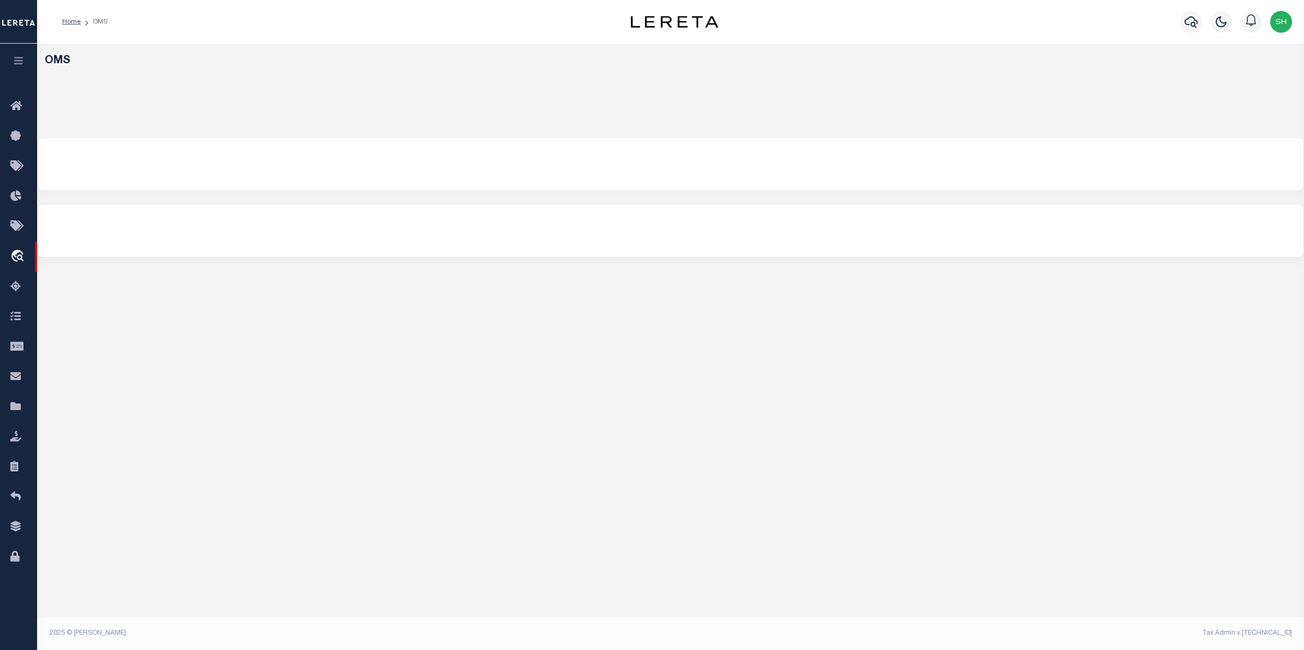
select select "200"
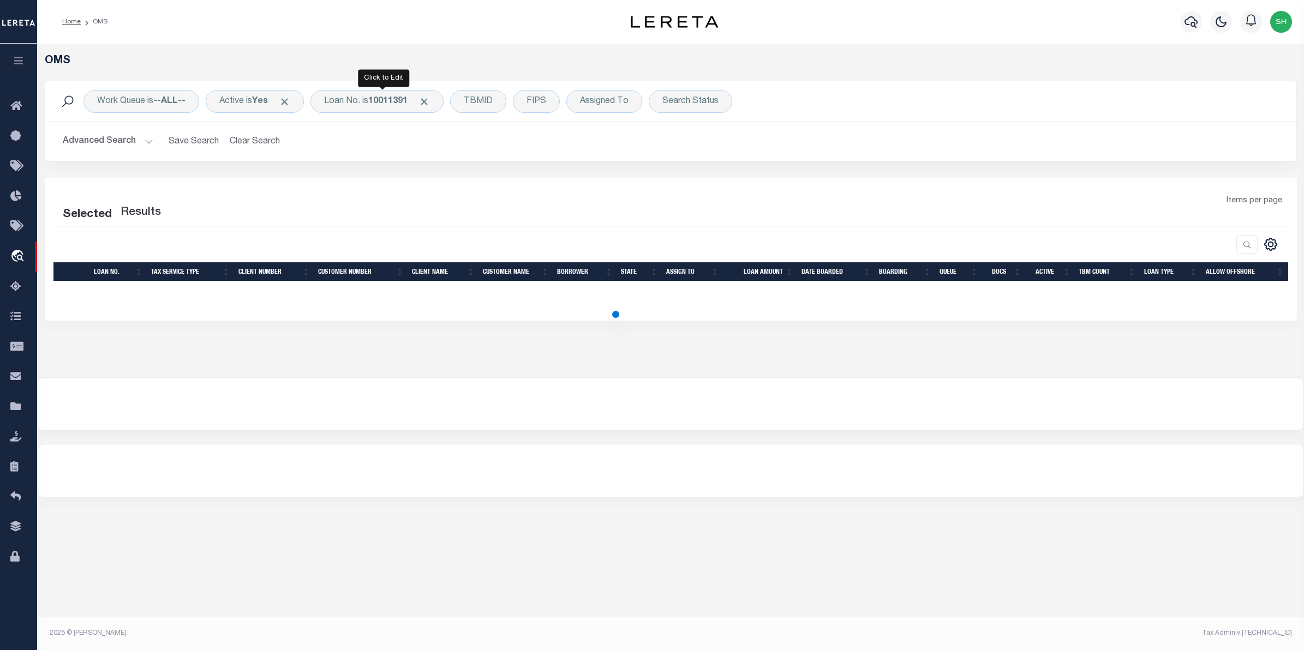
select select "200"
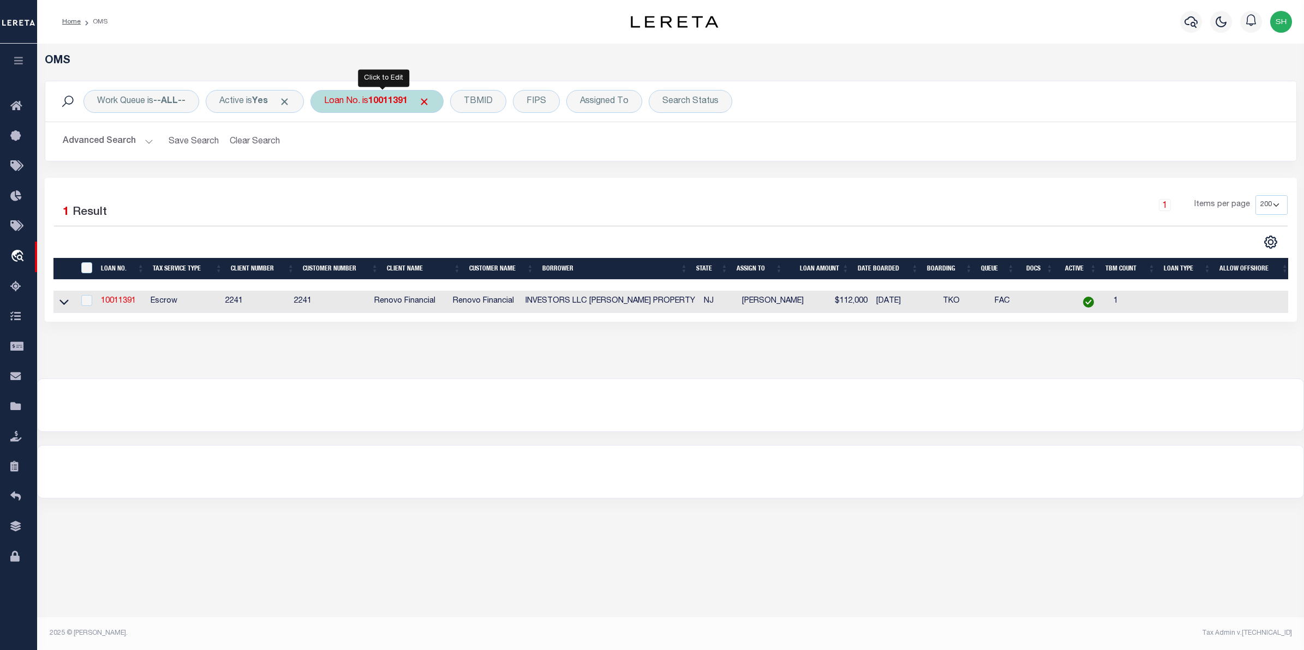
click at [344, 107] on div "Loan No. is 10011391" at bounding box center [376, 101] width 133 height 23
type input "07179019638-00001"
click at [467, 180] on input "Apply" at bounding box center [469, 179] width 32 height 18
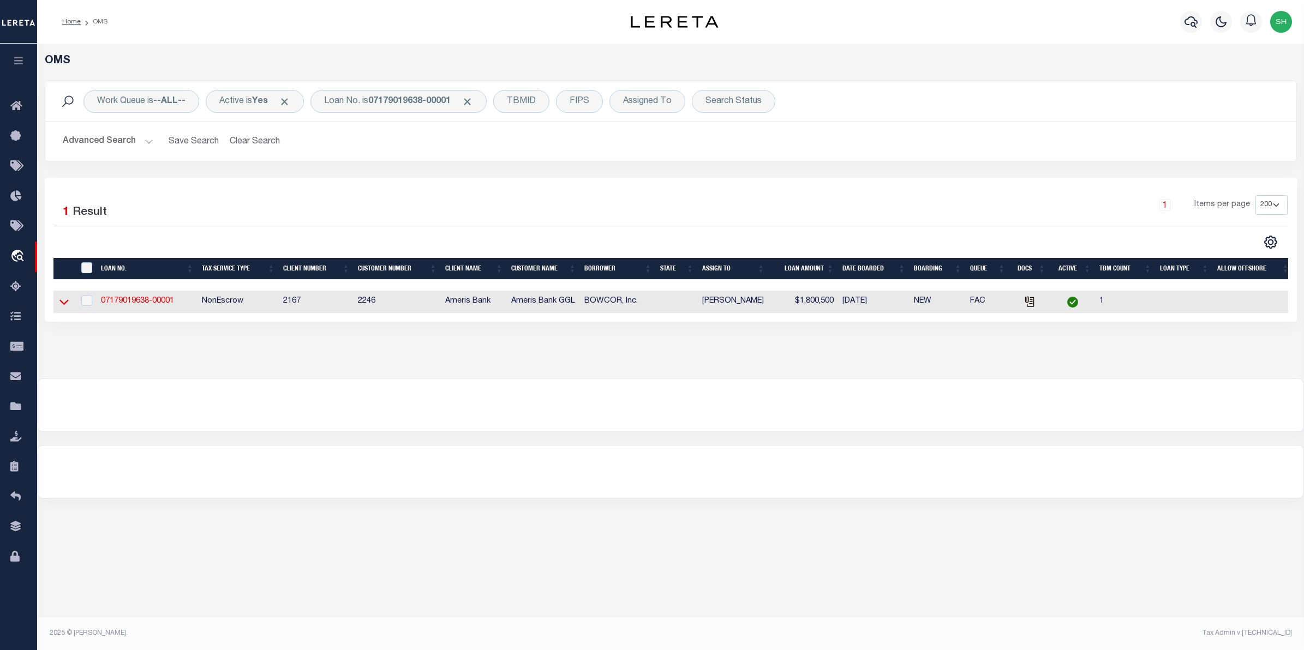
click at [66, 301] on icon at bounding box center [63, 301] width 9 height 11
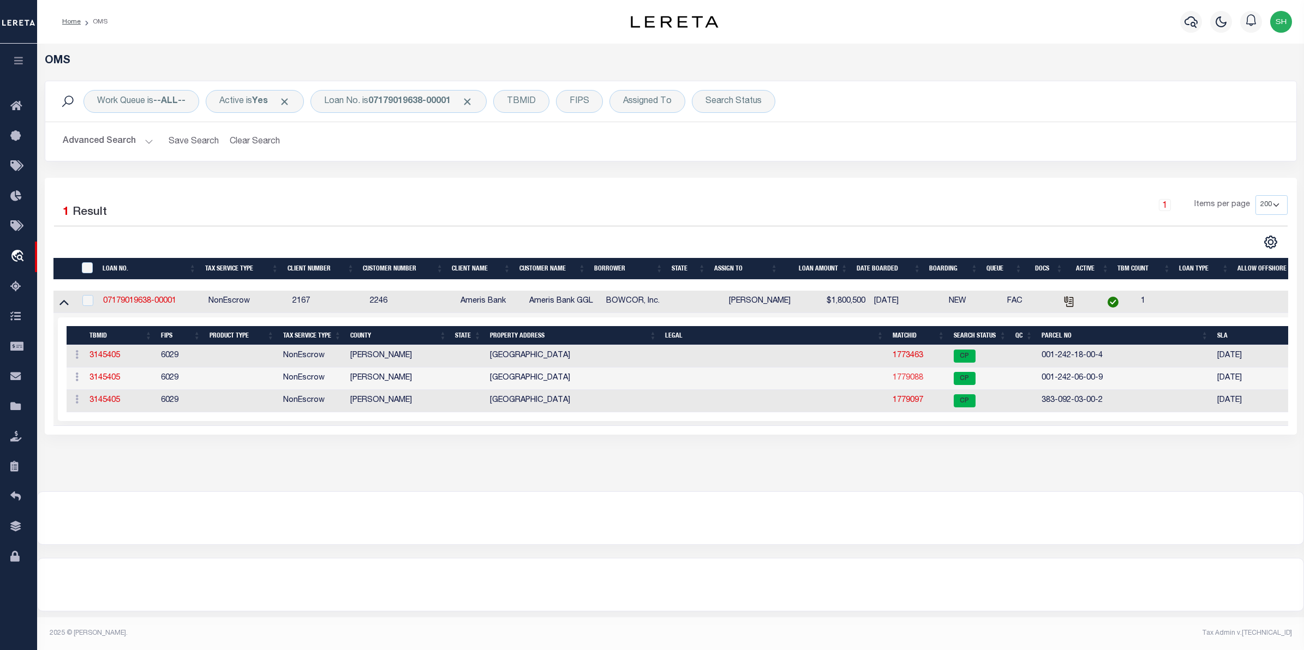
click at [898, 382] on link "1779088" at bounding box center [908, 378] width 31 height 8
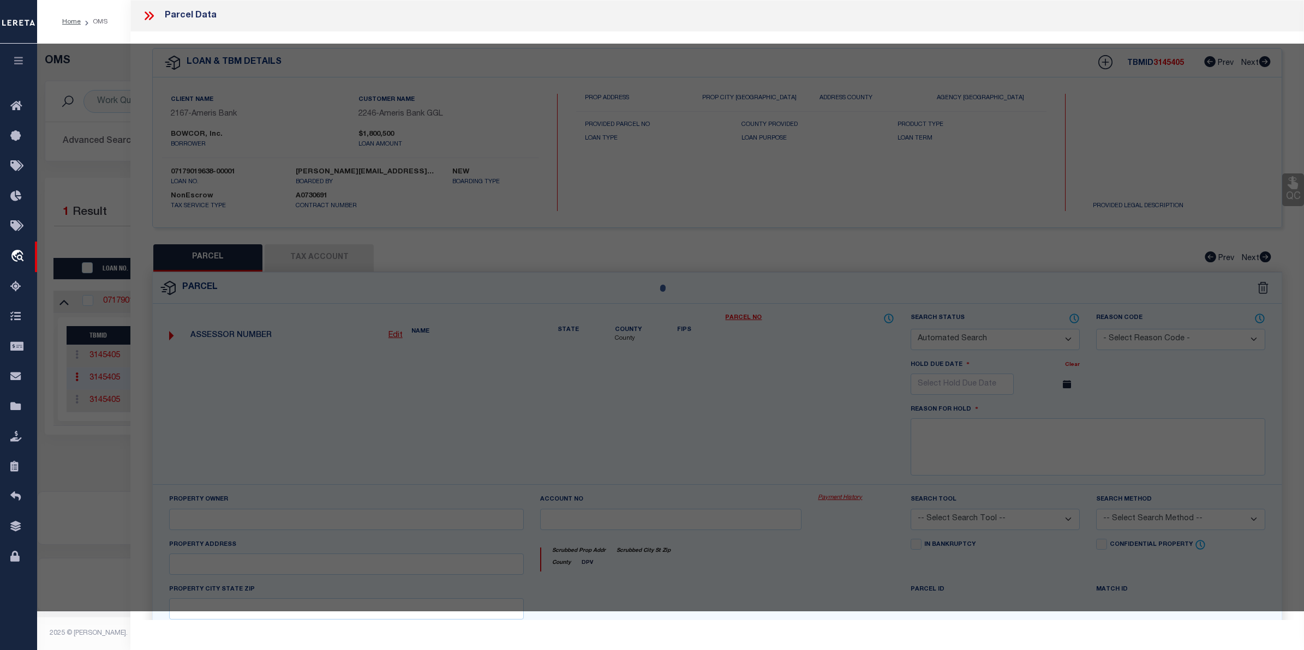
checkbox input "false"
select select "CP"
select select
type input "F ST BAKERSFIELD"
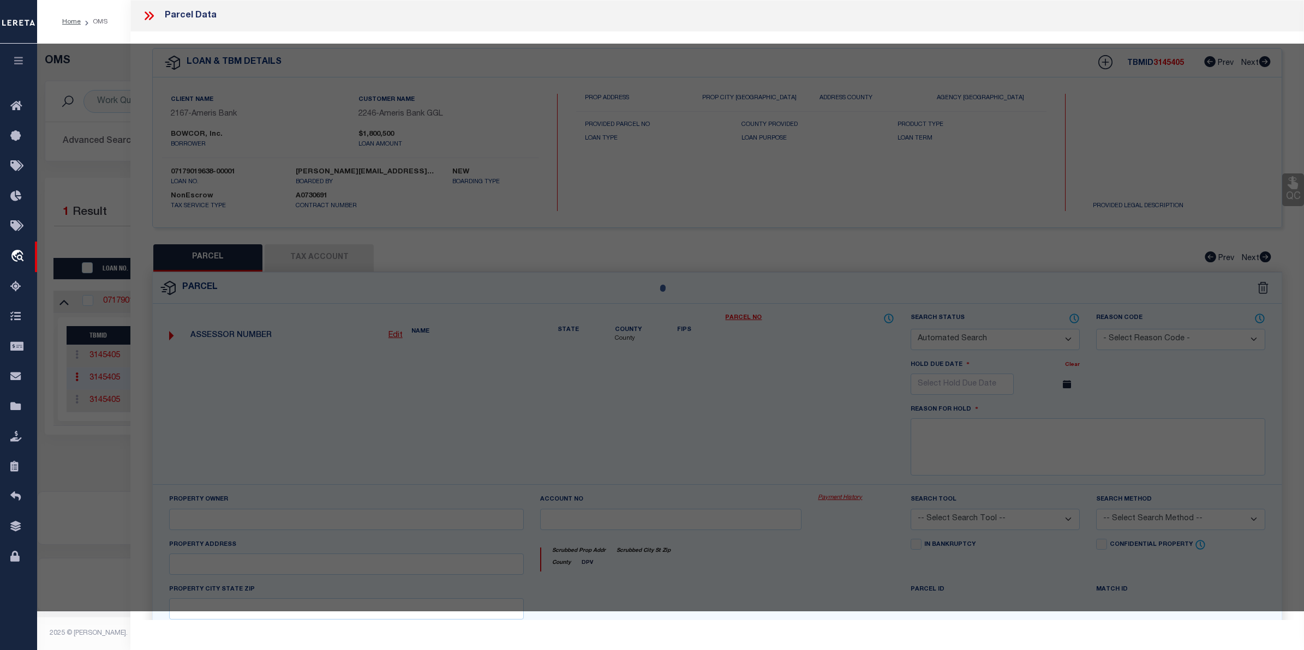
checkbox input "false"
type input "[GEOGRAPHIC_DATA]"
type textarea "TRACT 1472 7 8"
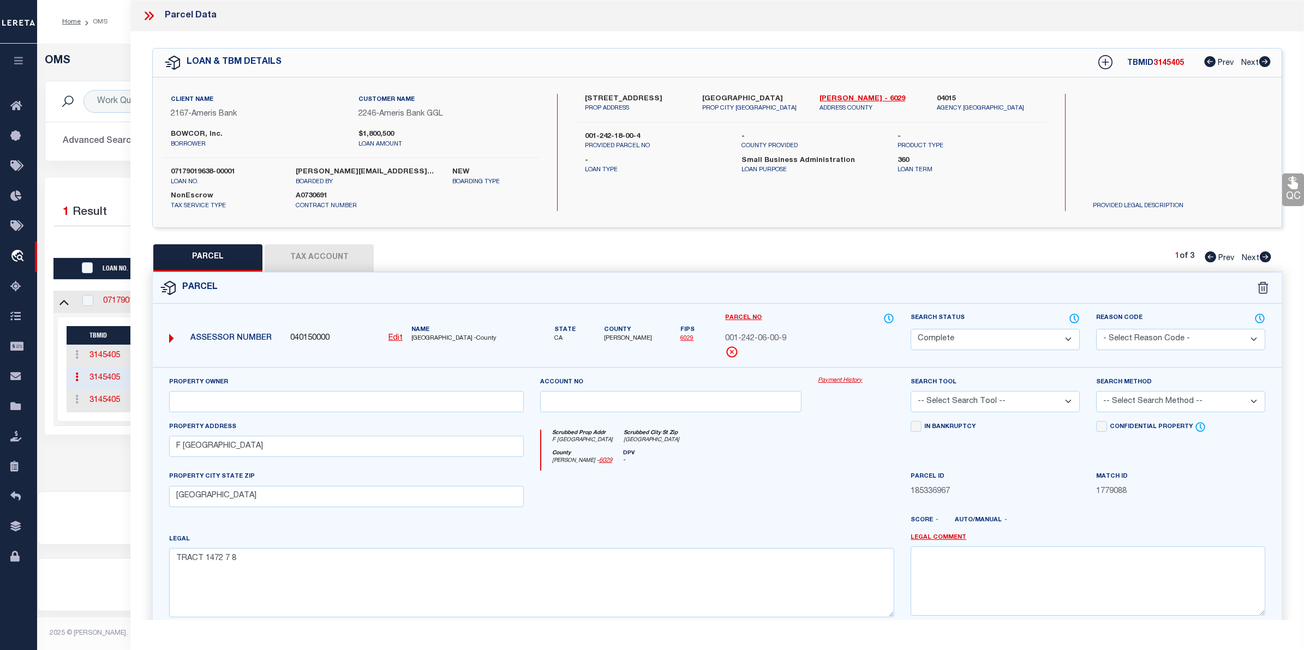
click at [841, 382] on link "Payment History" at bounding box center [856, 380] width 76 height 9
click at [94, 186] on div "Selected 1 Result 1 Items per page 10 25 50 100 200" at bounding box center [671, 306] width 1252 height 257
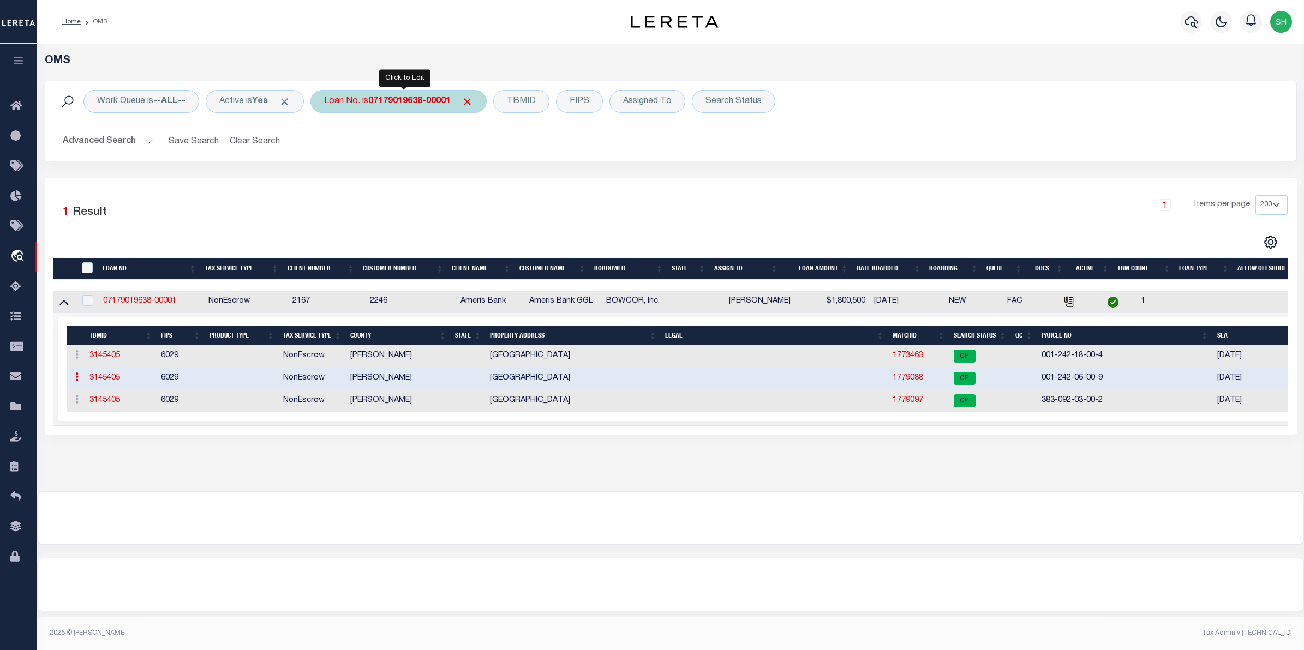
click at [427, 97] on b "07179019638-00001" at bounding box center [409, 101] width 82 height 9
type input "07179017839-00001"
click at [470, 184] on input "Apply" at bounding box center [469, 179] width 32 height 18
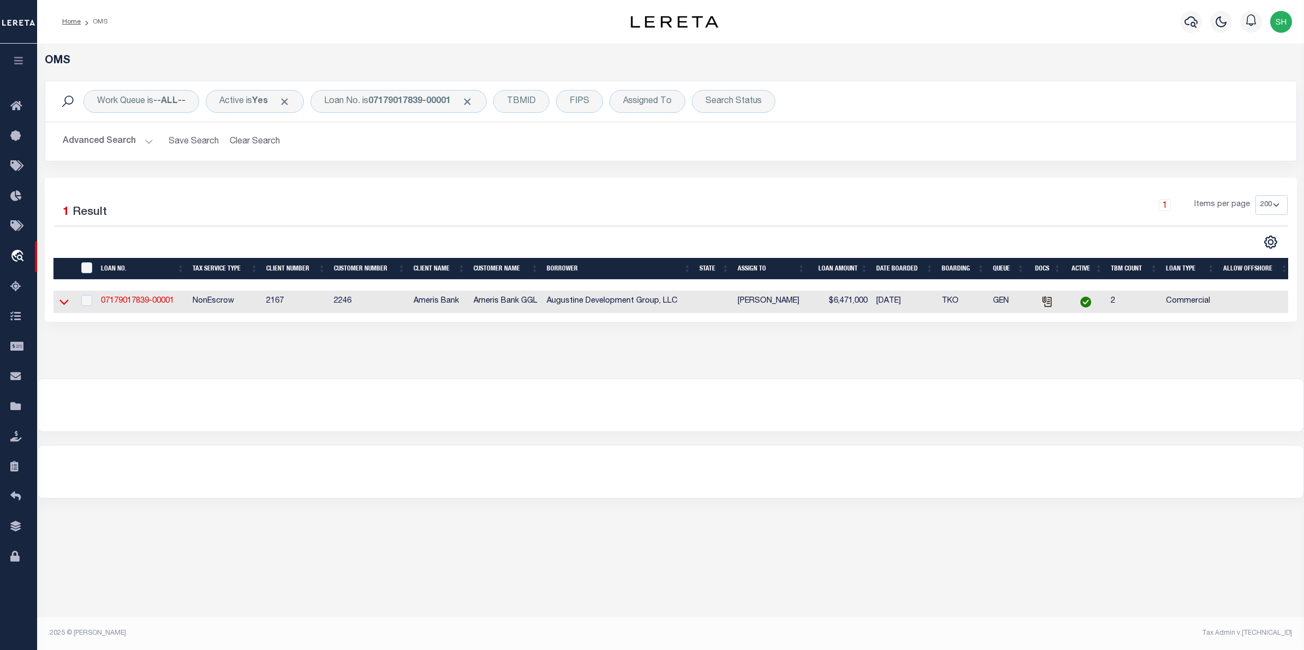
click at [68, 303] on icon at bounding box center [63, 301] width 9 height 11
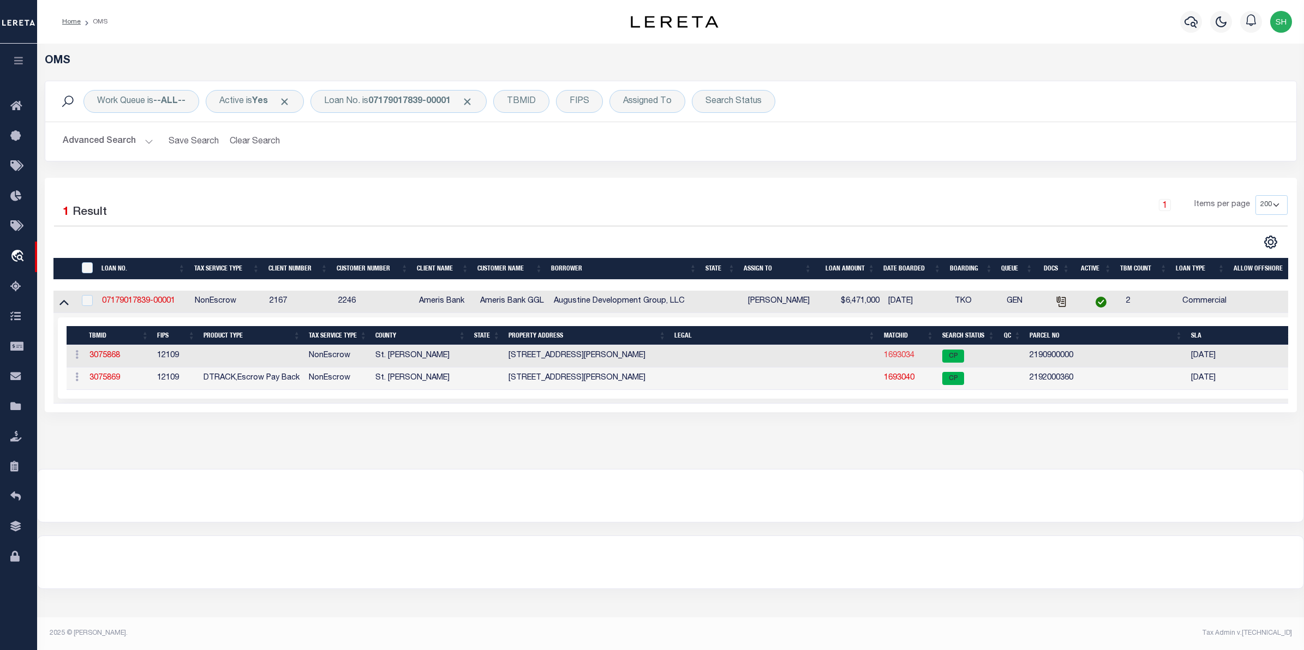
click at [899, 358] on link "1693034" at bounding box center [899, 356] width 31 height 8
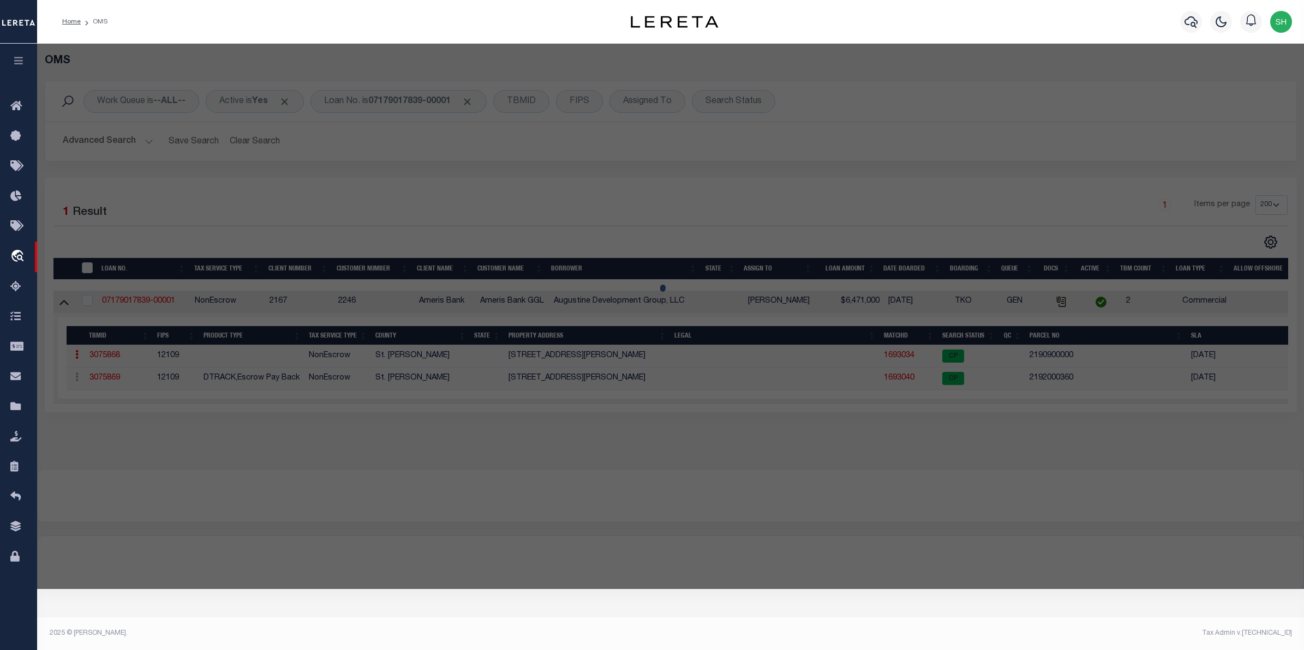
select select "AS"
checkbox input "false"
select select "CP"
type input "Augustine Development Group LLC"
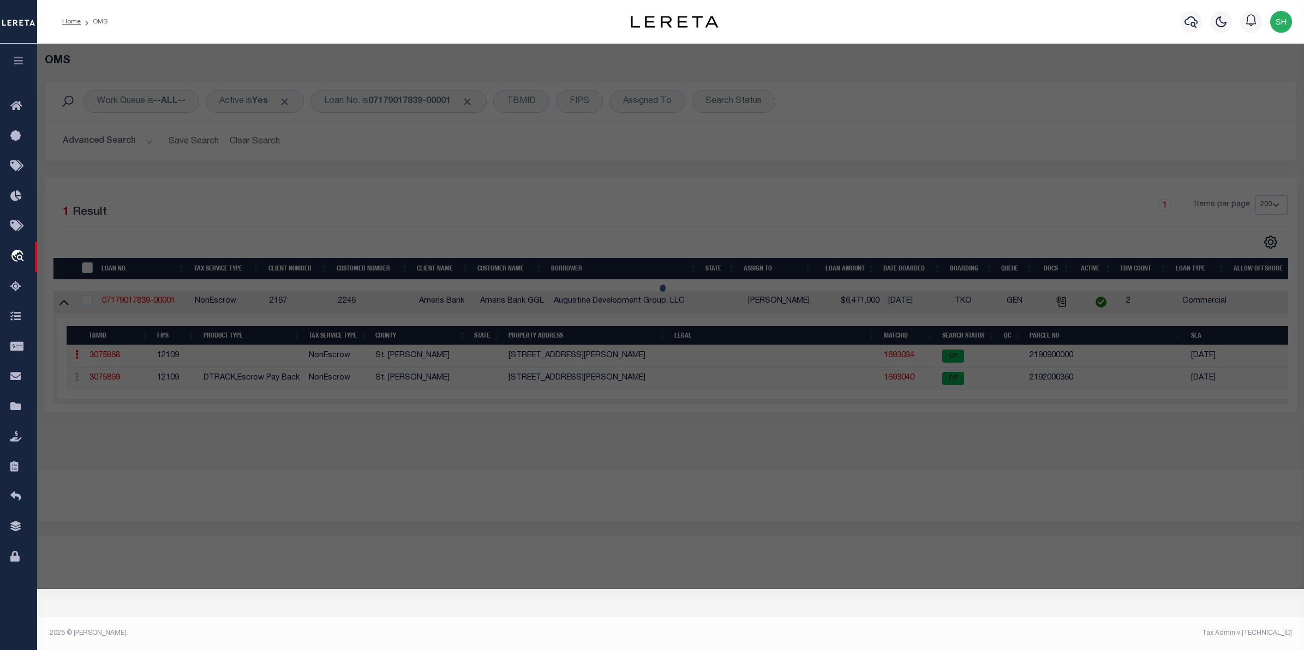
select select
type input "215 ANASTASIA BLVD"
checkbox input "false"
type input "SAINT AUGUSTINE 32080"
type textarea "3-99 DAVIS SHORES LOTS 1 THRU 7 BLK 38 OR3859/472 & 3881/205 (RE-REC) &3896/108…"
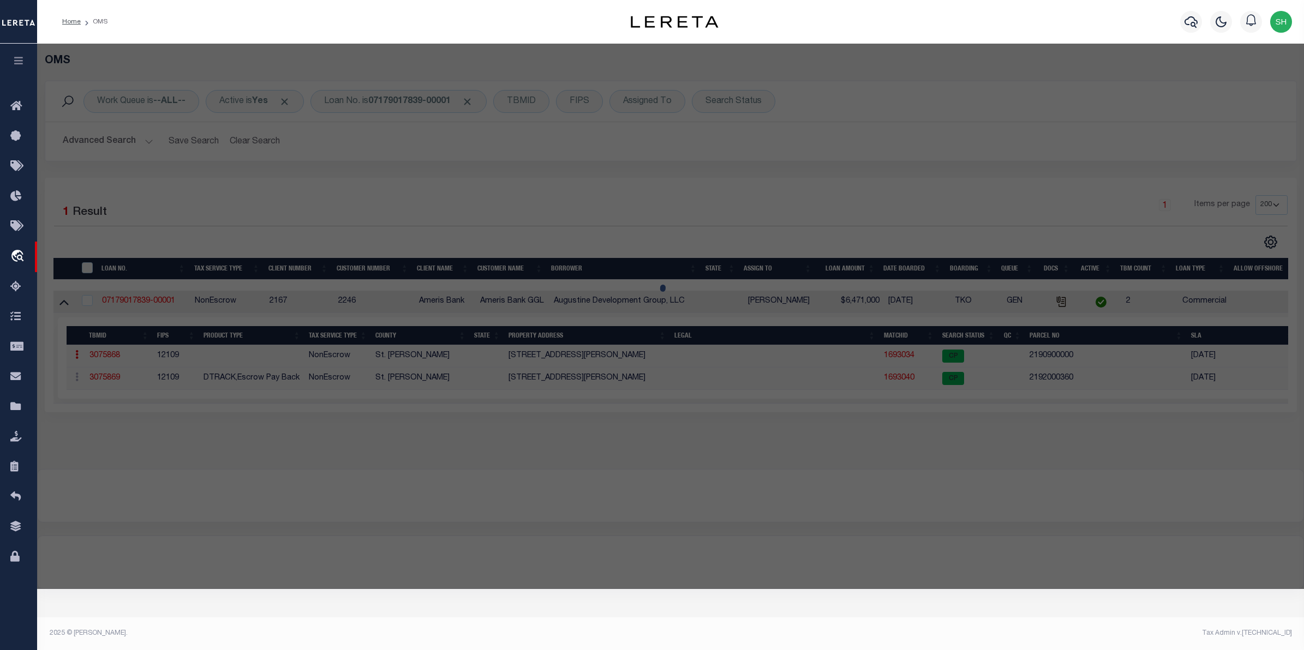
type textarea "Completed based on the given document."
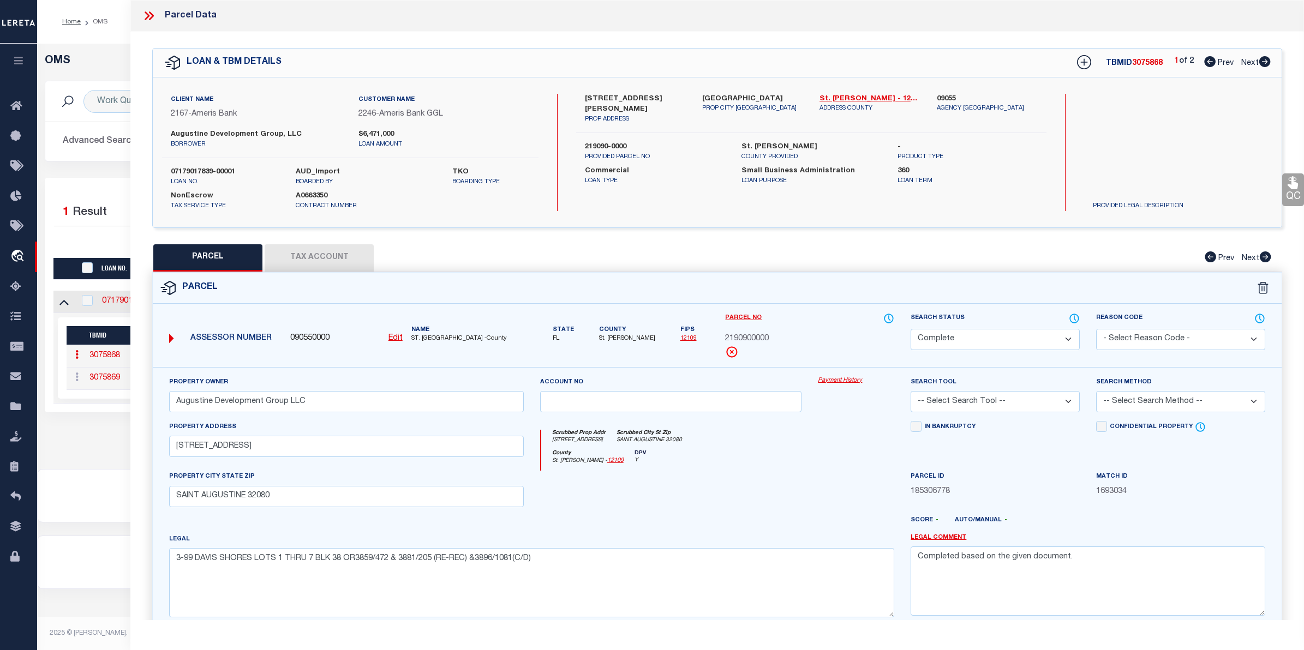
click at [848, 378] on link "Payment History" at bounding box center [856, 380] width 76 height 9
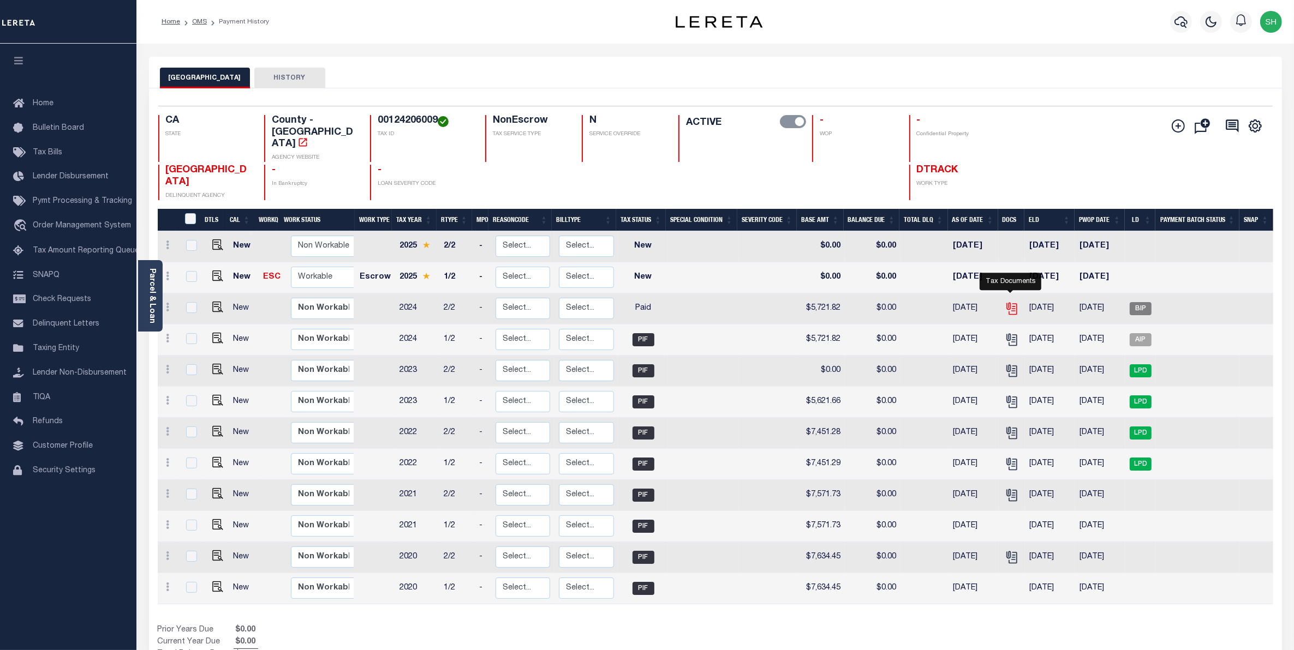
click at [1009, 302] on icon "" at bounding box center [1011, 309] width 14 height 14
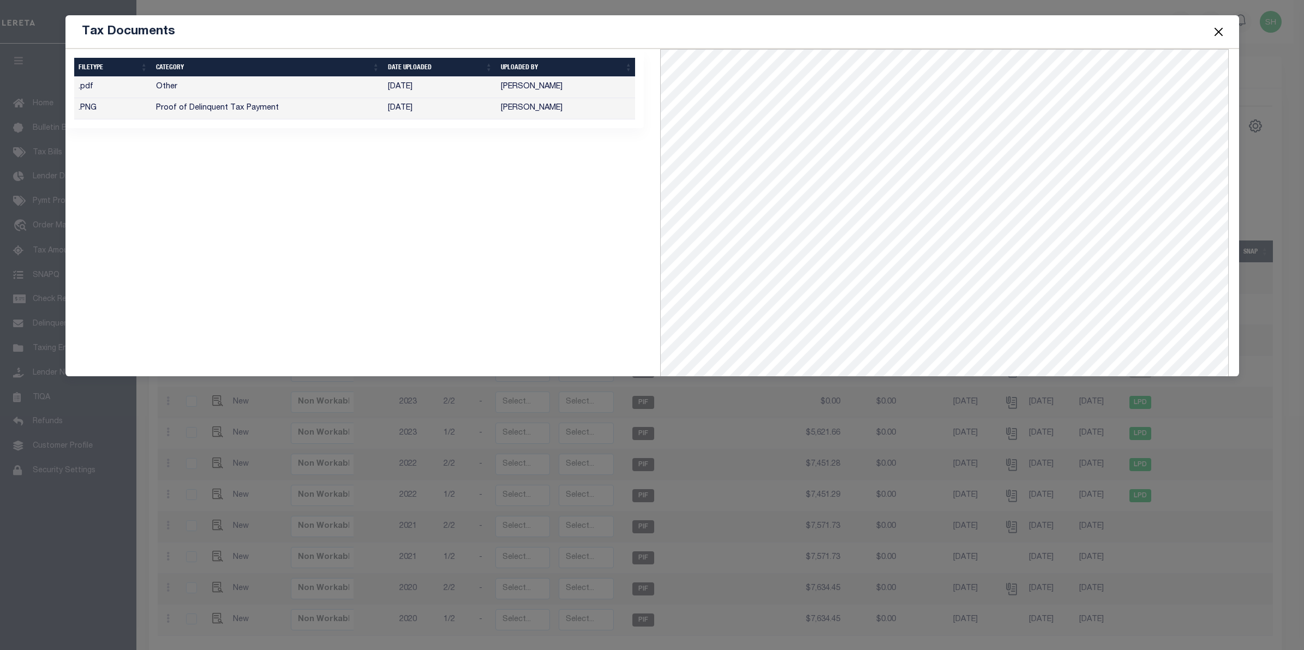
click at [1222, 35] on button "Close" at bounding box center [1218, 32] width 14 height 14
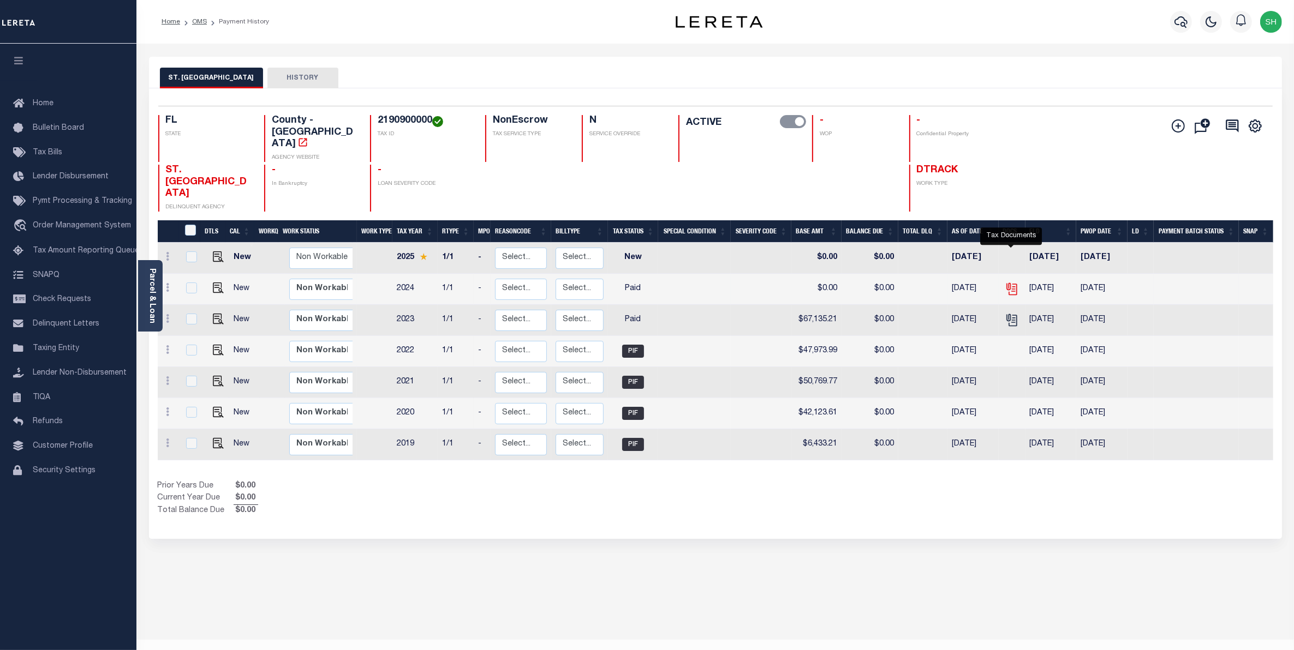
click at [1008, 284] on icon "" at bounding box center [1012, 289] width 8 height 11
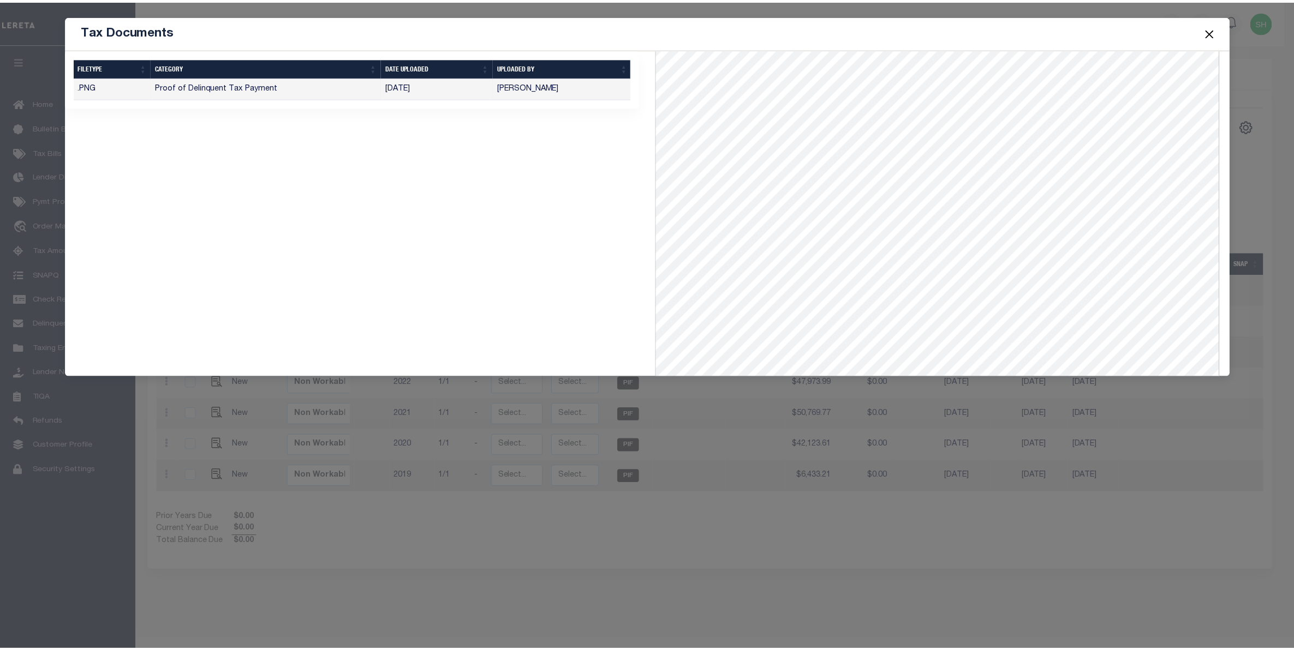
scroll to position [205, 0]
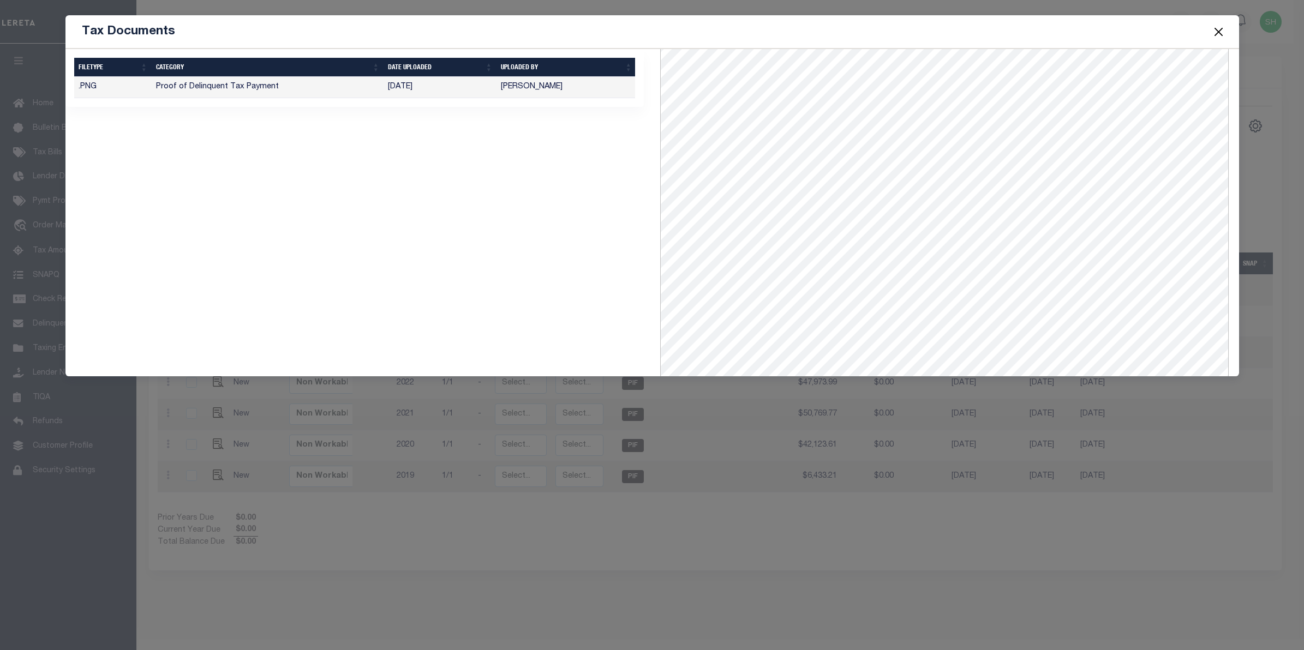
click at [1214, 37] on button "Close" at bounding box center [1218, 32] width 14 height 14
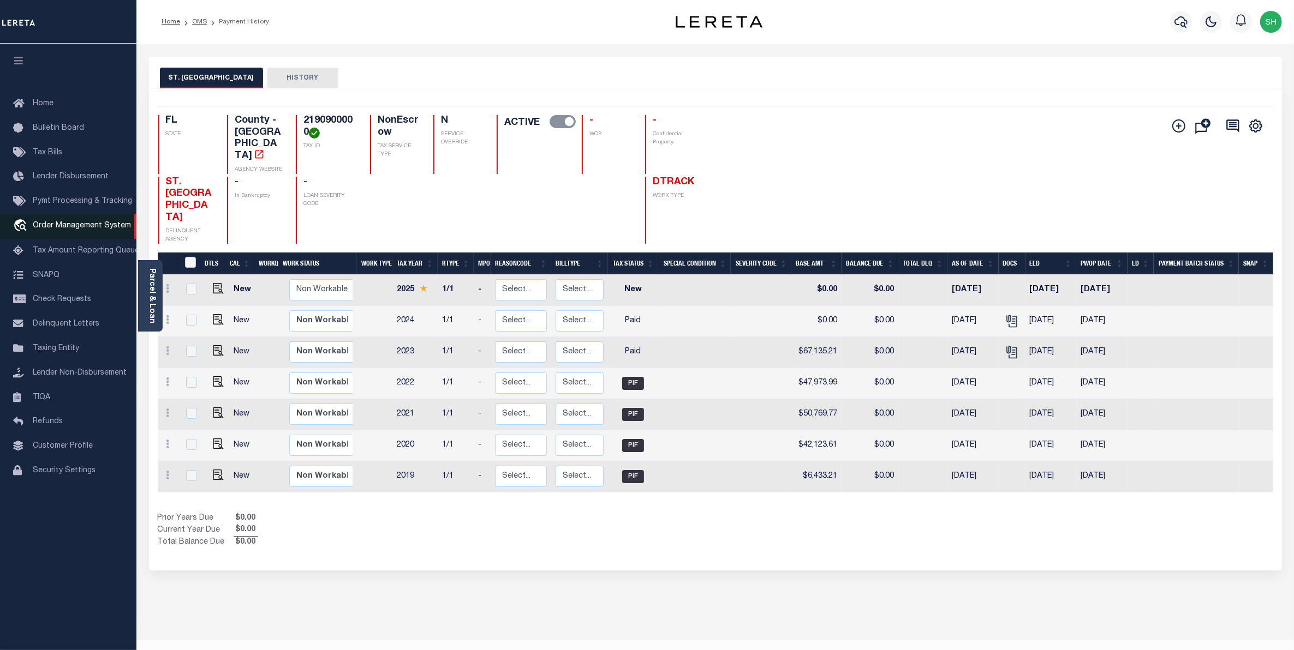
click at [69, 227] on span "Order Management System" at bounding box center [82, 226] width 98 height 8
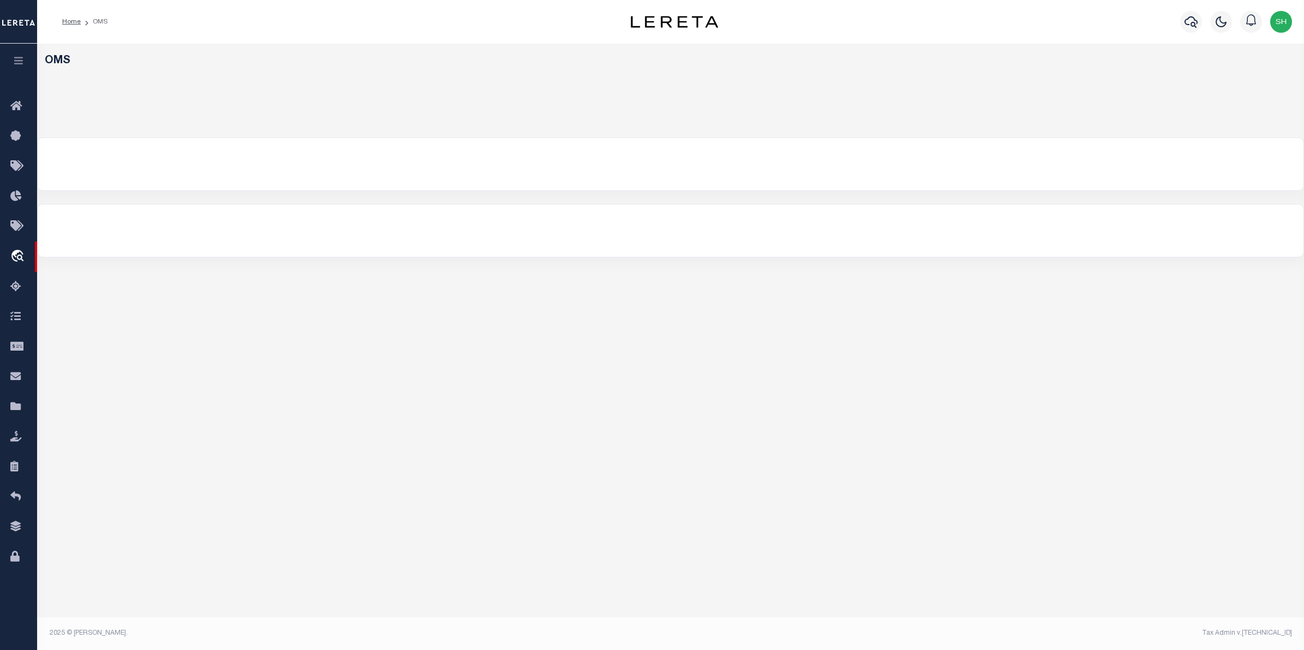
select select "200"
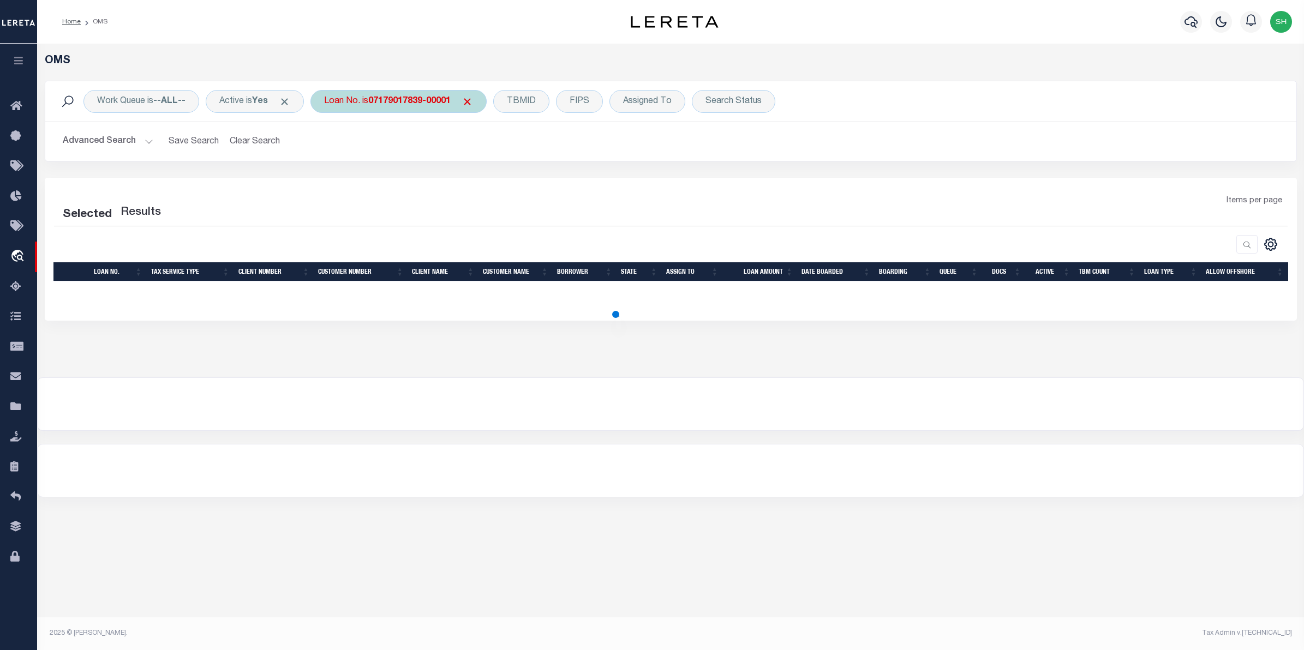
select select "200"
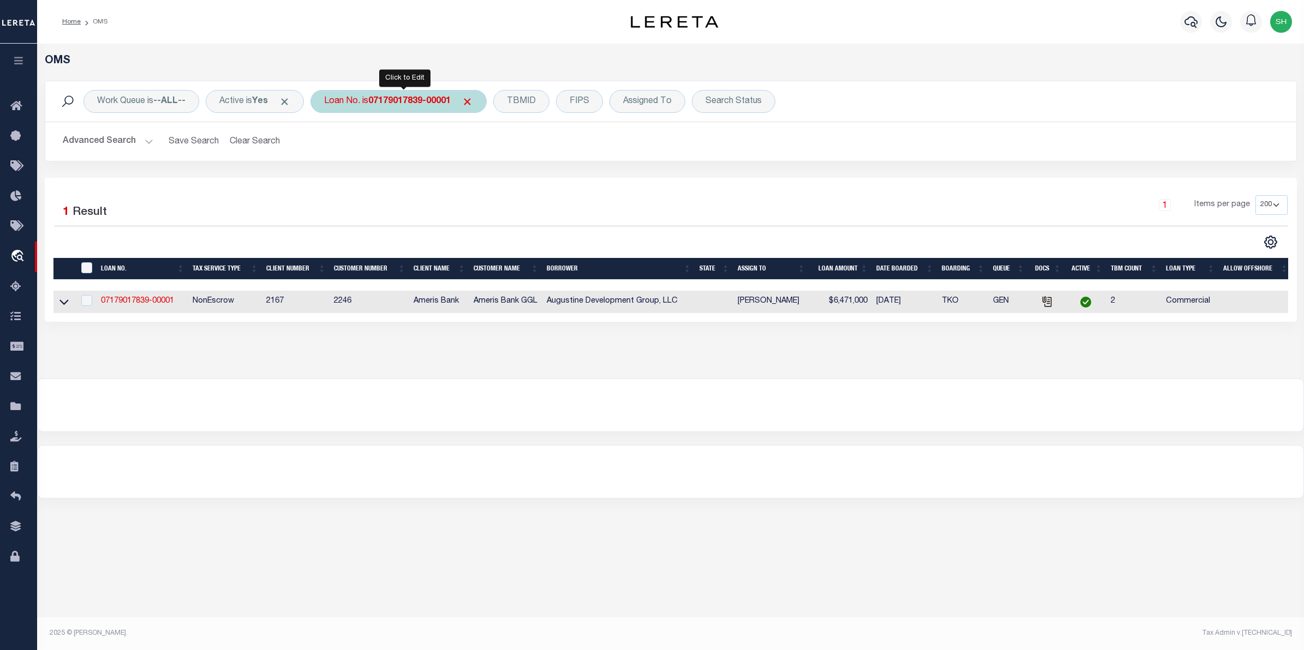
click at [443, 103] on b "07179017839-00001" at bounding box center [409, 101] width 82 height 9
type input "202256371"
click at [475, 181] on input "Apply" at bounding box center [469, 179] width 32 height 18
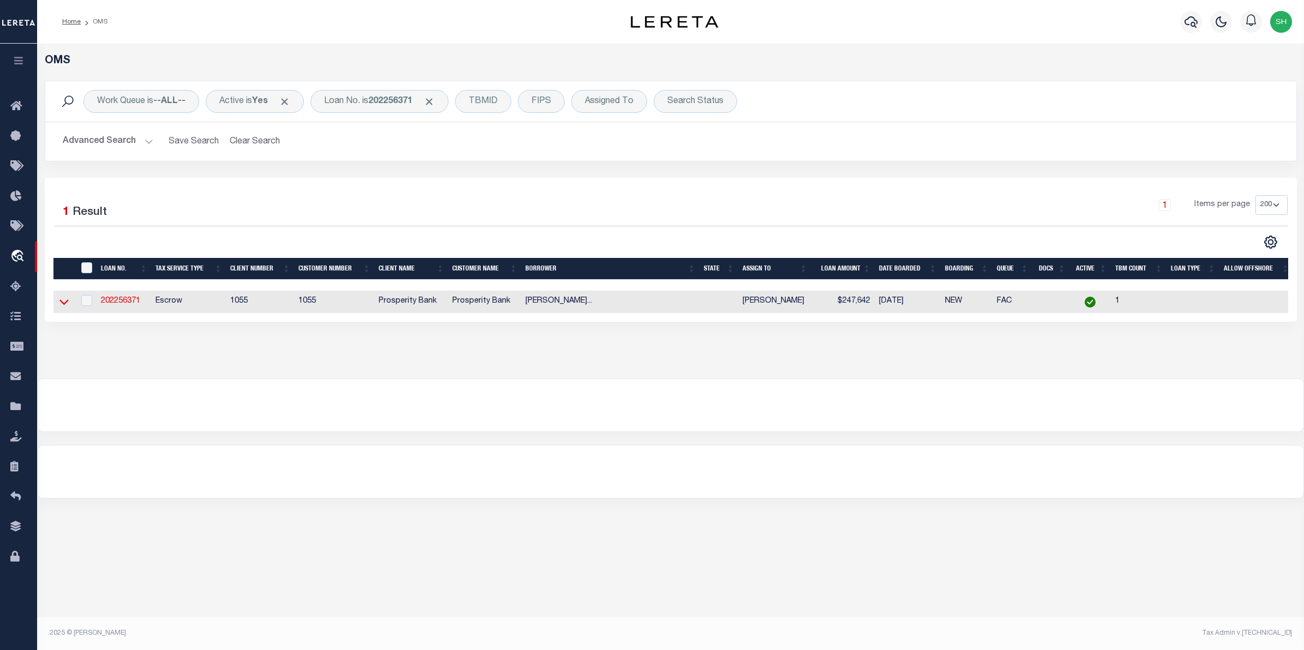
click at [62, 301] on icon at bounding box center [63, 301] width 9 height 11
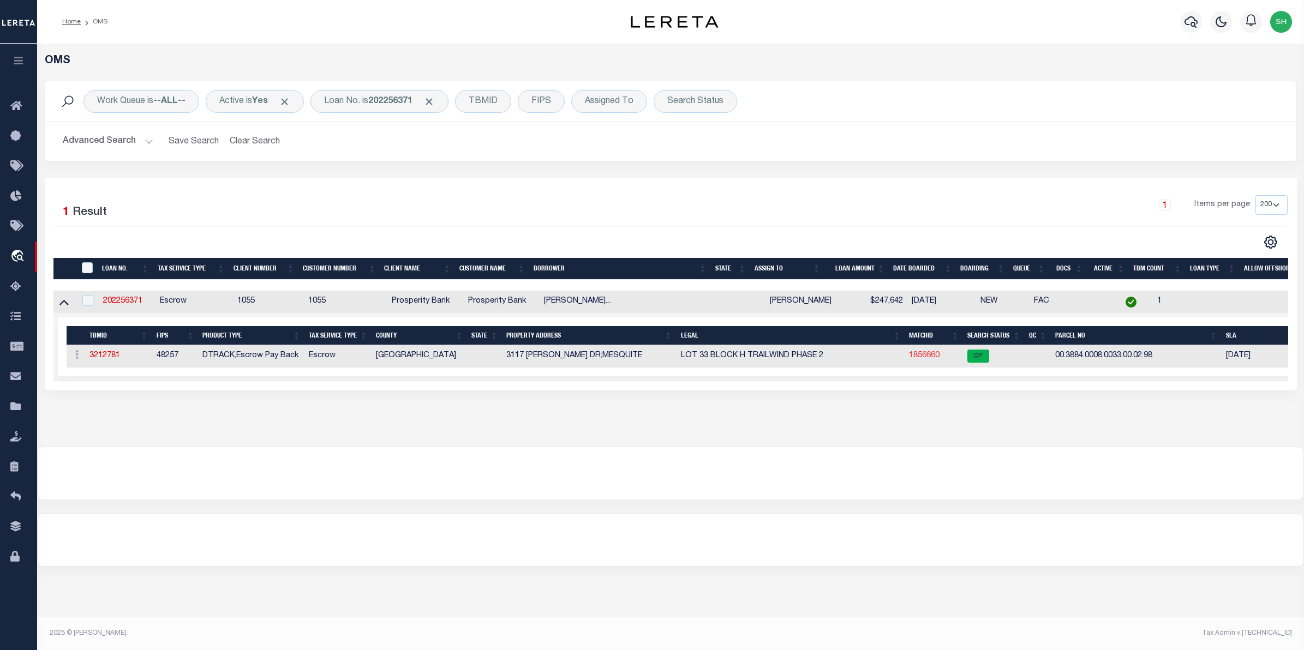
click at [934, 360] on link "1856660" at bounding box center [924, 356] width 31 height 8
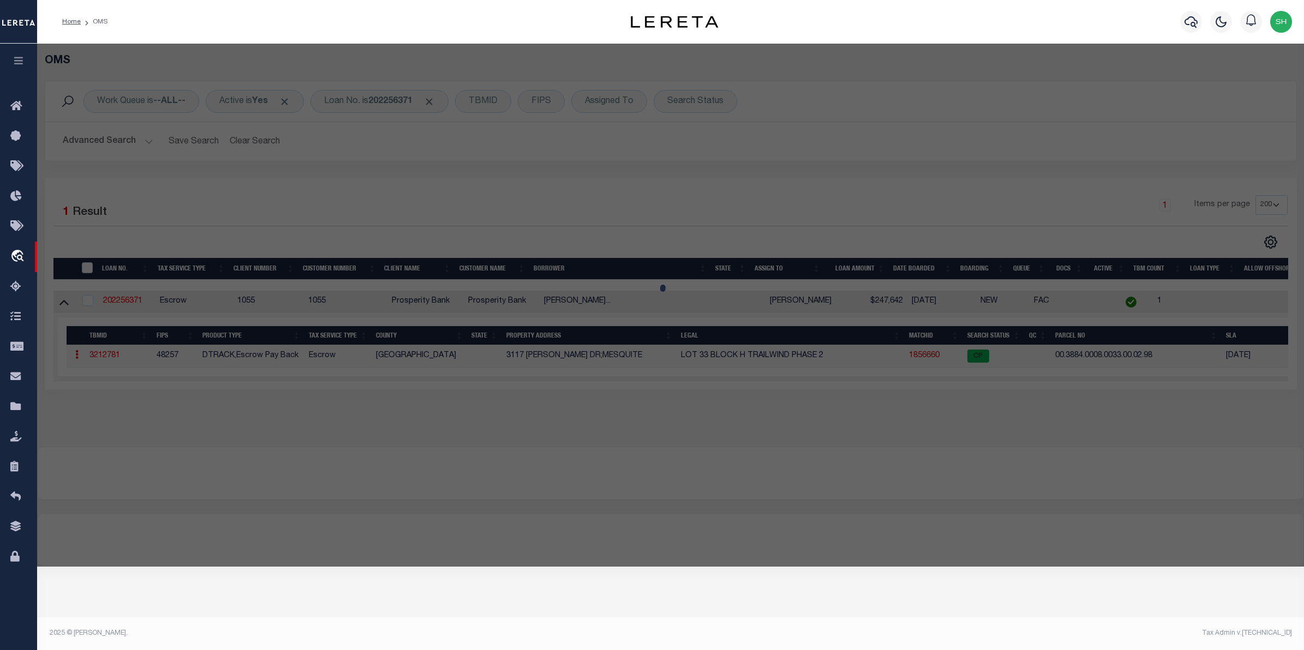
checkbox input "false"
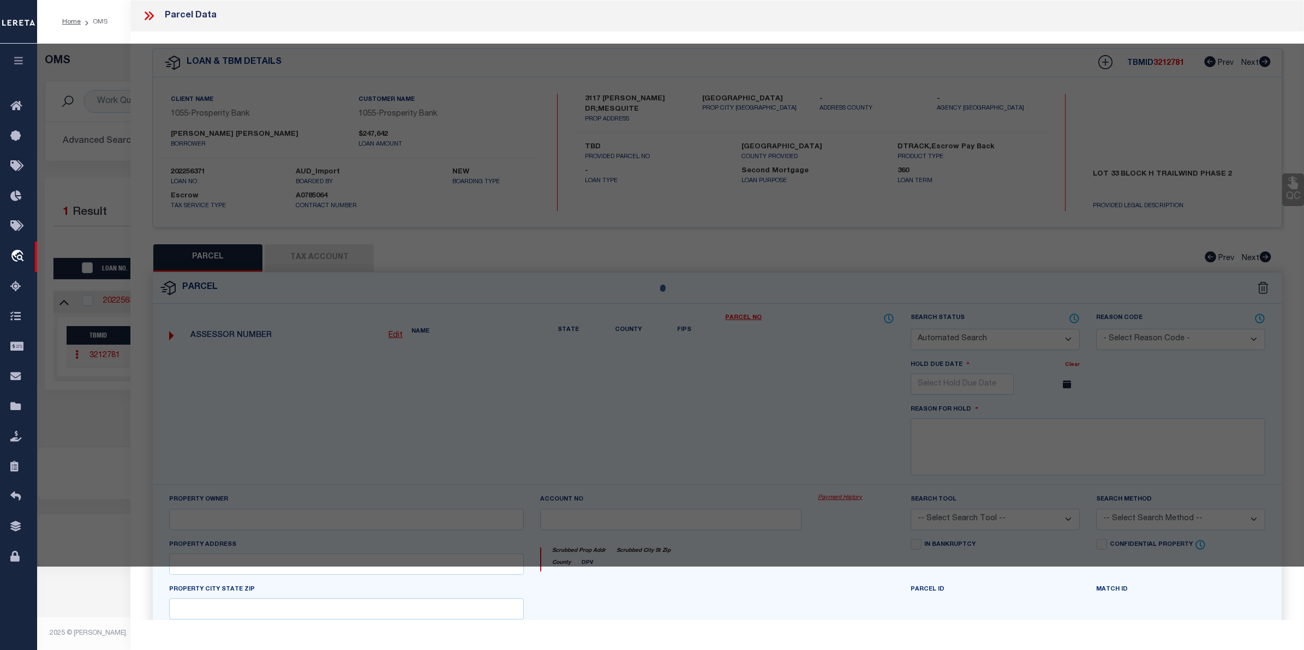
select select "CP"
type input "[PERSON_NAME] [PERSON_NAME] & [PERSON_NAME] A D [PERSON_NAME]"
select select
type input "[STREET_ADDRESS][PERSON_NAME]"
checkbox input "false"
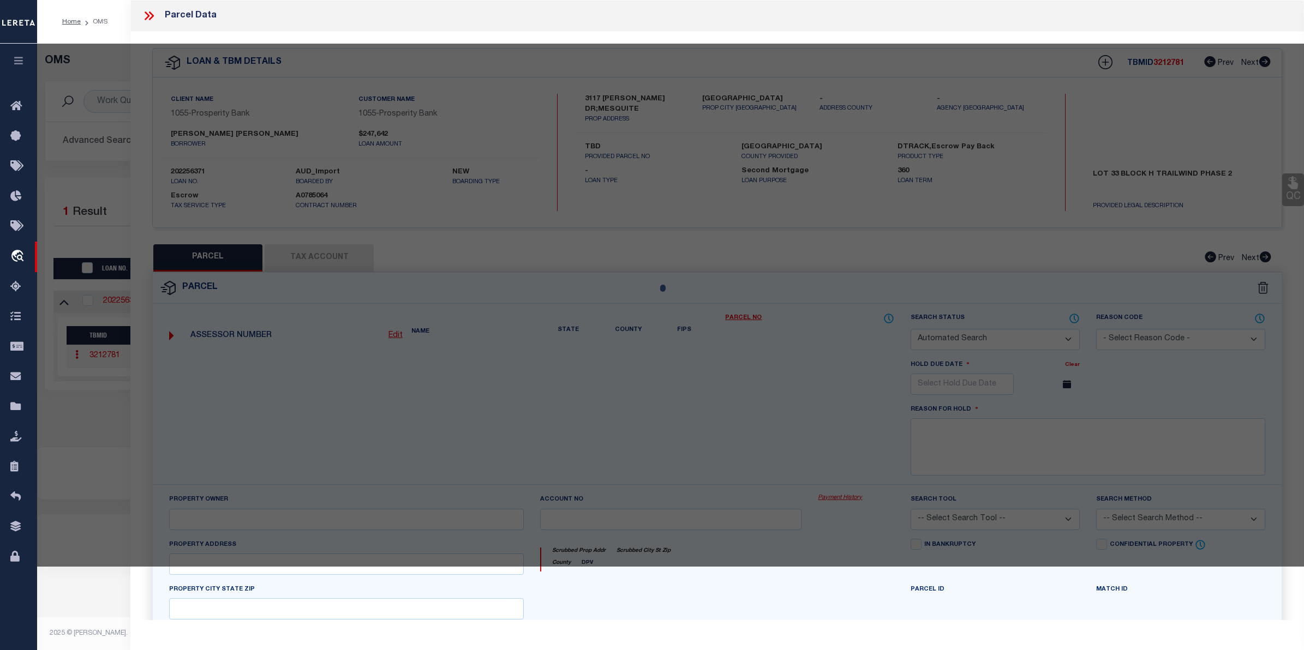
type input "[GEOGRAPHIC_DATA]"
type textarea "TRAILWIND PH 2, BLOCK H, LOT 33"
type textarea "ES reviewed on [DATE] Removed New Property. MC Reviewed on [DATE] and still New…"
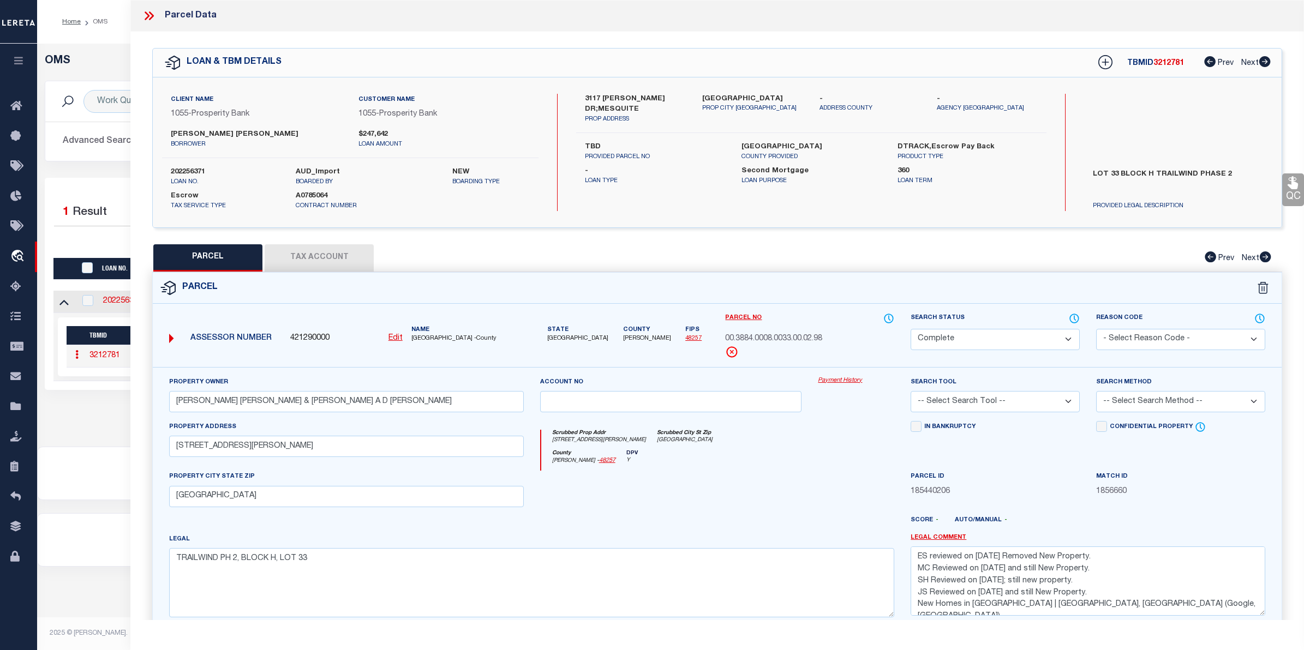
click at [852, 386] on link "Payment History" at bounding box center [856, 380] width 76 height 9
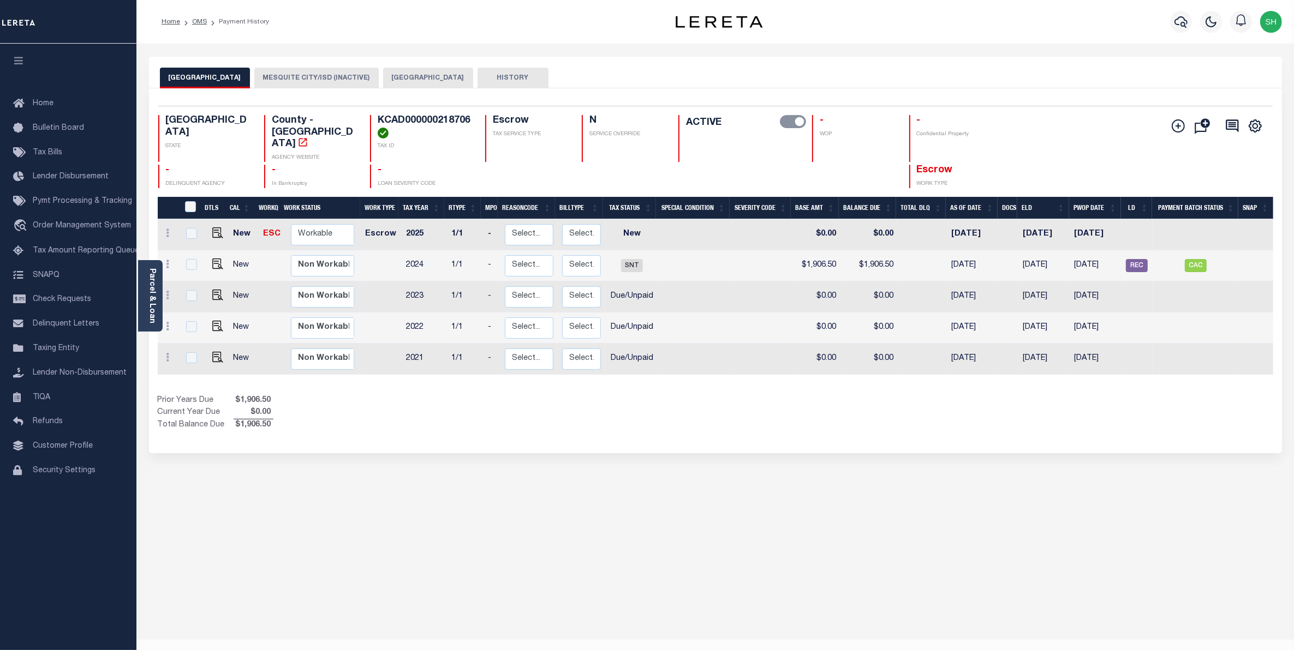
click at [421, 79] on button "KAUFMAN COUNTY" at bounding box center [428, 78] width 90 height 21
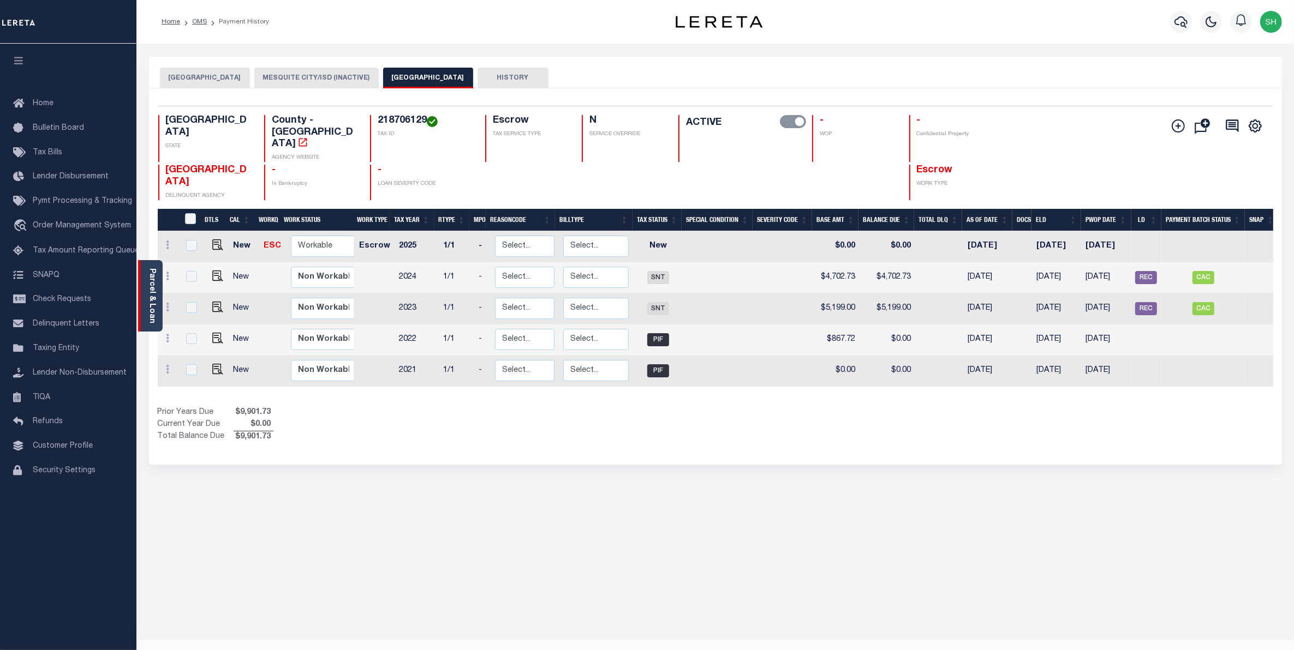
click at [146, 298] on div "Parcel & Loan" at bounding box center [150, 295] width 25 height 71
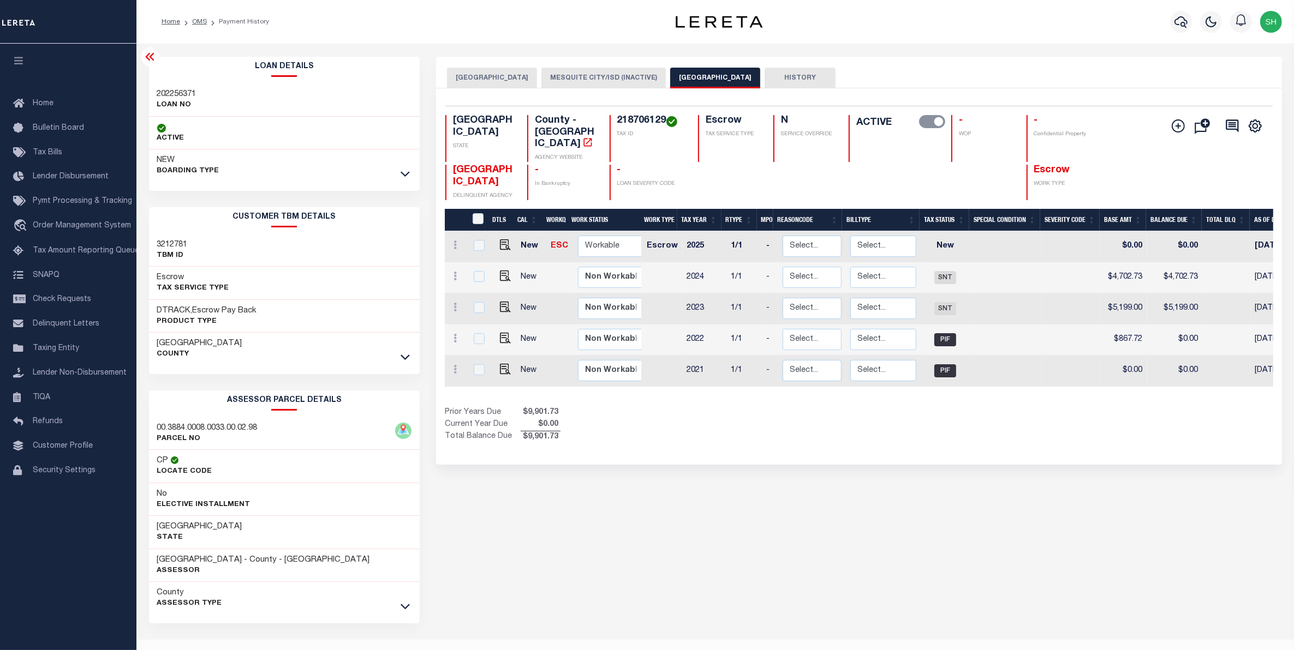
click at [412, 606] on div "County Assessor Type" at bounding box center [284, 598] width 271 height 33
click at [405, 606] on icon at bounding box center [404, 606] width 9 height 11
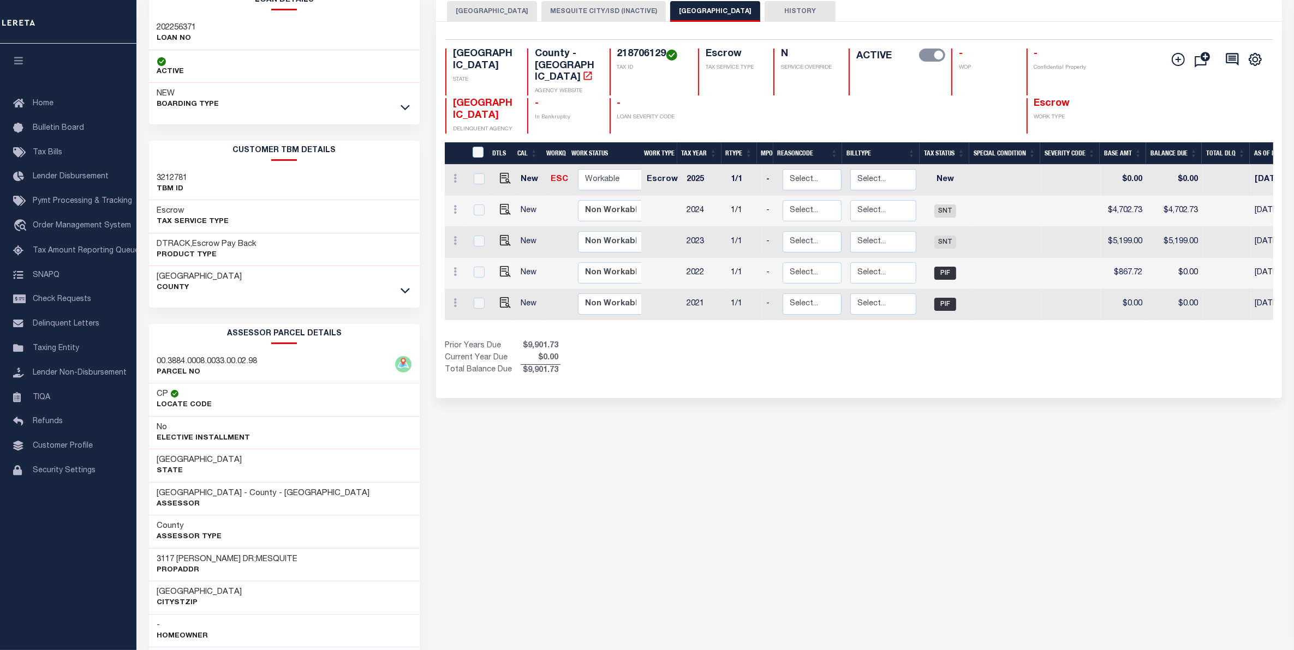
scroll to position [68, 0]
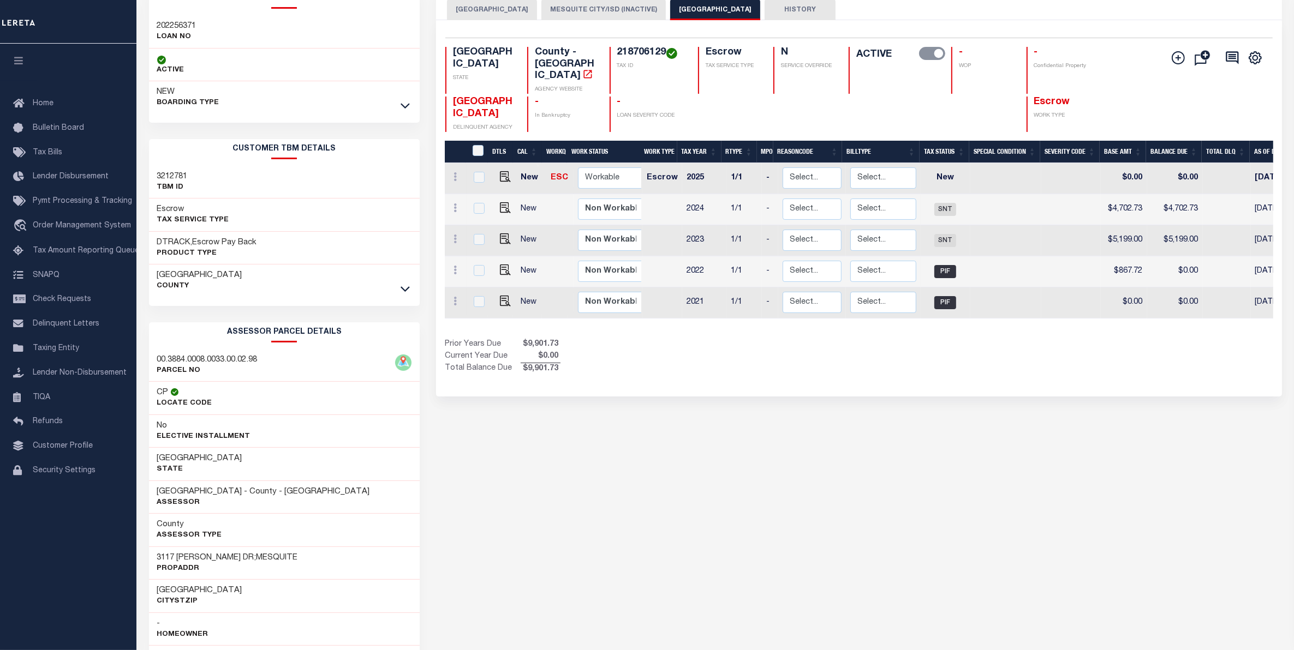
click at [505, 14] on button "DALLAS COUNTY" at bounding box center [492, 9] width 90 height 21
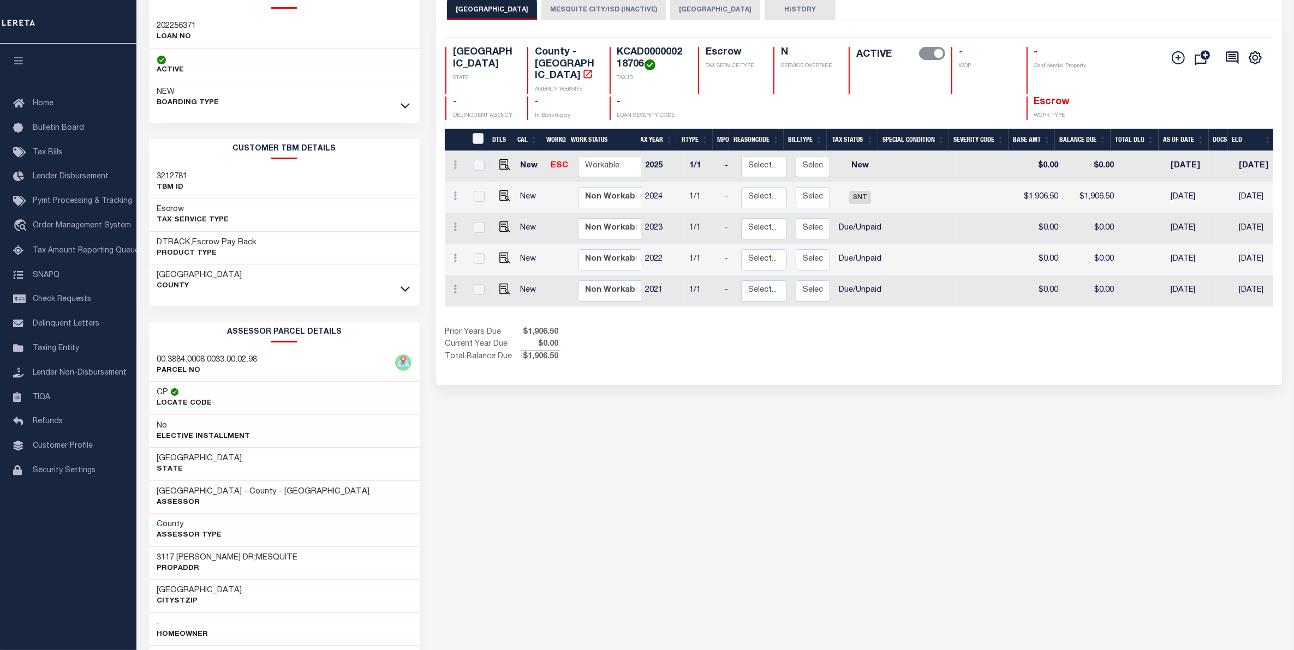
scroll to position [0, 86]
